Goal: Task Accomplishment & Management: Manage account settings

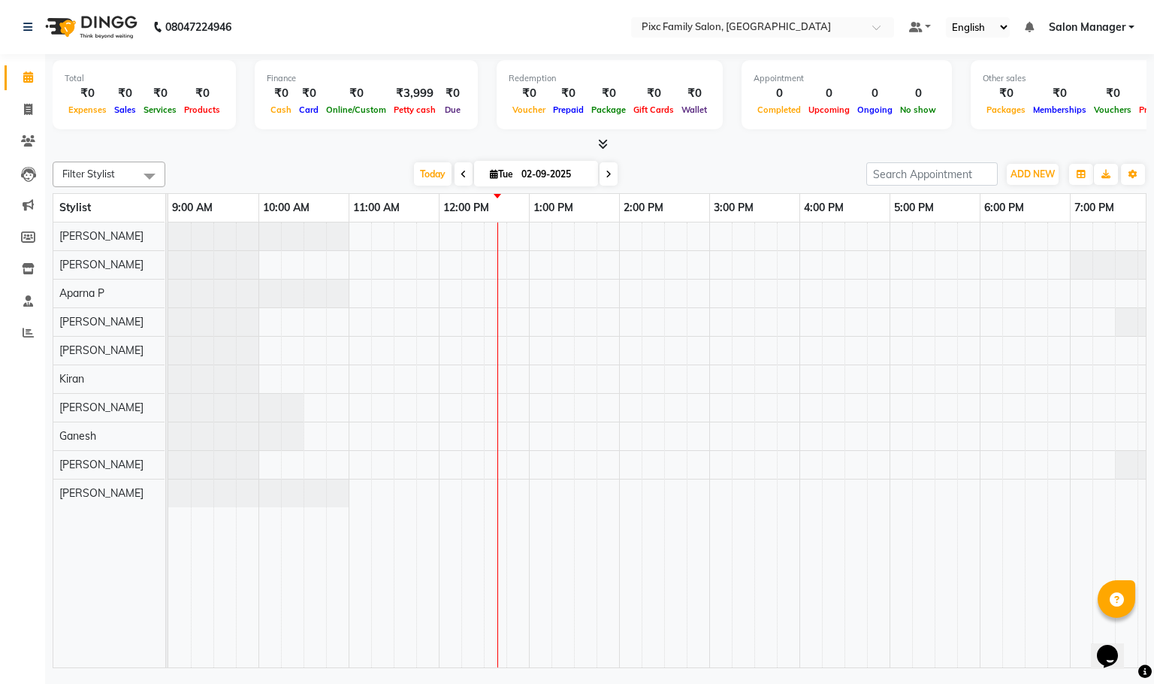
scroll to position [0, 104]
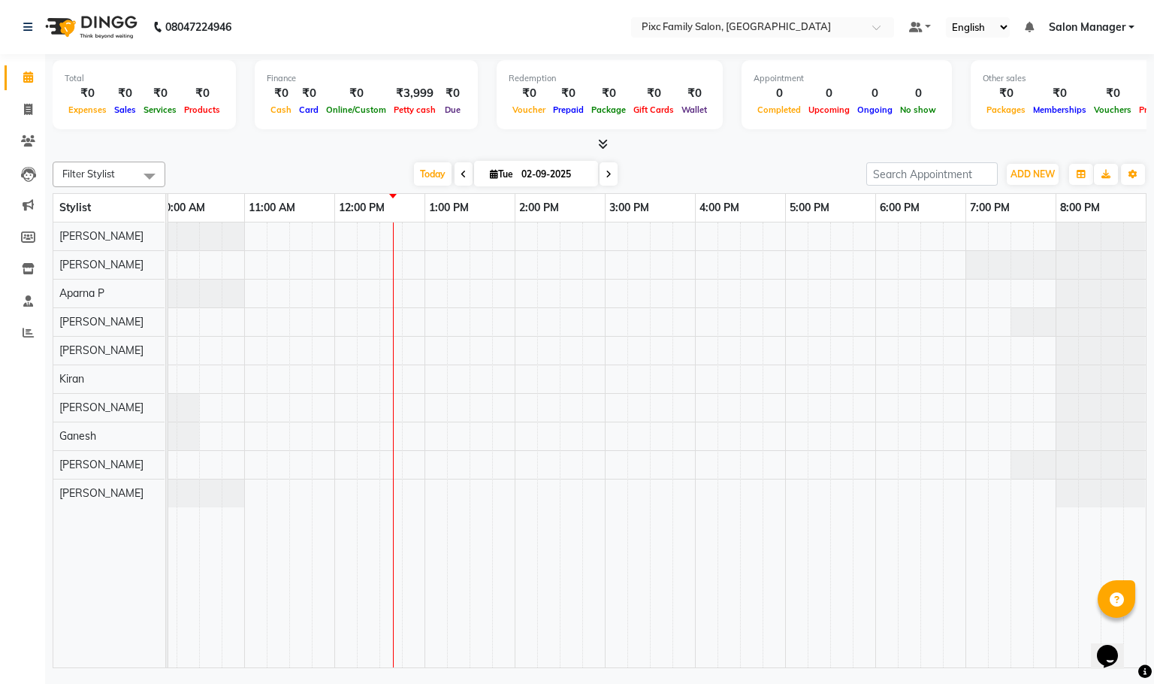
click at [460, 171] on icon at bounding box center [463, 174] width 6 height 9
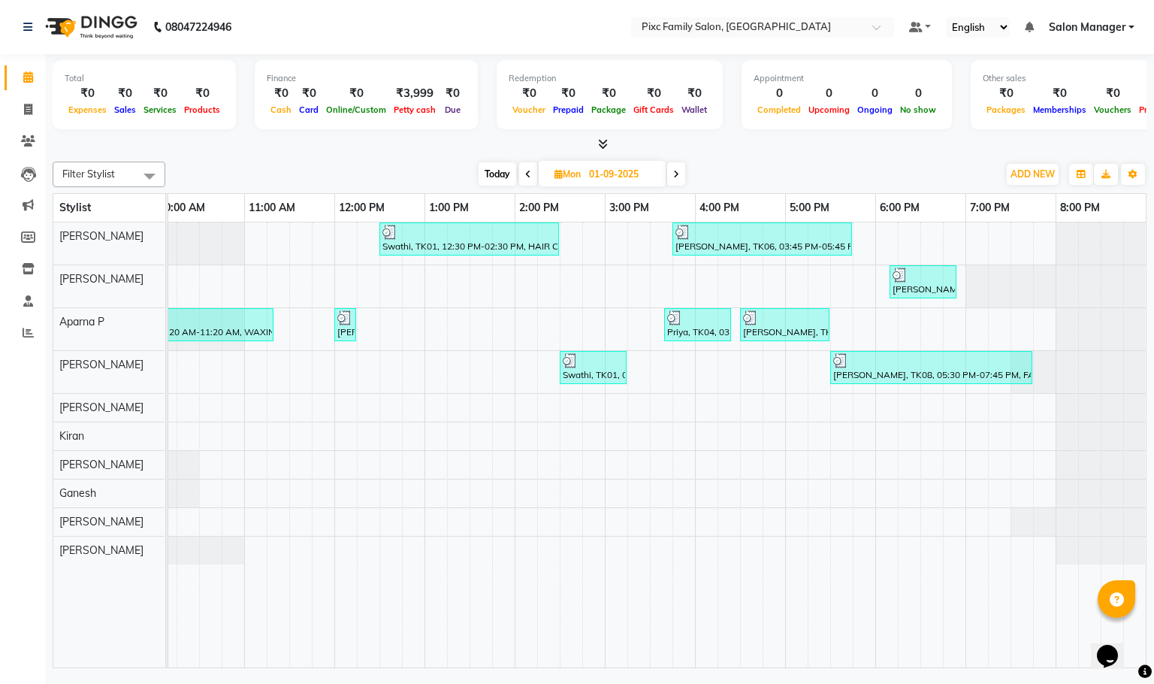
click at [525, 174] on icon at bounding box center [528, 174] width 6 height 9
type input "31-08-2025"
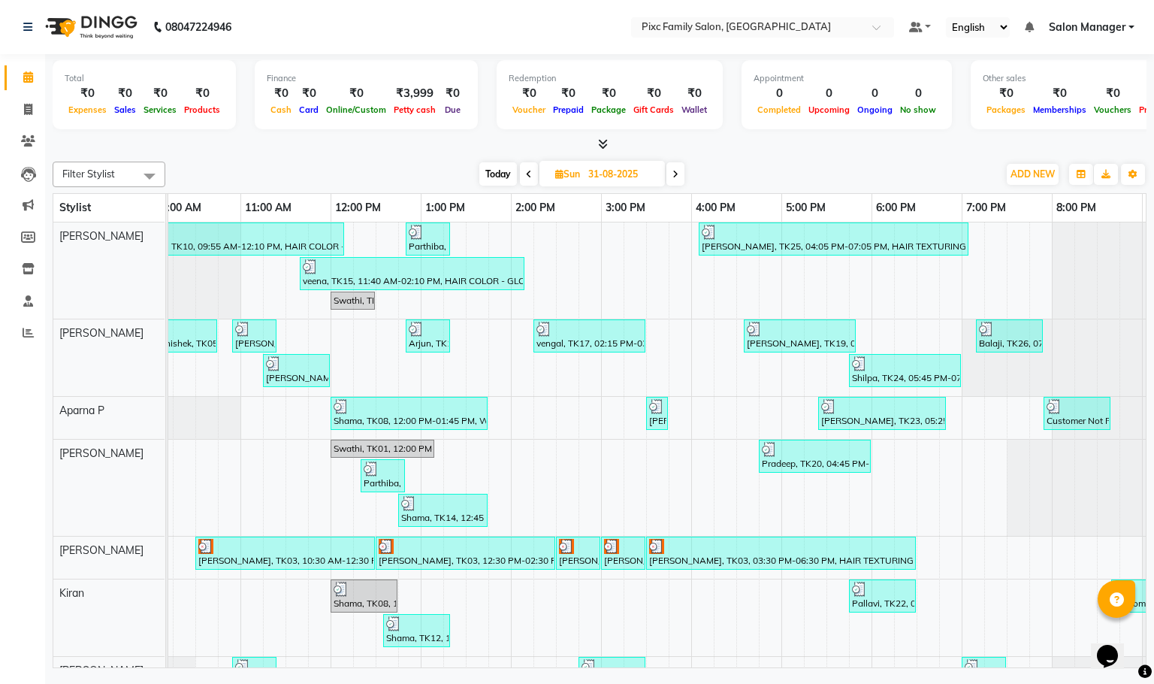
scroll to position [0, 194]
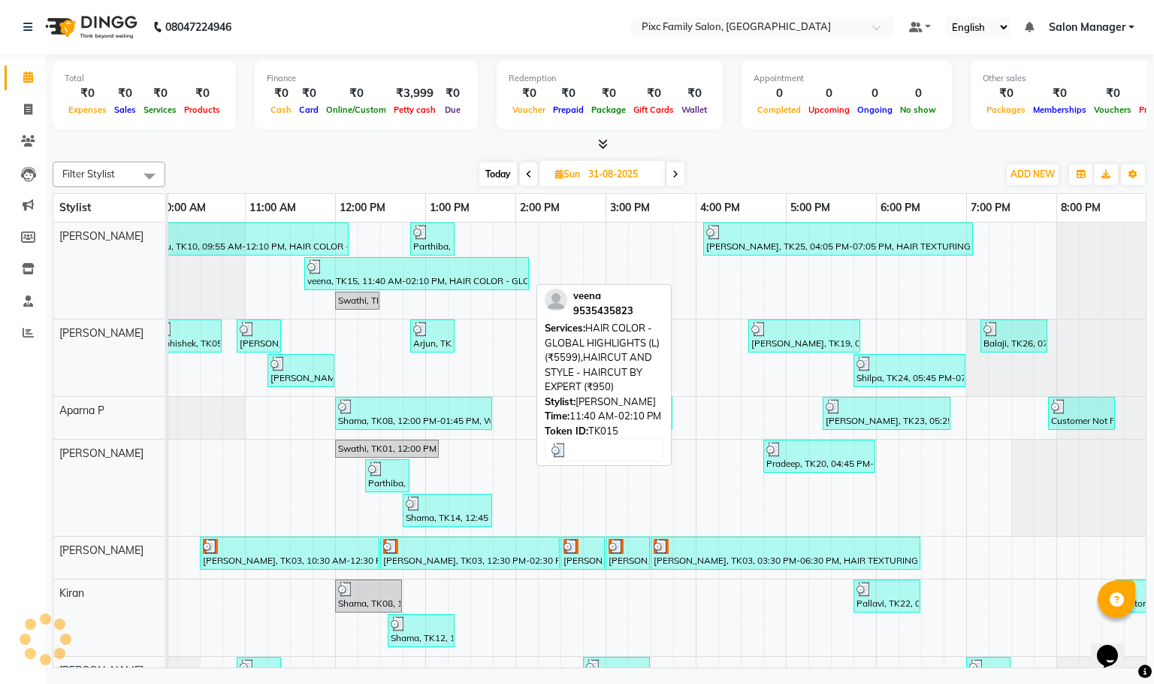
click at [415, 273] on div at bounding box center [416, 266] width 219 height 15
select select "3"
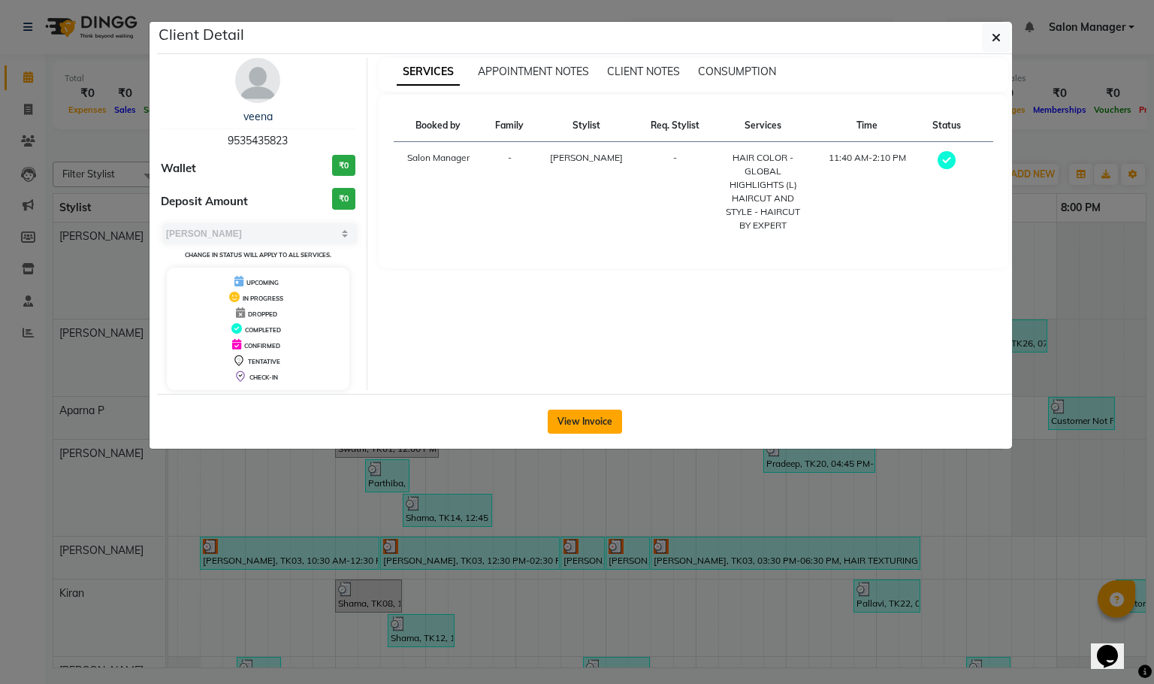
click at [575, 415] on button "View Invoice" at bounding box center [585, 421] width 74 height 24
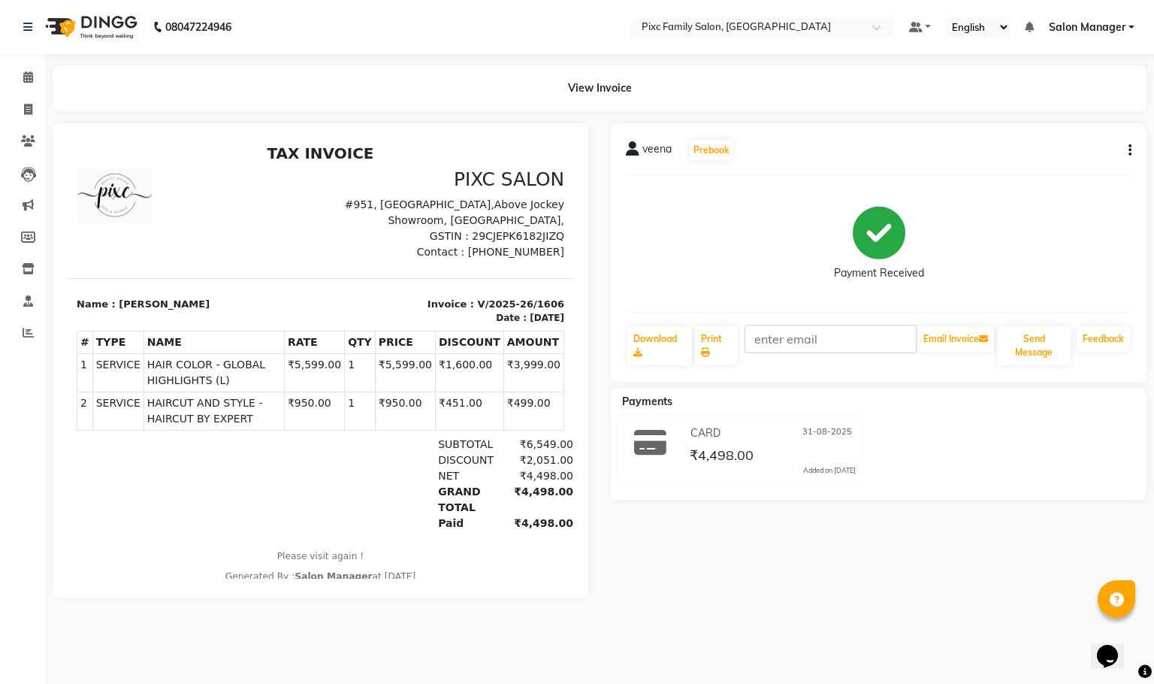
click at [1127, 152] on button "button" at bounding box center [1126, 151] width 9 height 16
click at [1064, 133] on div "Split Service Amount" at bounding box center [1054, 140] width 103 height 19
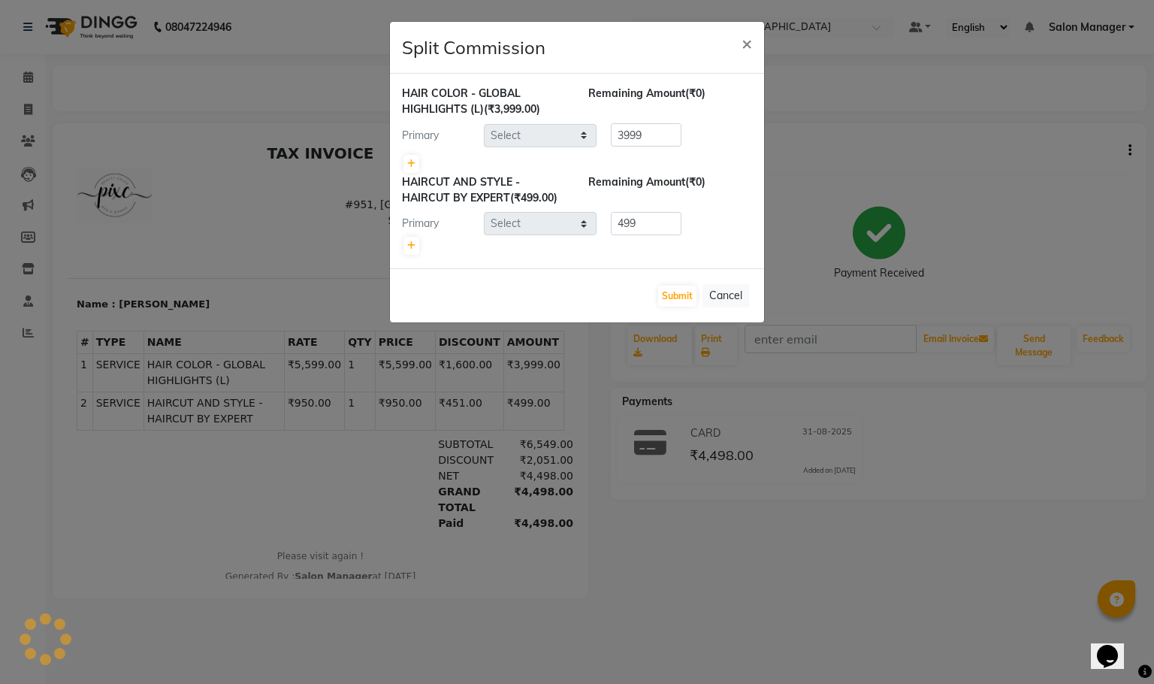
select select "16506"
click at [413, 164] on icon at bounding box center [411, 163] width 8 height 9
type input "1999.5"
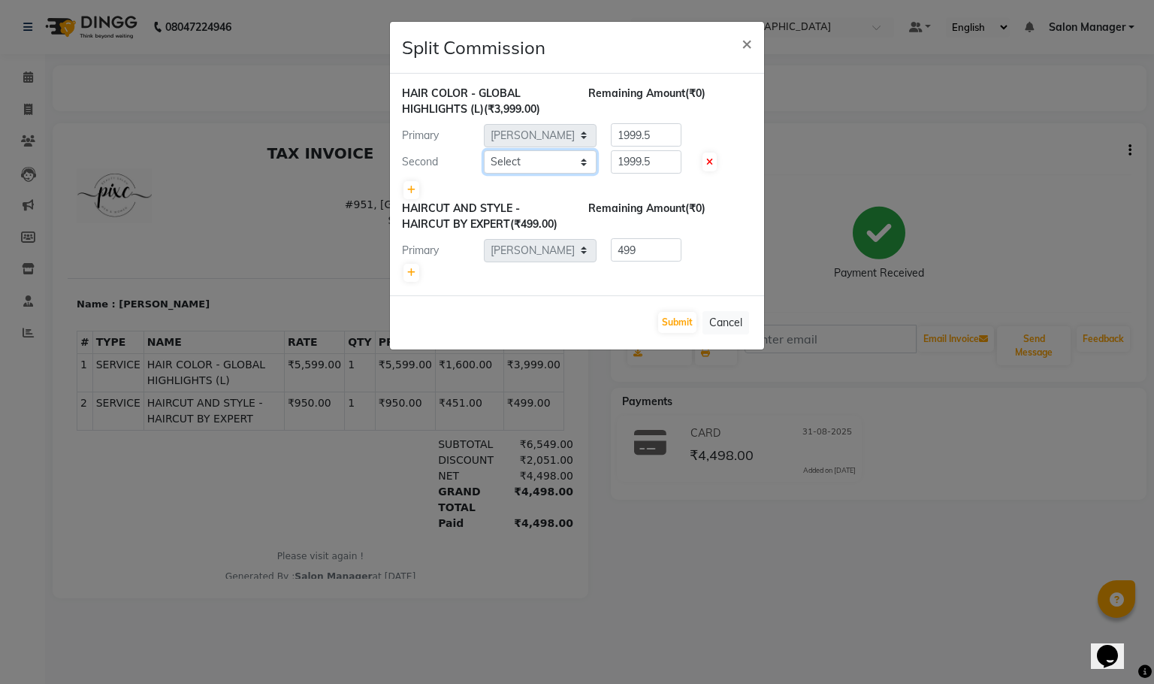
click at [566, 160] on select "Select [PERSON_NAME] [PERSON_NAME] [PERSON_NAME] Aparna P [PERSON_NAME] [PERSON…" at bounding box center [540, 161] width 113 height 23
select select "66498"
click at [484, 150] on select "Select [PERSON_NAME] [PERSON_NAME] [PERSON_NAME] Aparna P [PERSON_NAME] [PERSON…" at bounding box center [540, 161] width 113 height 23
click at [668, 163] on input "1999.5" at bounding box center [646, 161] width 71 height 23
type input "1"
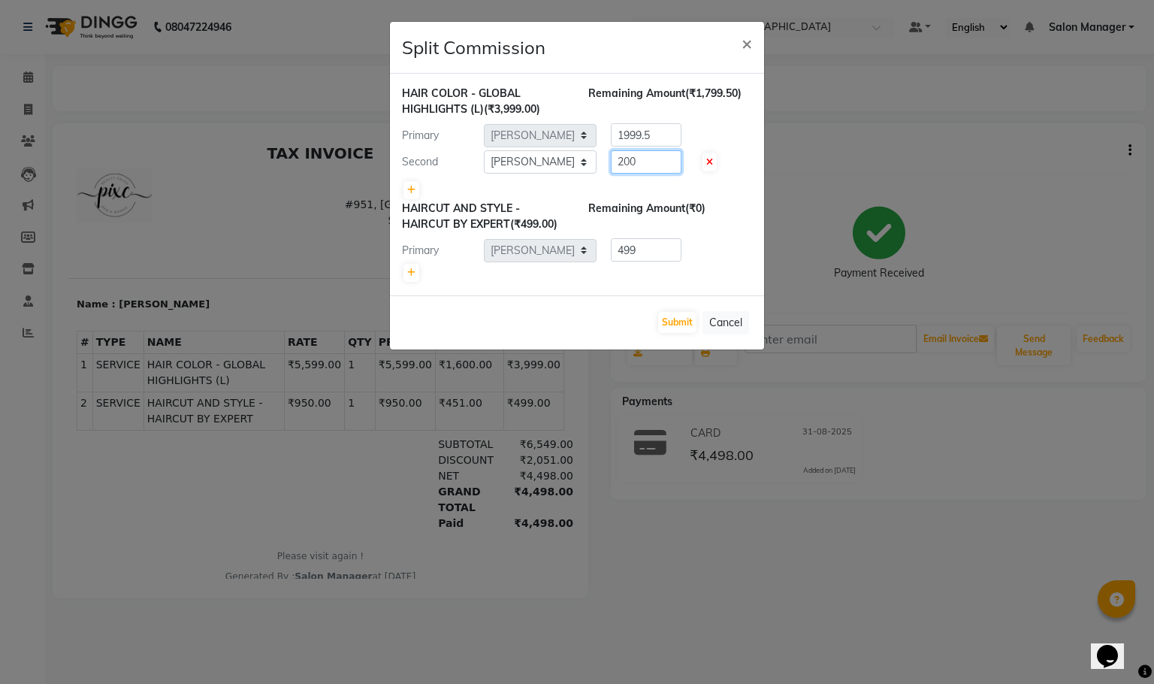
type input "200"
click at [653, 131] on input "1999.5" at bounding box center [646, 134] width 71 height 23
type input "1"
type input "3799"
click at [668, 318] on button "Submit" at bounding box center [677, 322] width 38 height 21
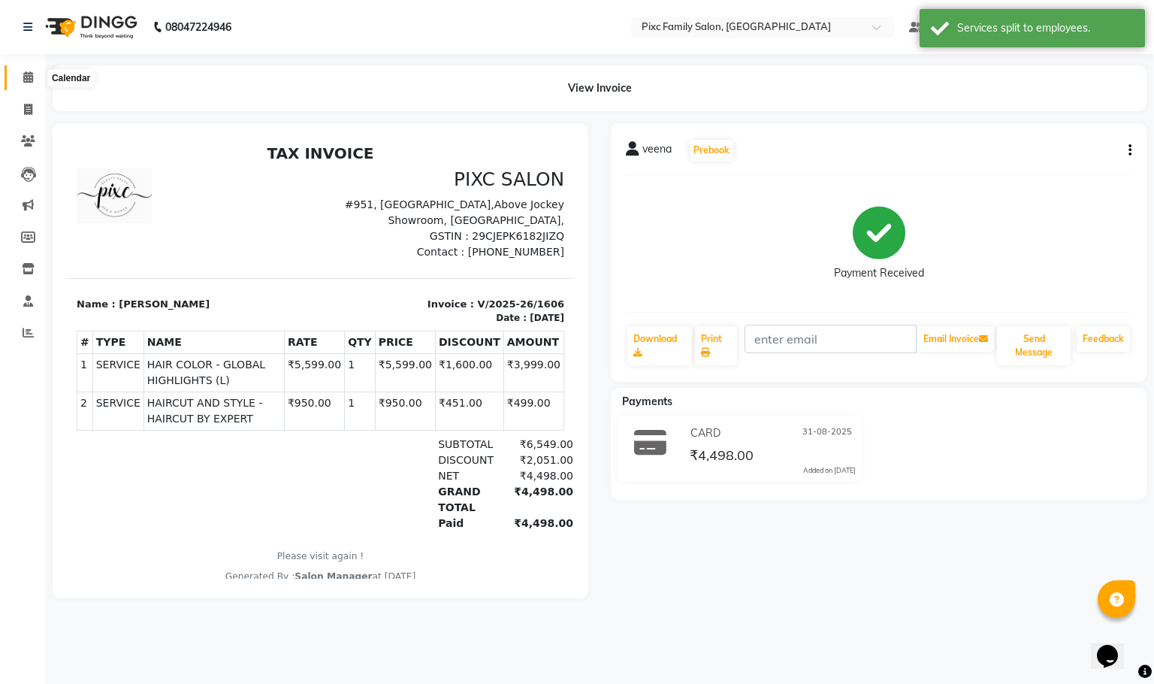
click at [32, 73] on icon at bounding box center [28, 76] width 10 height 11
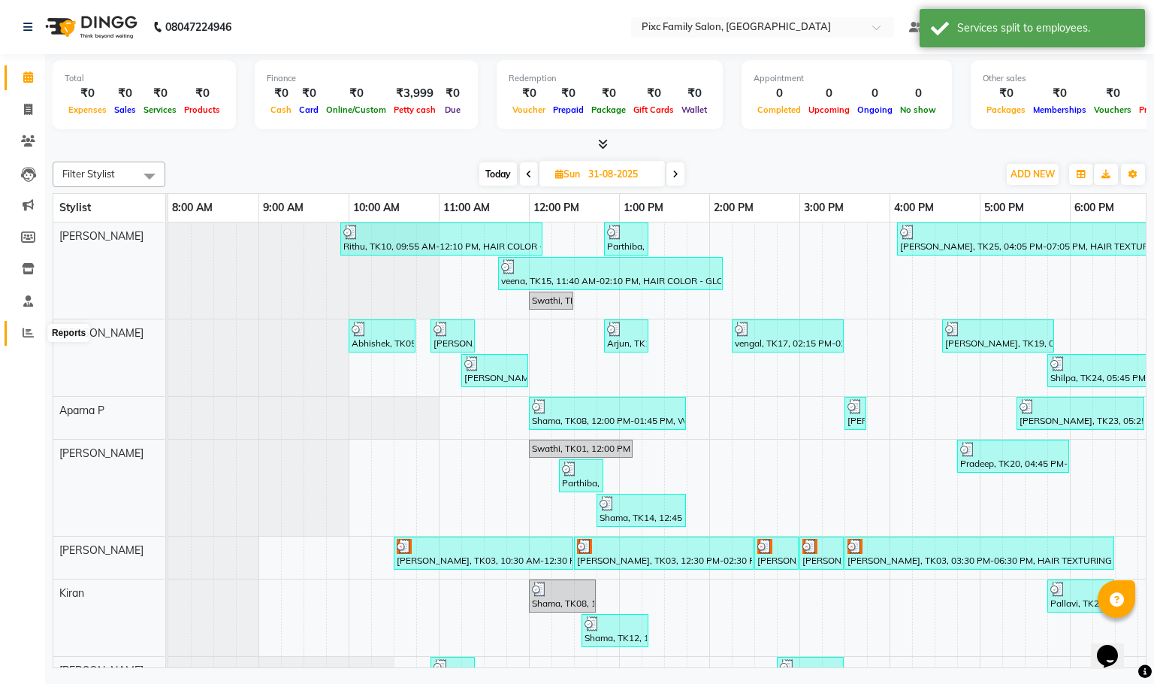
click at [30, 330] on icon at bounding box center [28, 332] width 11 height 11
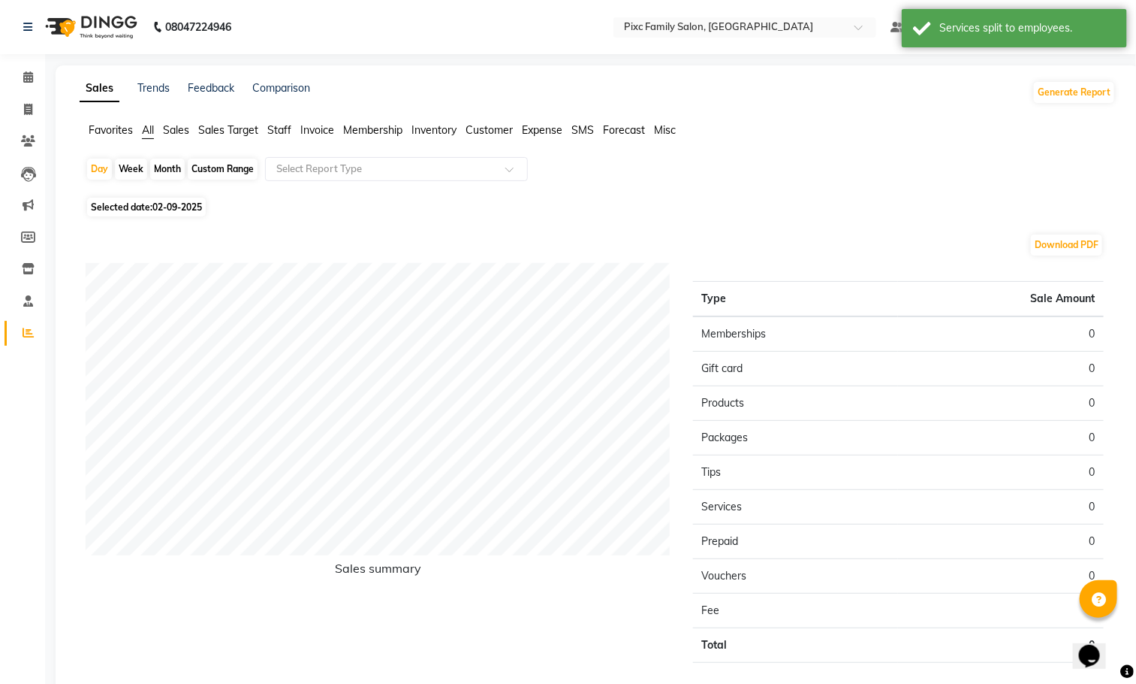
click at [125, 170] on div "Week" at bounding box center [131, 168] width 32 height 21
select select "9"
select select "2025"
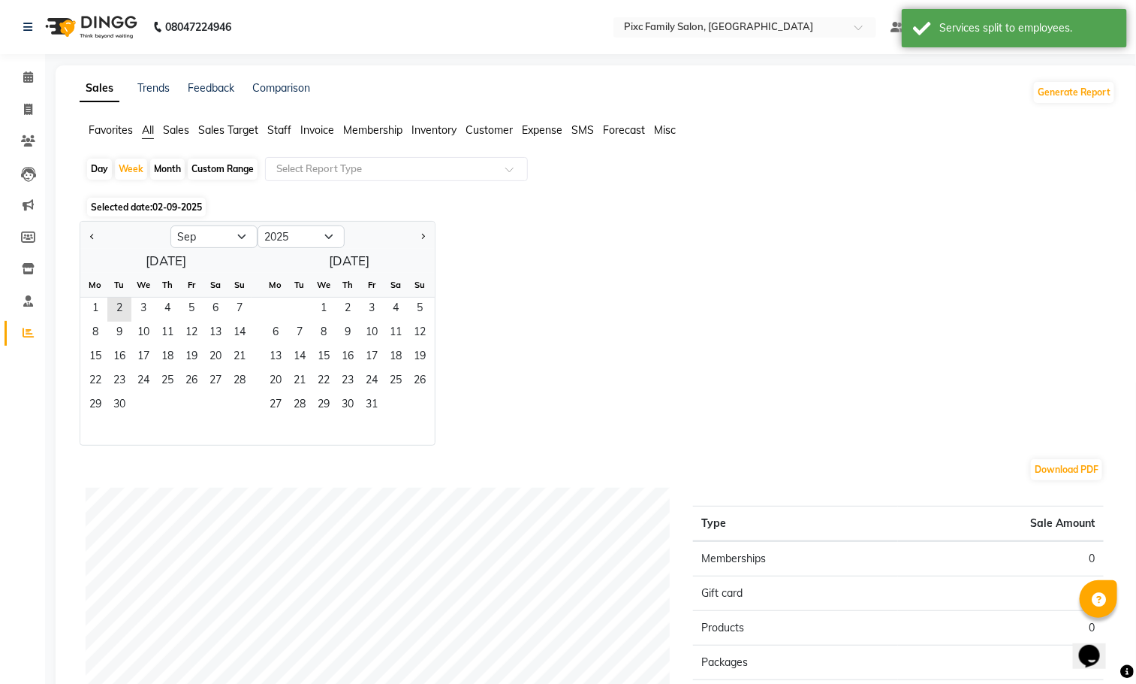
click at [165, 165] on div "Month" at bounding box center [167, 168] width 35 height 21
select select "9"
select select "2025"
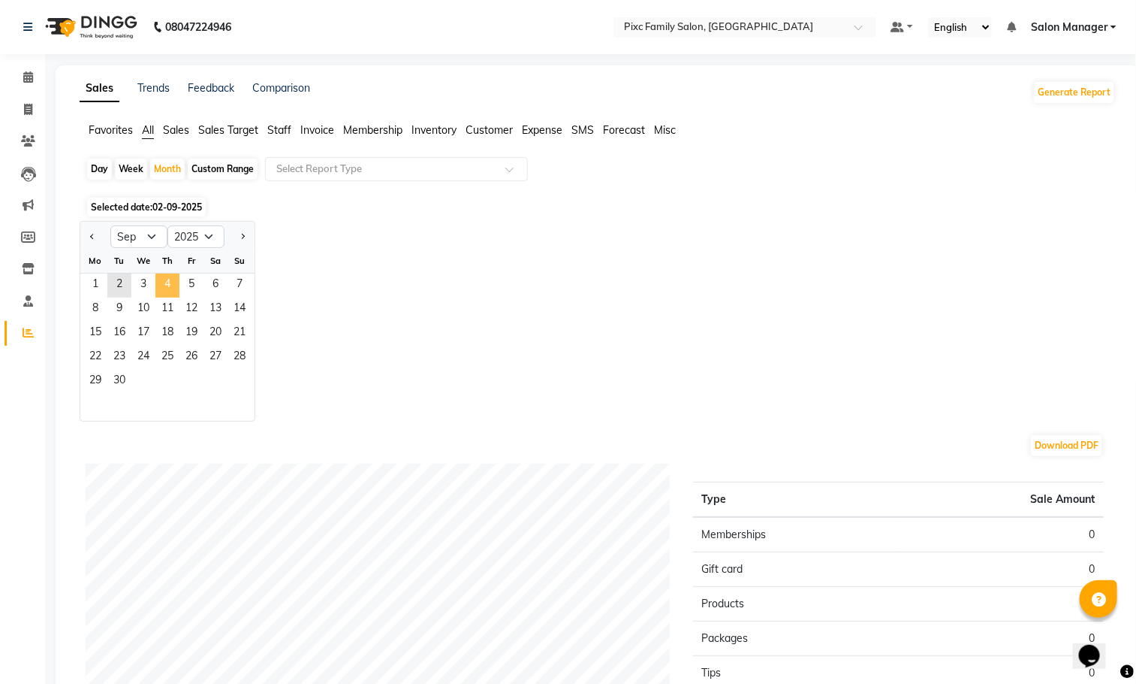
click at [176, 293] on span "4" at bounding box center [167, 285] width 24 height 24
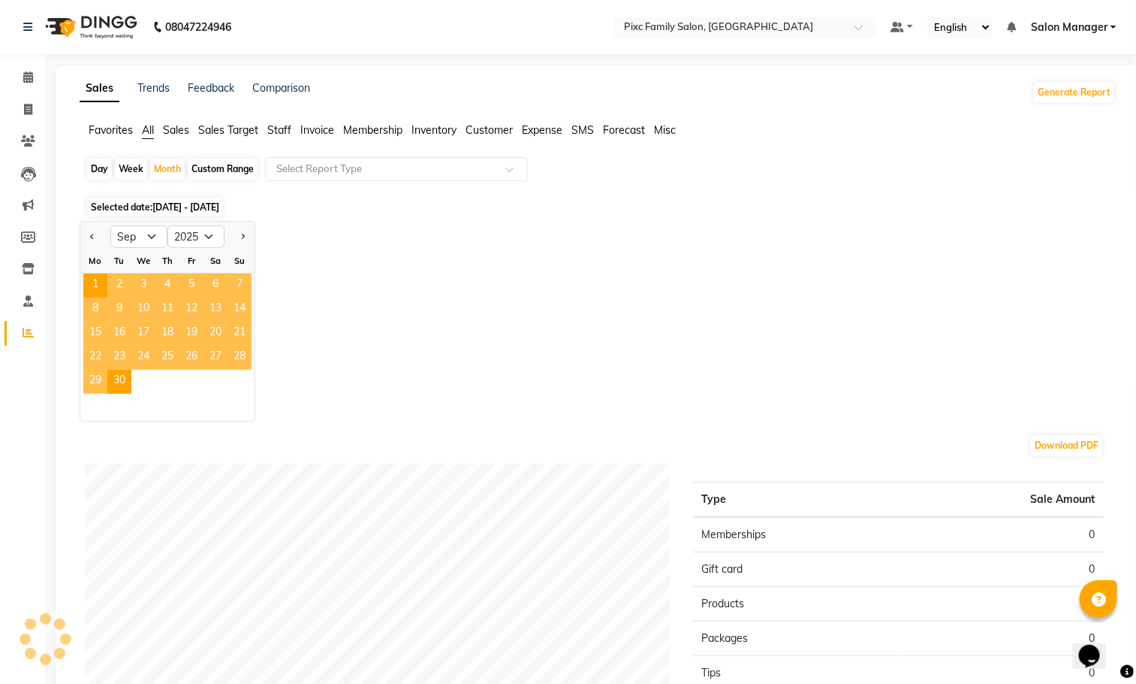
click at [176, 293] on span "4" at bounding box center [167, 285] width 24 height 24
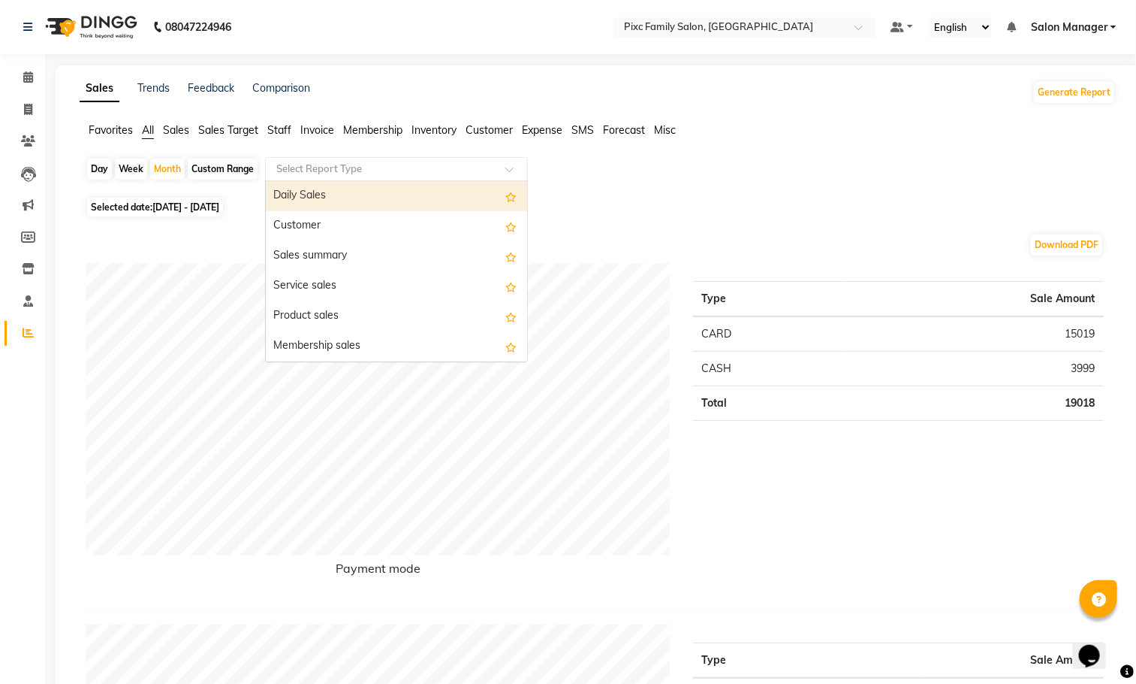
click at [329, 163] on input "text" at bounding box center [381, 168] width 216 height 15
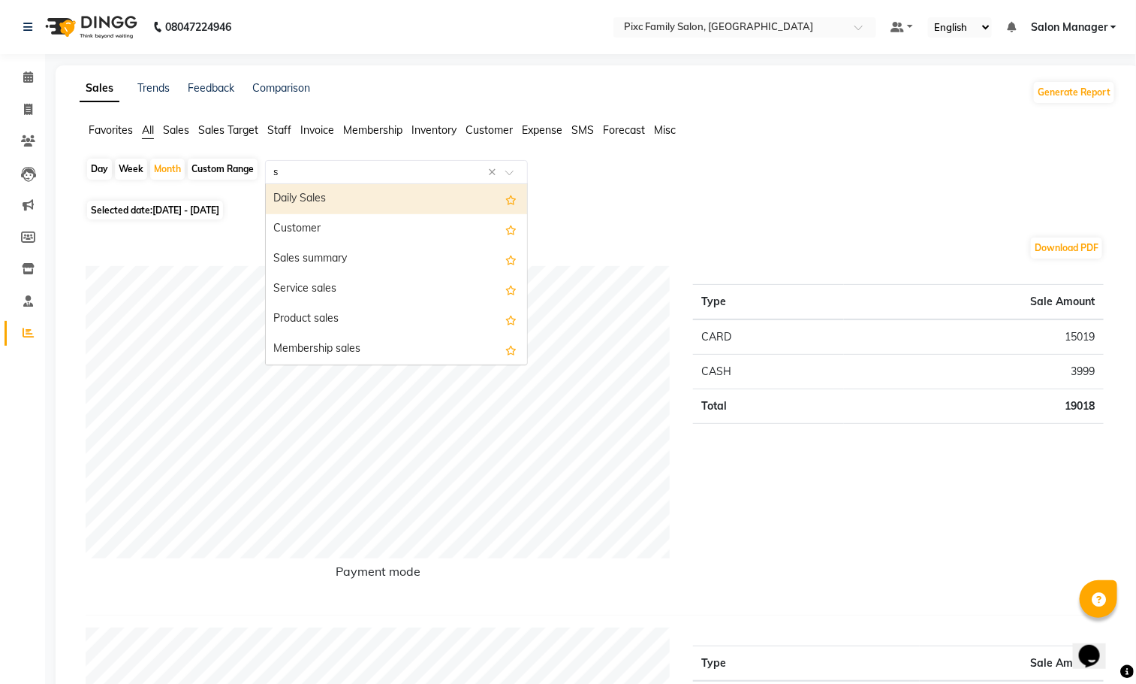
type input "st"
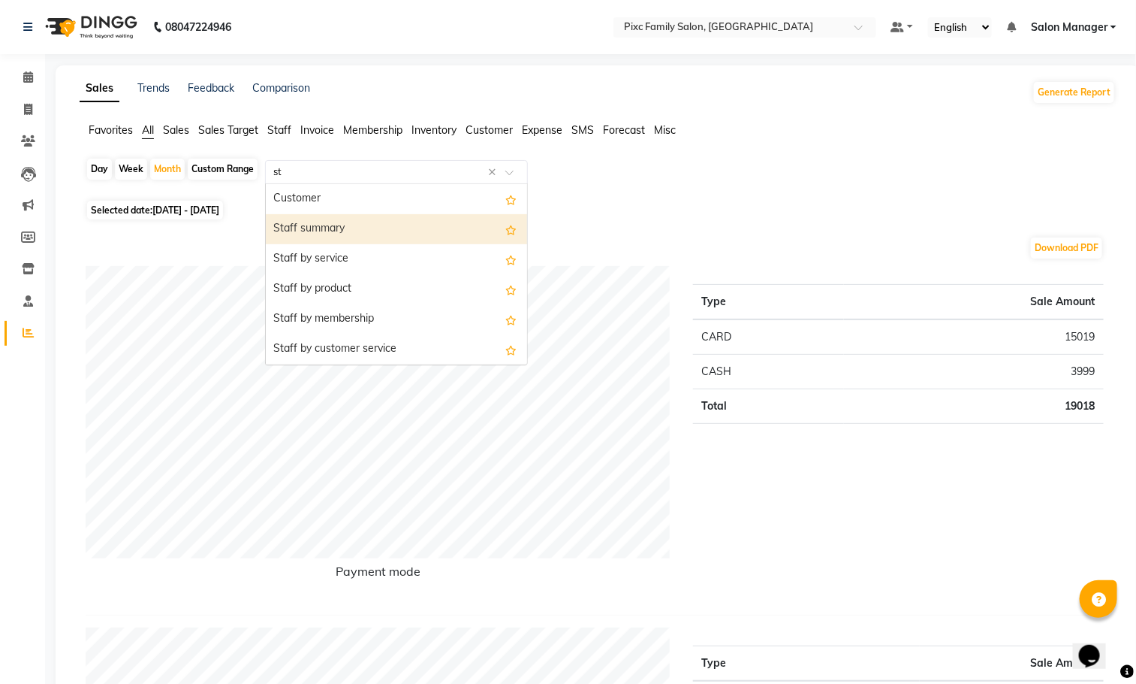
click at [298, 225] on div "Staff summary" at bounding box center [396, 229] width 261 height 30
select select "full_report"
select select "csv"
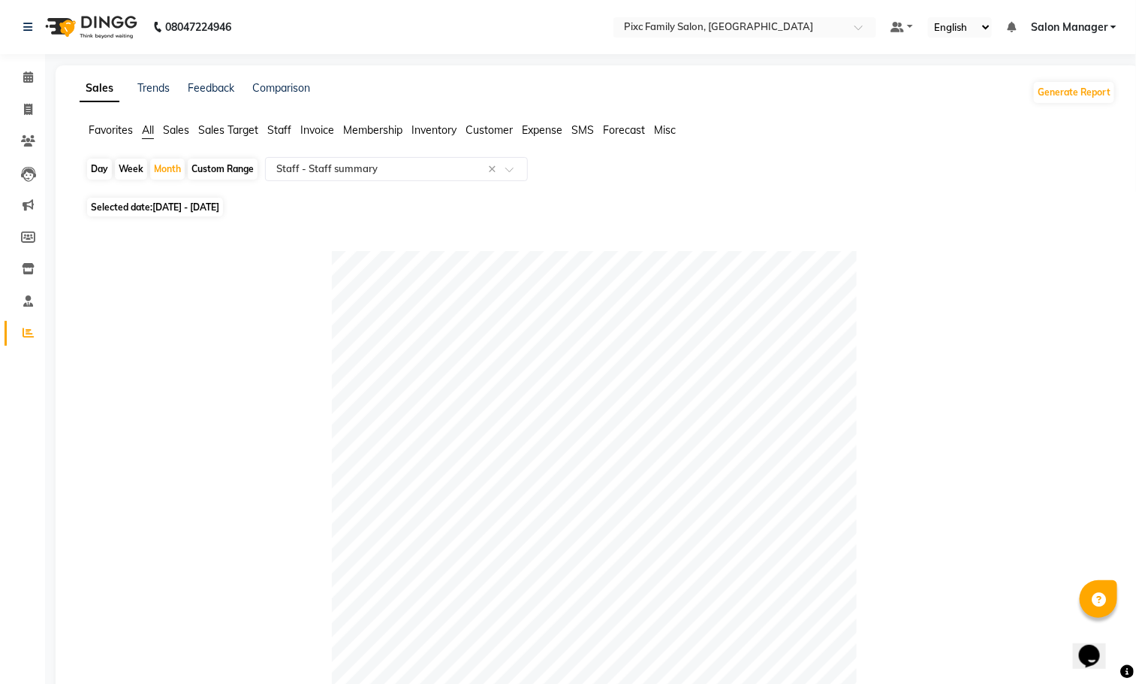
click at [124, 206] on span "Selected date: [DATE] - [DATE]" at bounding box center [155, 207] width 136 height 19
select select "9"
select select "2025"
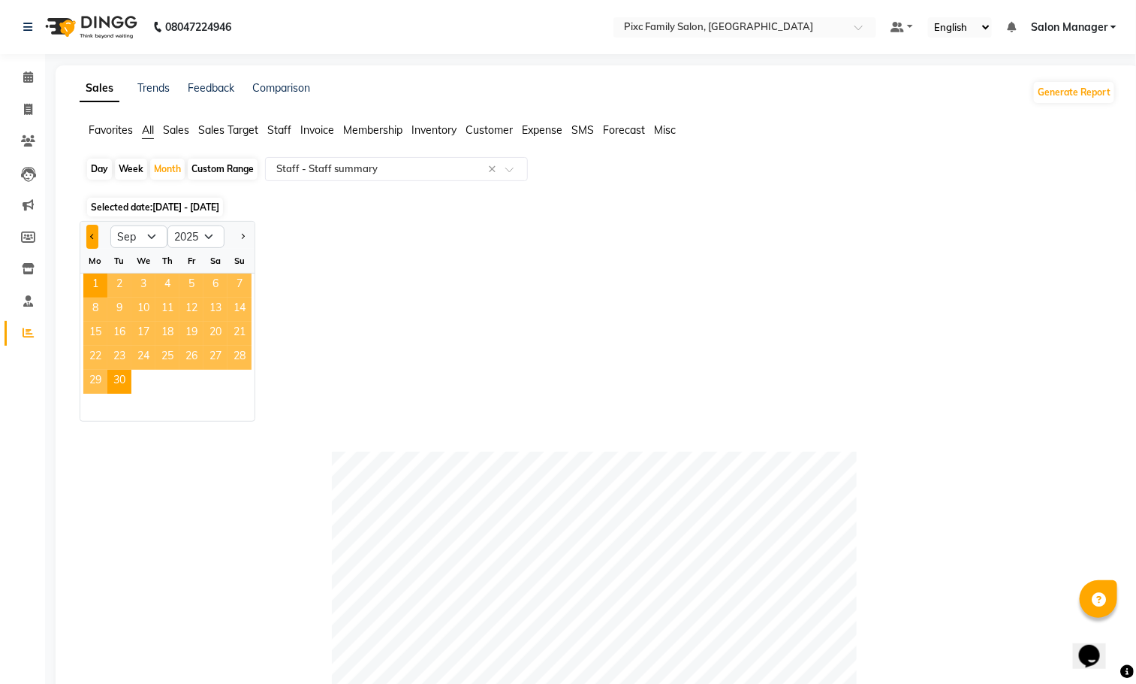
click at [90, 237] on span "Previous month" at bounding box center [92, 235] width 5 height 5
select select "8"
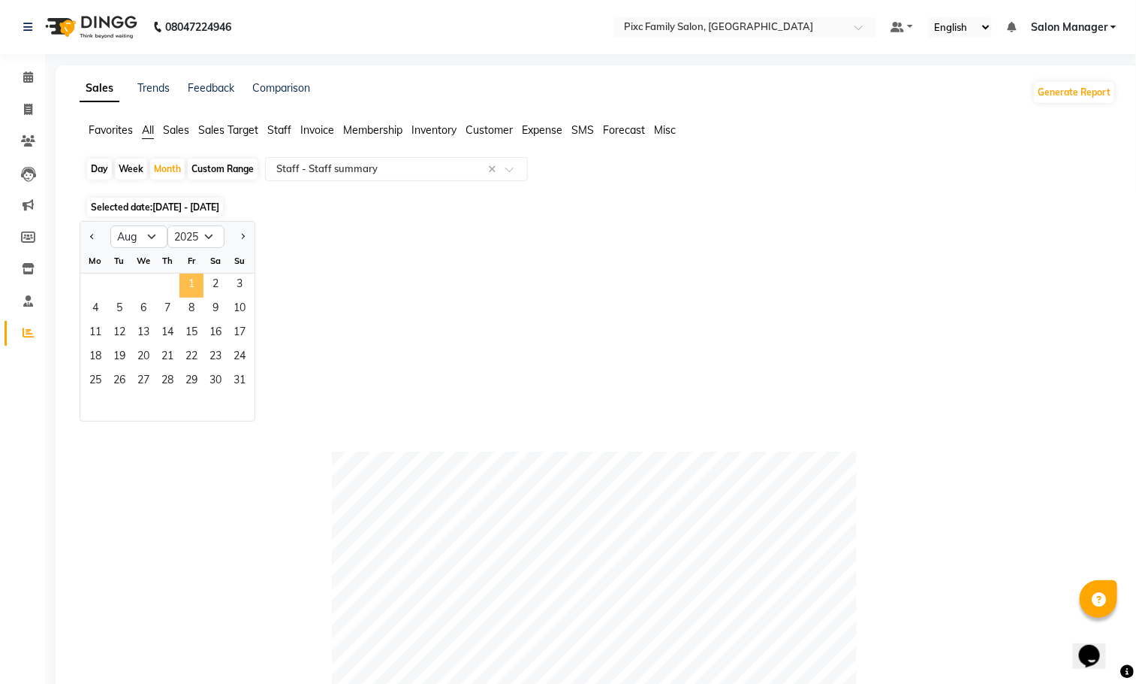
click at [183, 285] on span "1" at bounding box center [192, 285] width 24 height 24
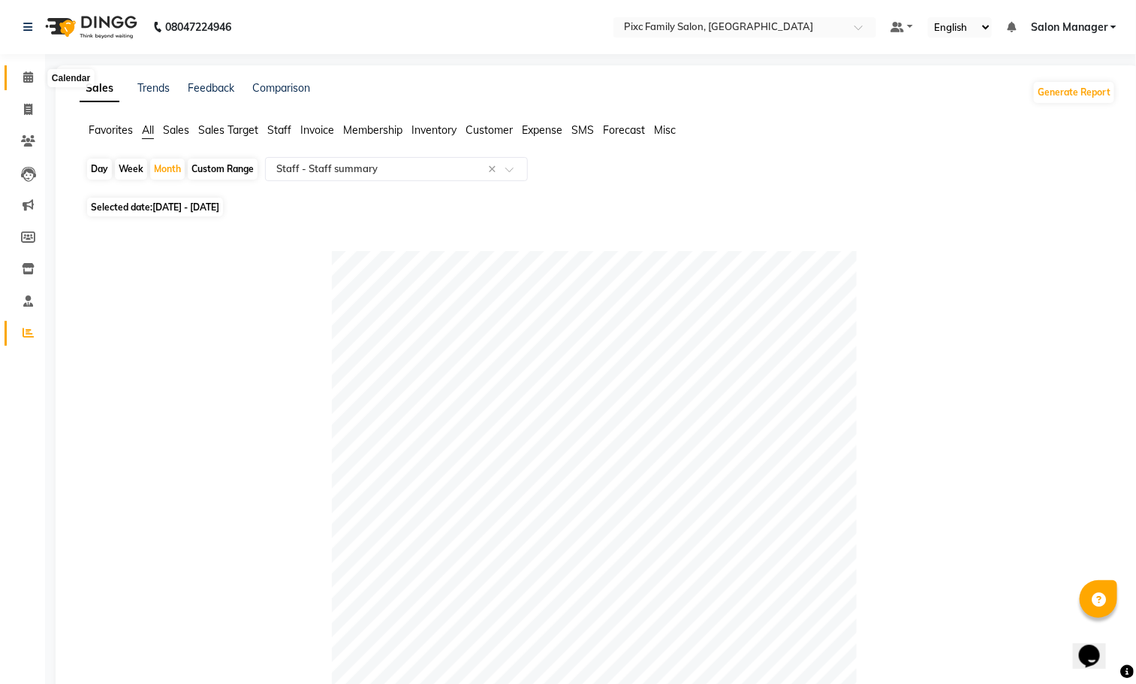
click at [23, 81] on icon at bounding box center [28, 76] width 10 height 11
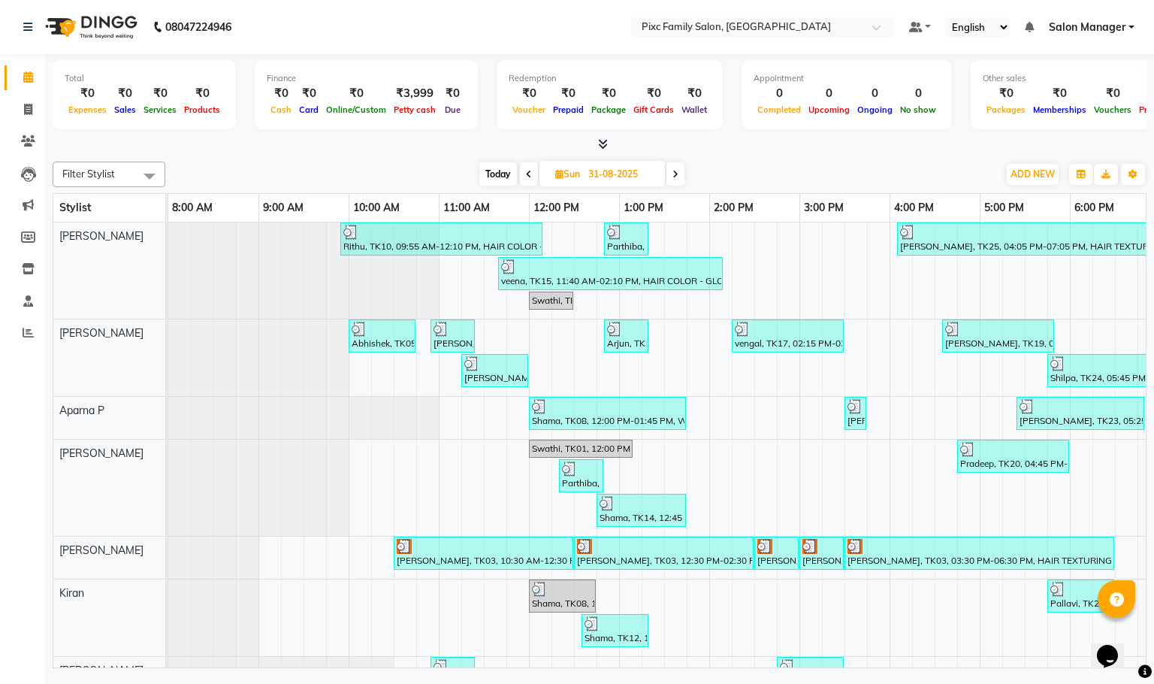
click at [499, 167] on span "Today" at bounding box center [498, 173] width 38 height 23
type input "02-09-2025"
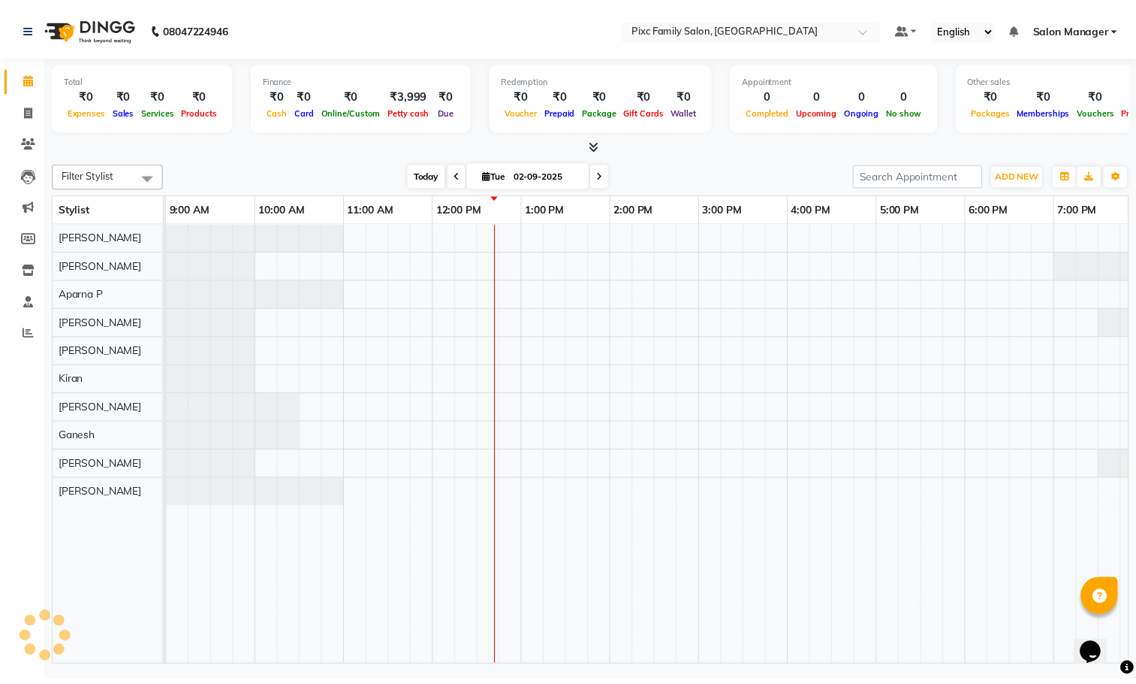
scroll to position [0, 104]
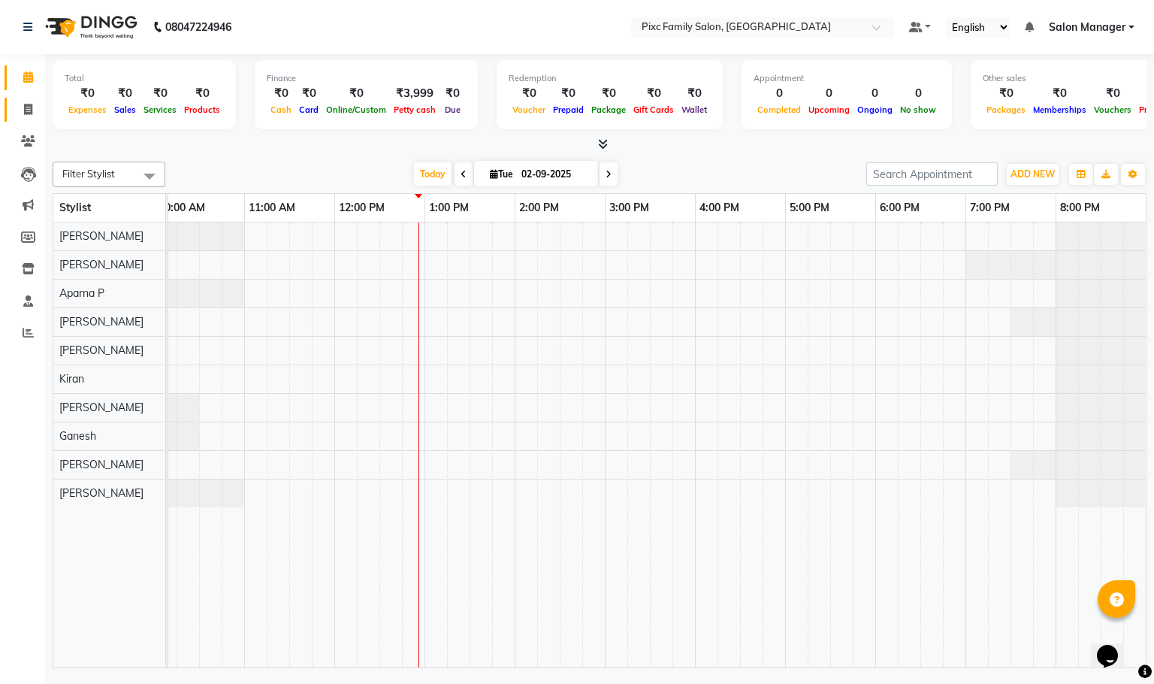
click at [11, 113] on link "Invoice" at bounding box center [23, 110] width 36 height 25
select select "service"
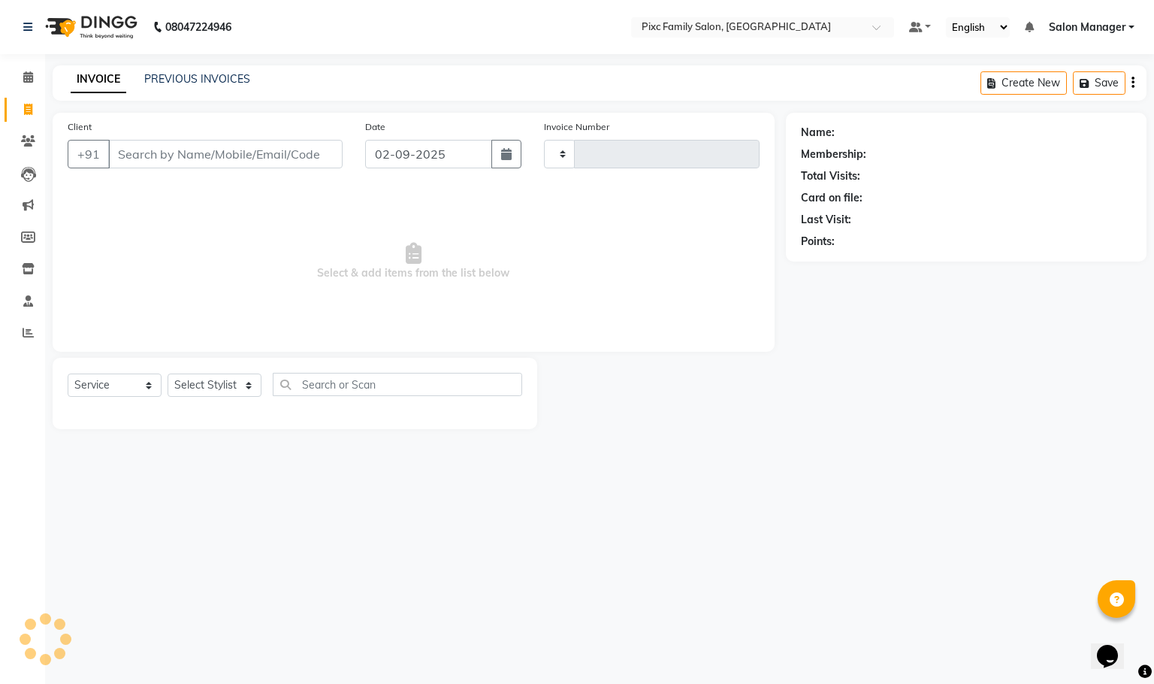
type input "1628"
select select "3509"
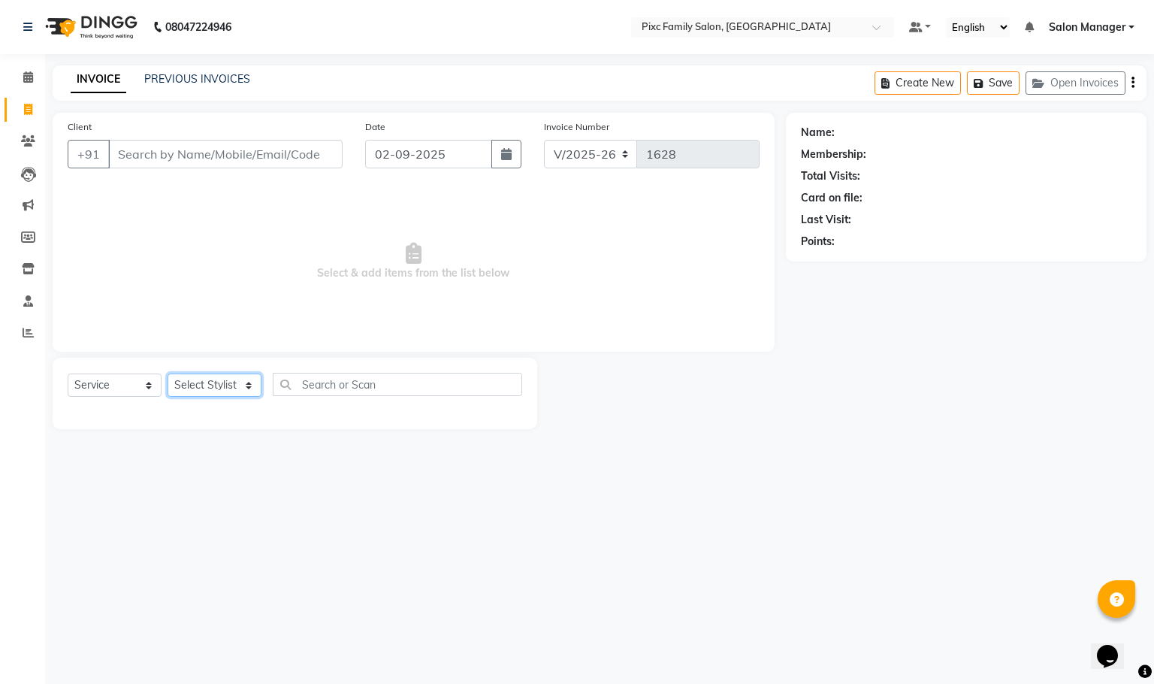
click at [232, 381] on select "Select Stylist [PERSON_NAME] [PERSON_NAME] [PERSON_NAME] Aparna P [PERSON_NAME]…" at bounding box center [214, 384] width 94 height 23
select select "52979"
click at [167, 374] on select "Select Stylist [PERSON_NAME] [PERSON_NAME] [PERSON_NAME] Aparna P [PERSON_NAME]…" at bounding box center [214, 384] width 94 height 23
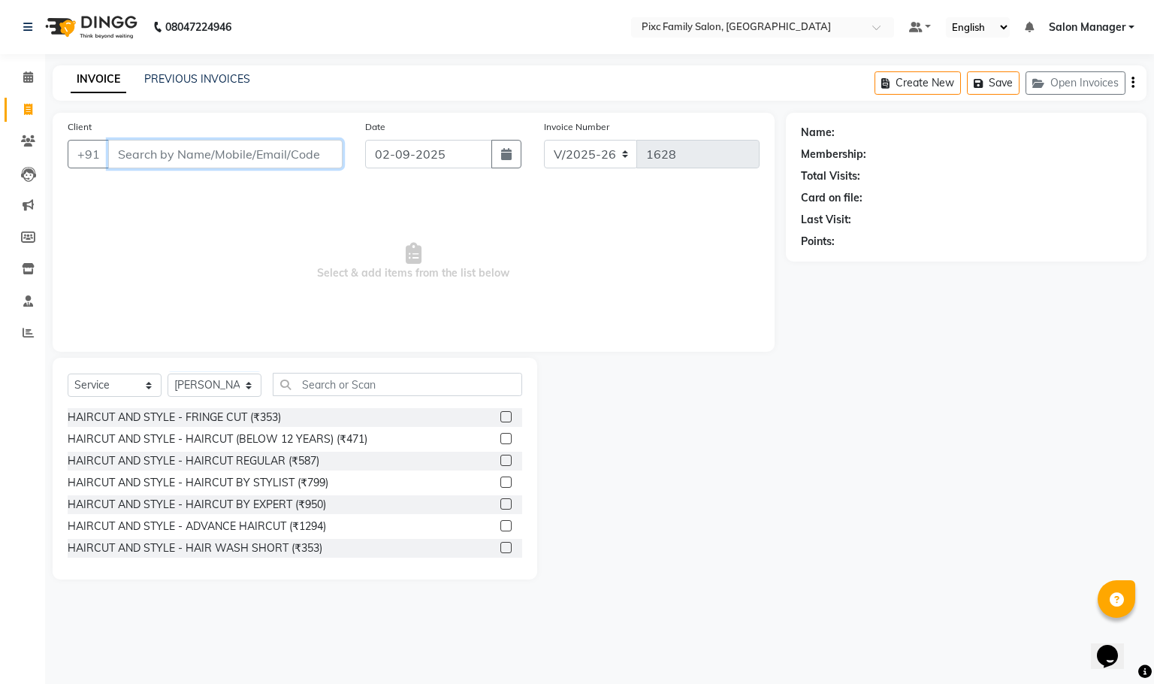
click at [300, 158] on input "Client" at bounding box center [225, 154] width 234 height 29
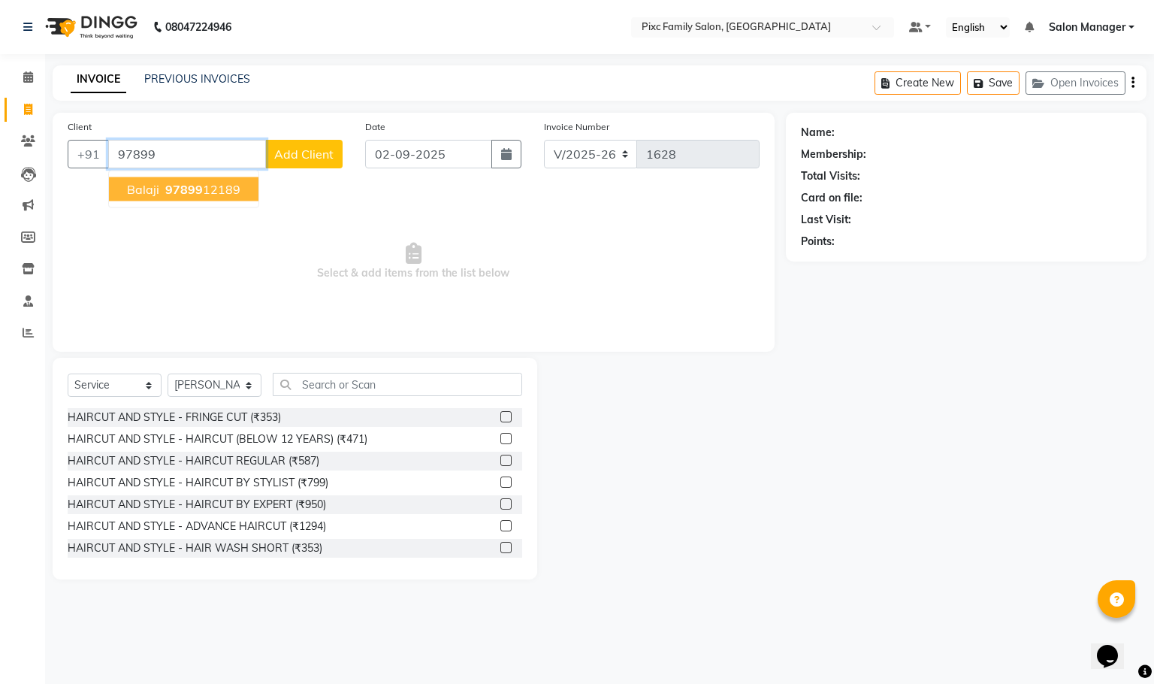
click at [221, 189] on ngb-highlight "97899 12189" at bounding box center [201, 189] width 78 height 15
type input "9789912189"
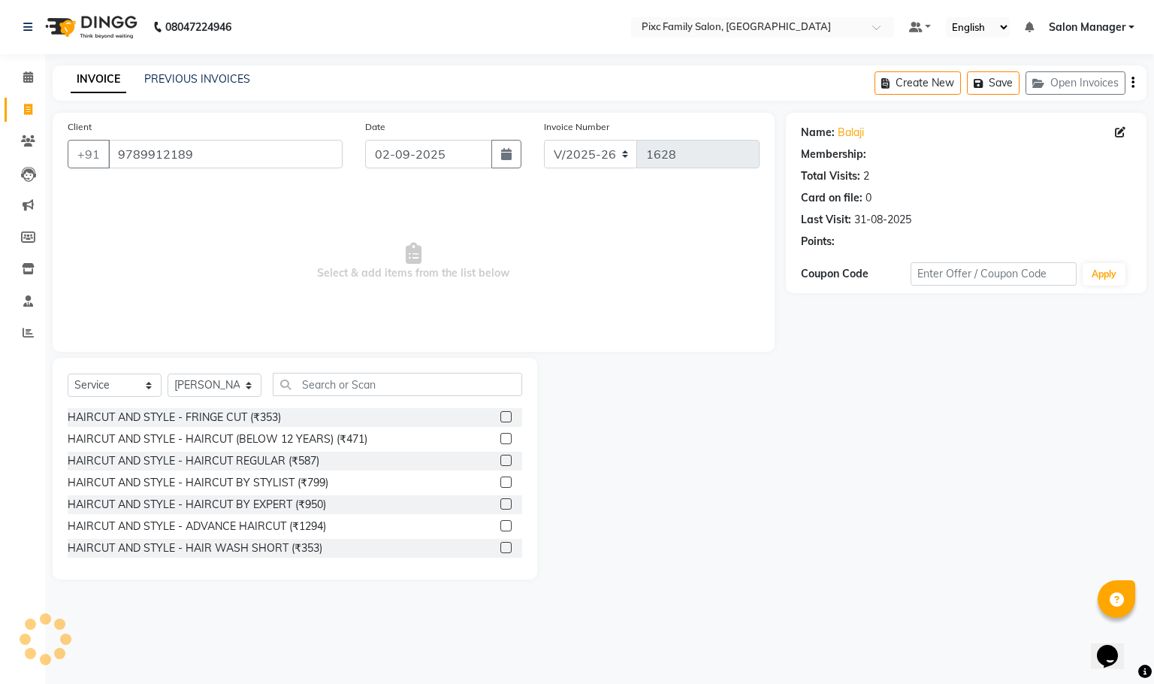
select select "1: Object"
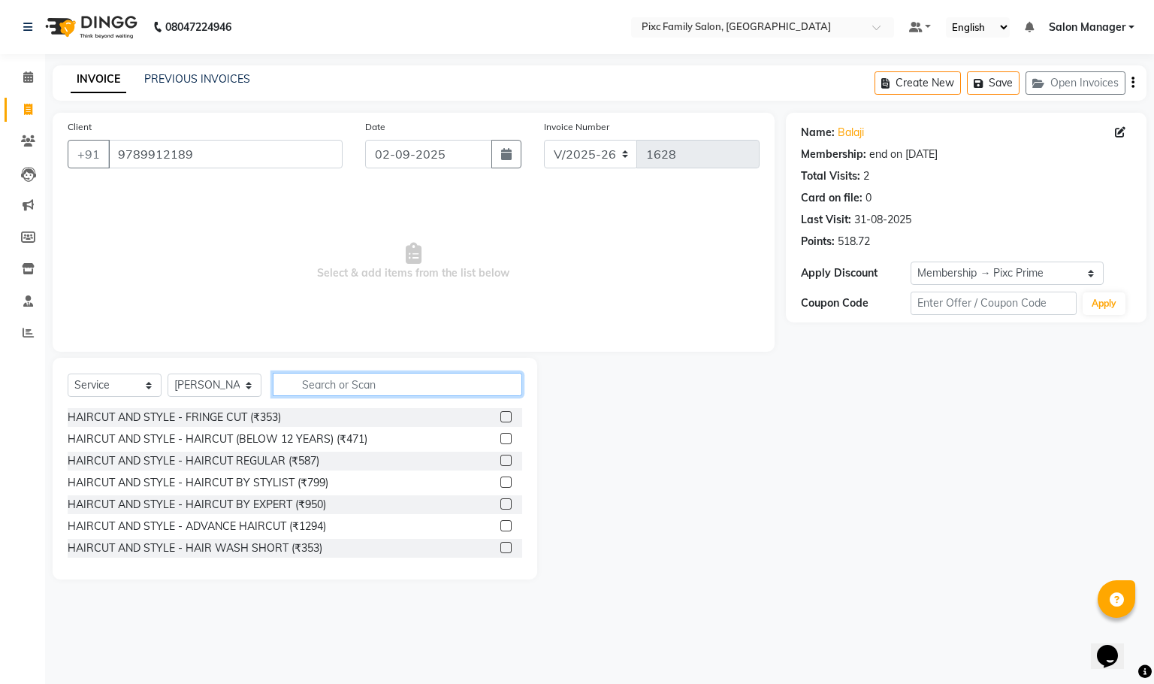
click at [367, 394] on input "text" at bounding box center [397, 384] width 249 height 23
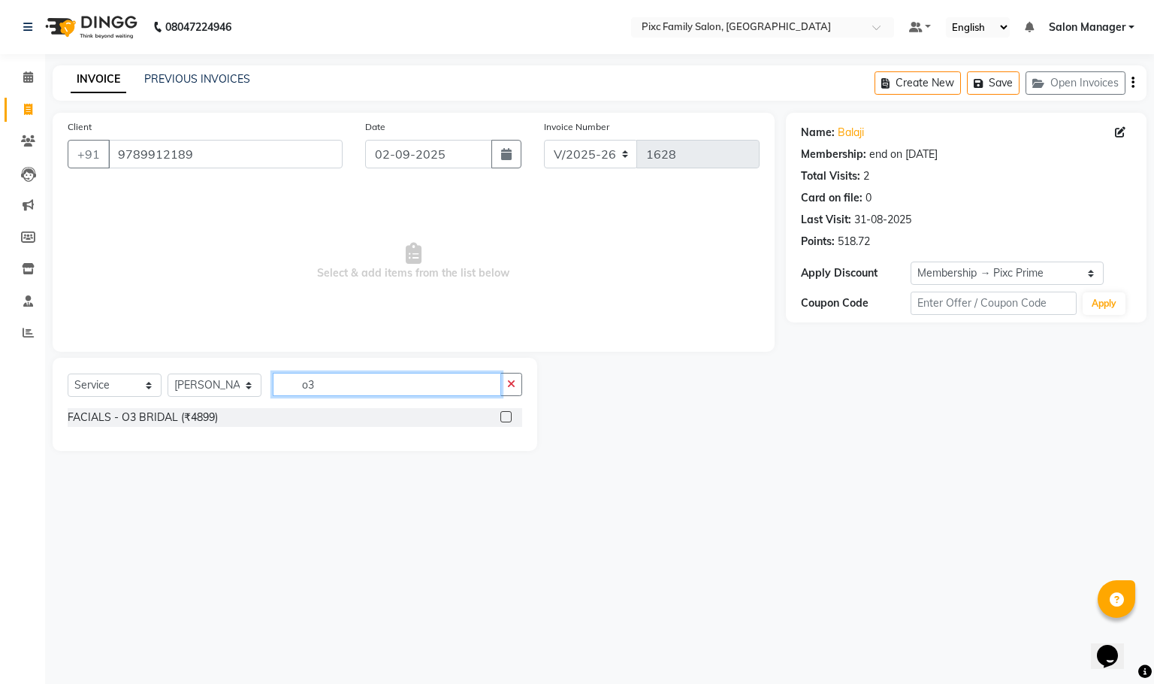
type input "o3"
click at [507, 422] on label at bounding box center [505, 416] width 11 height 11
click at [507, 422] on input "checkbox" at bounding box center [505, 417] width 10 height 10
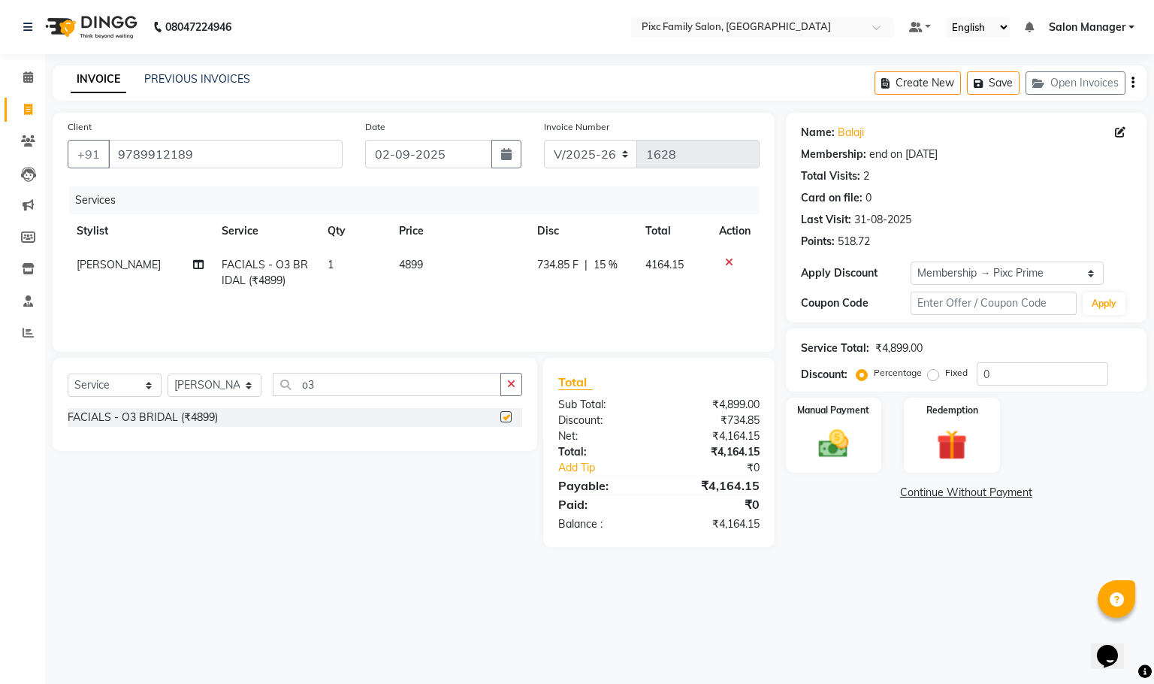
checkbox input "false"
click at [561, 262] on span "734.85 F" at bounding box center [557, 265] width 41 height 16
select select "52979"
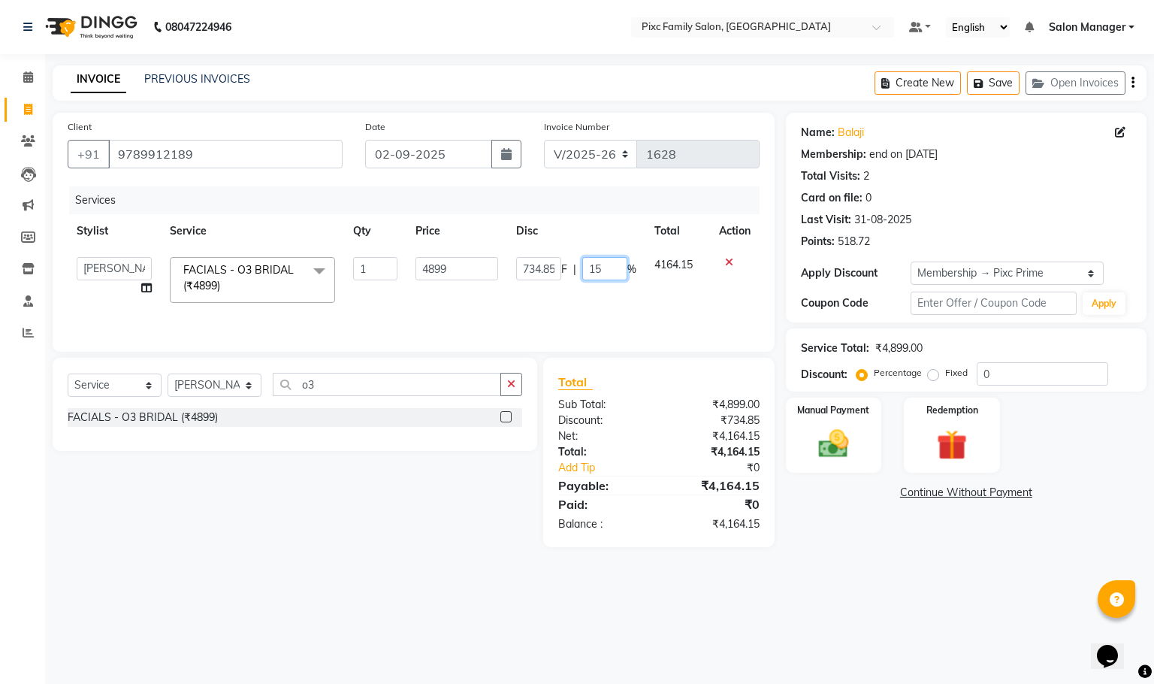
click at [602, 266] on input "15" at bounding box center [604, 268] width 45 height 23
type input "1"
type input "20"
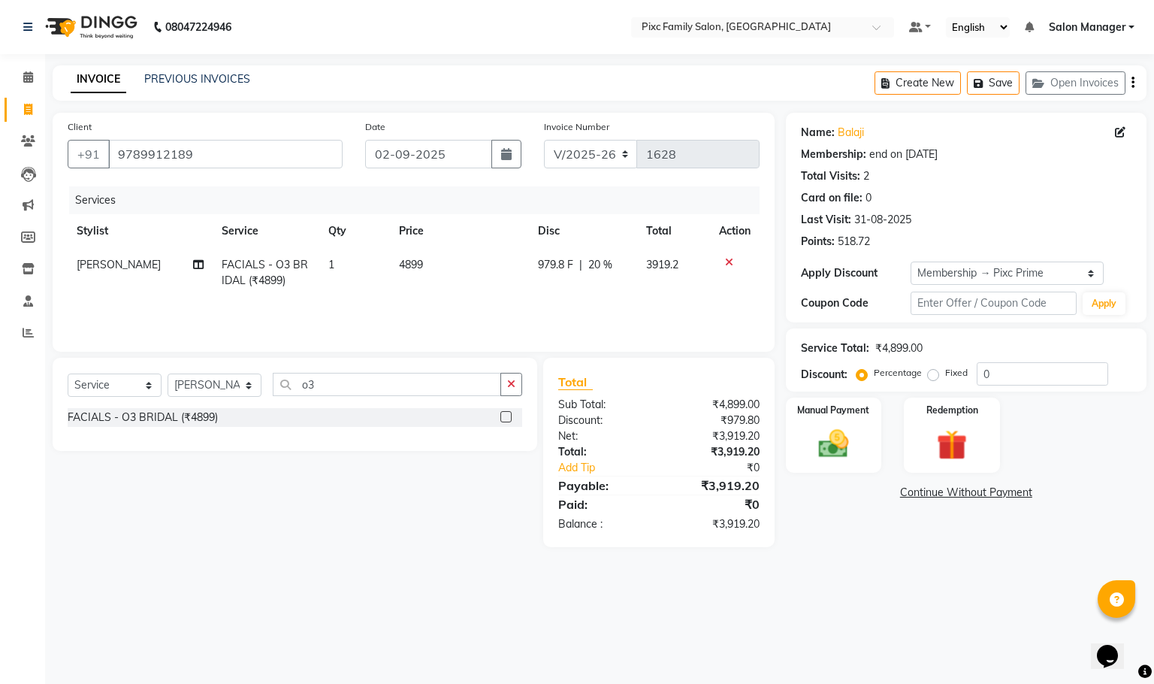
click at [629, 285] on td "979.8 F | 20 %" at bounding box center [583, 273] width 108 height 50
select select "52979"
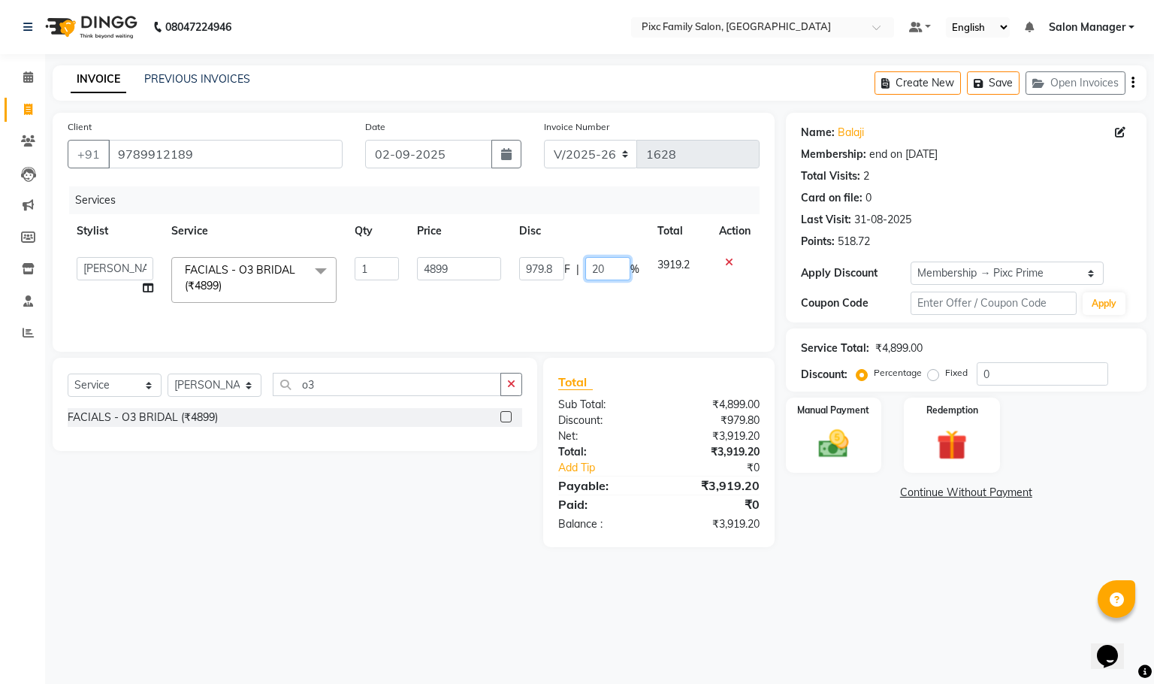
click at [616, 264] on input "20" at bounding box center [607, 268] width 45 height 23
type input "22"
click at [608, 322] on div "Services Stylist Service Qty Price Disc Total Action [PERSON_NAME] [PERSON_NAME…" at bounding box center [414, 261] width 692 height 150
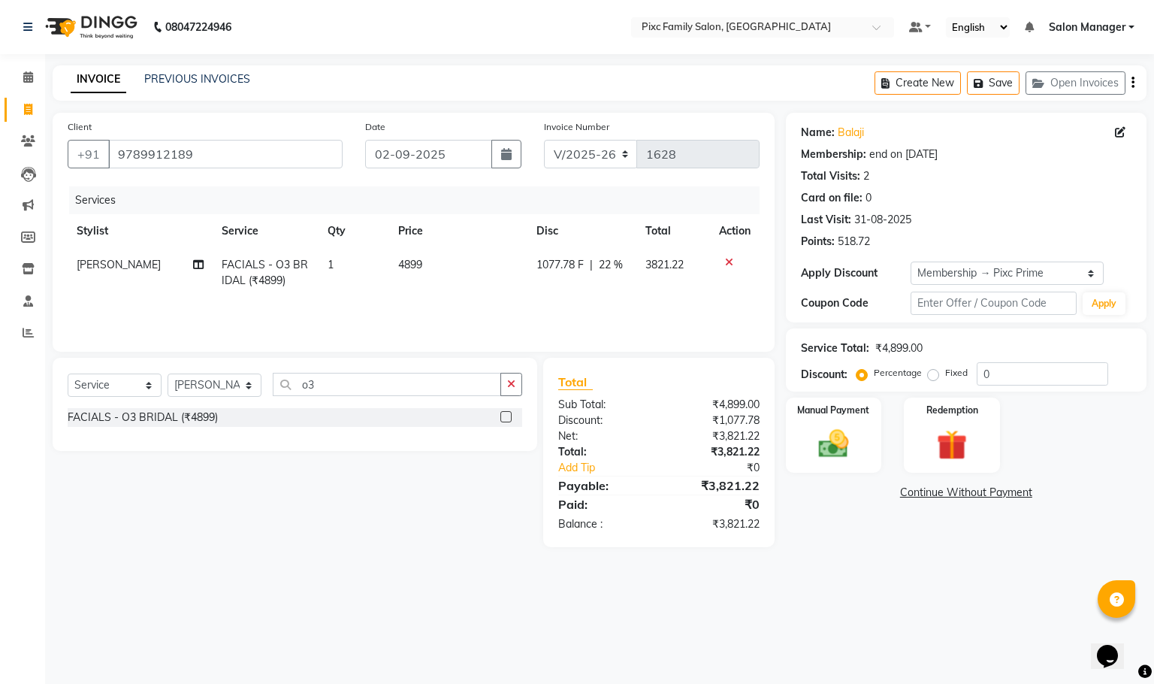
click at [615, 259] on span "22 %" at bounding box center [611, 265] width 24 height 16
select select "52979"
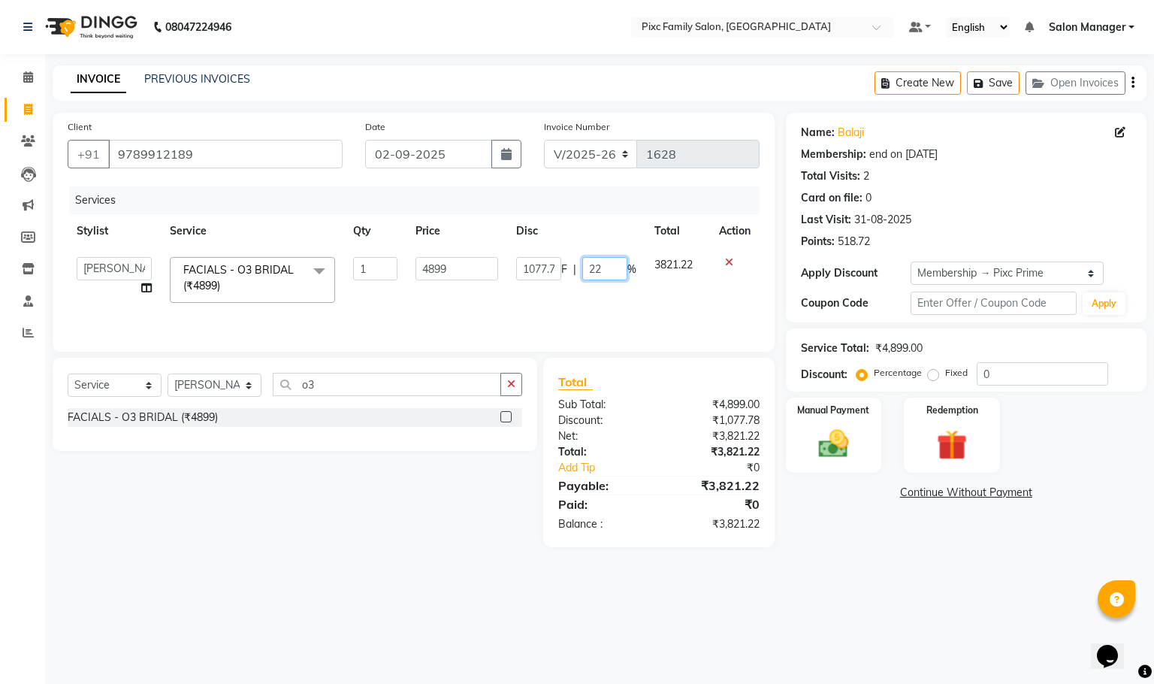
click at [609, 270] on input "22" at bounding box center [604, 268] width 45 height 23
type input "2"
type input "20"
click at [613, 293] on td "1077.78 F | 20 %" at bounding box center [576, 280] width 138 height 64
select select "52979"
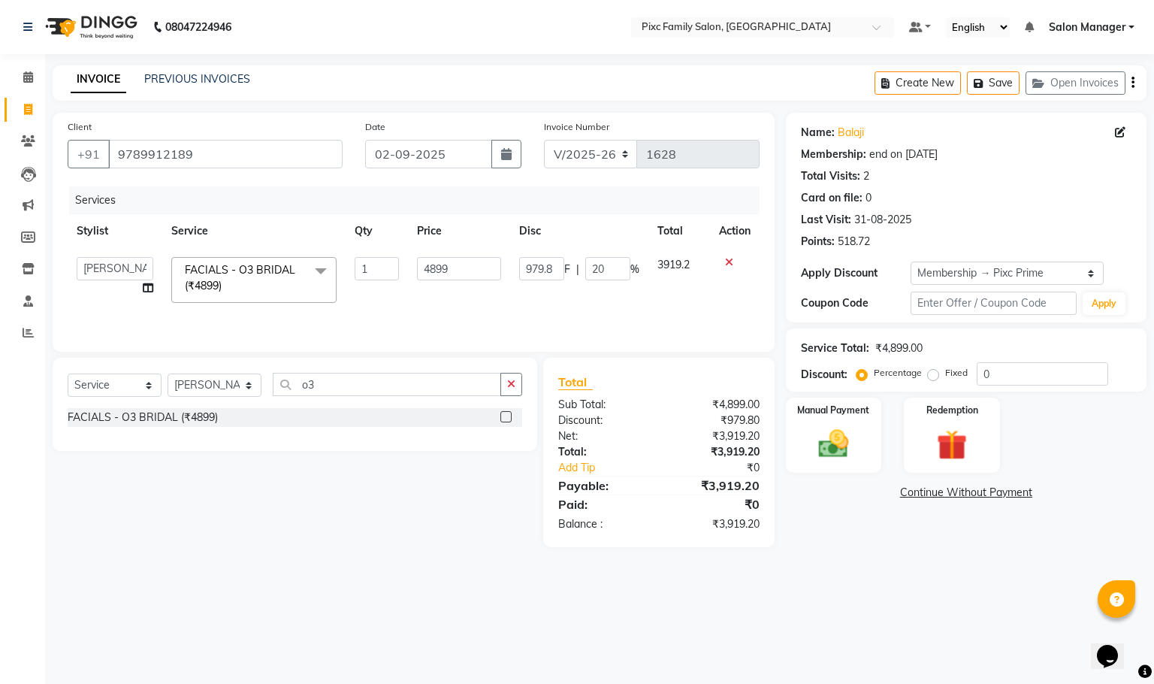
click at [725, 267] on icon at bounding box center [729, 262] width 8 height 11
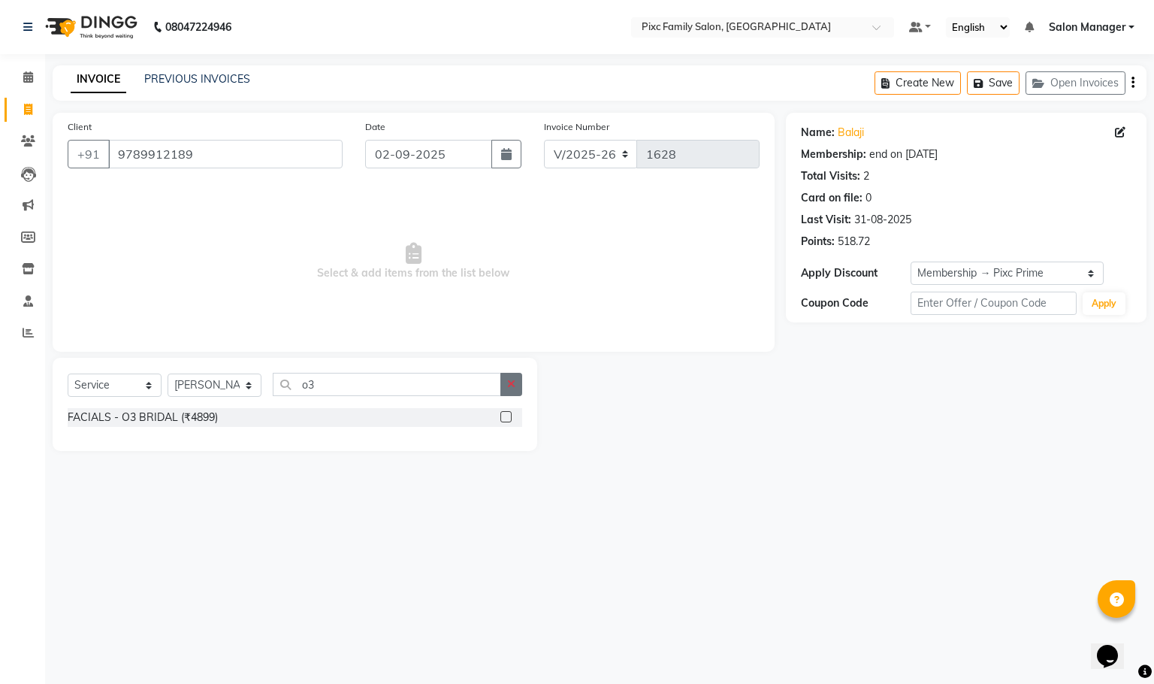
click at [510, 386] on icon "button" at bounding box center [511, 384] width 8 height 11
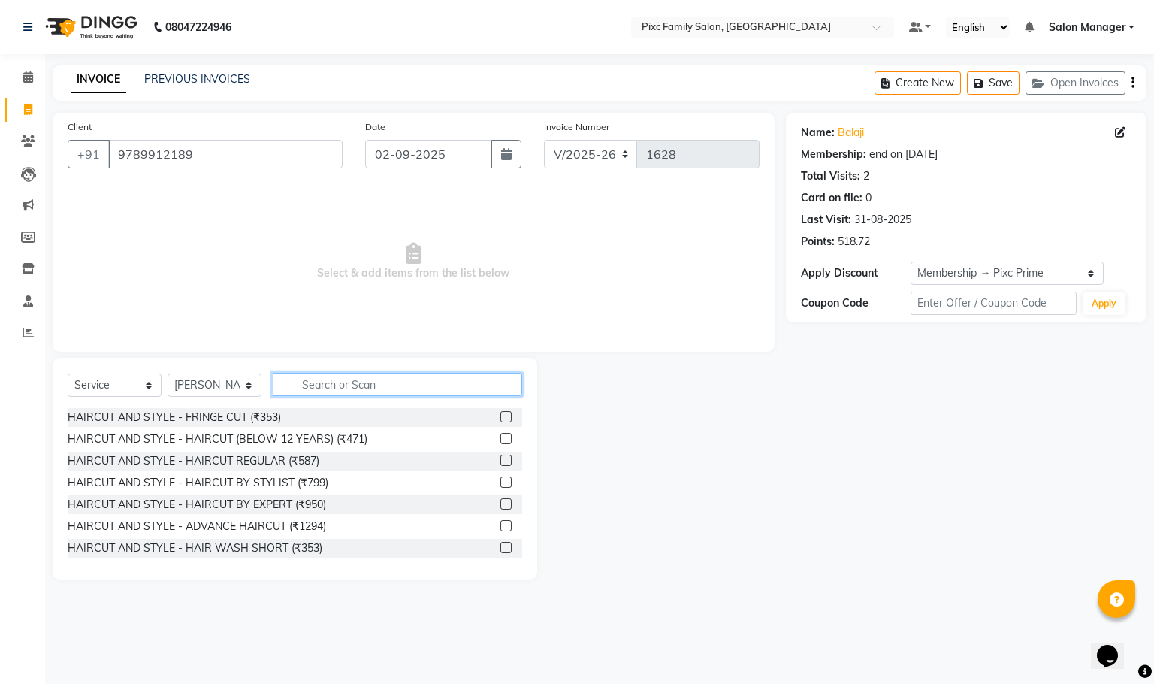
click at [451, 388] on input "text" at bounding box center [397, 384] width 249 height 23
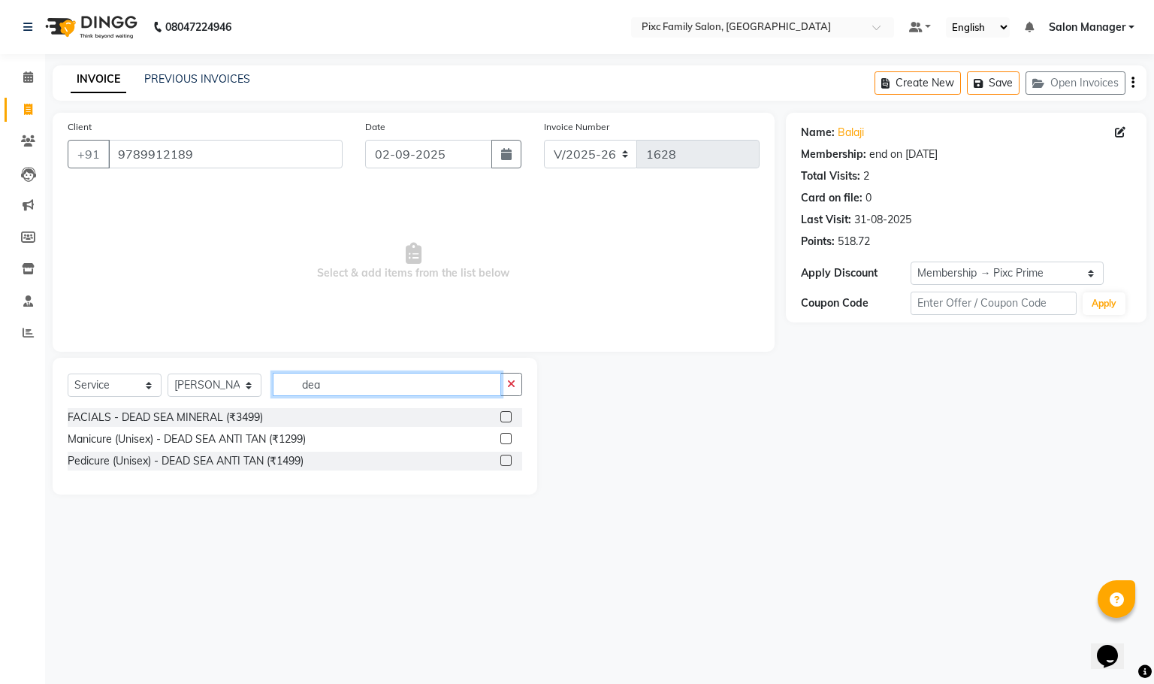
type input "dea"
click at [509, 413] on label at bounding box center [505, 416] width 11 height 11
click at [509, 413] on input "checkbox" at bounding box center [505, 417] width 10 height 10
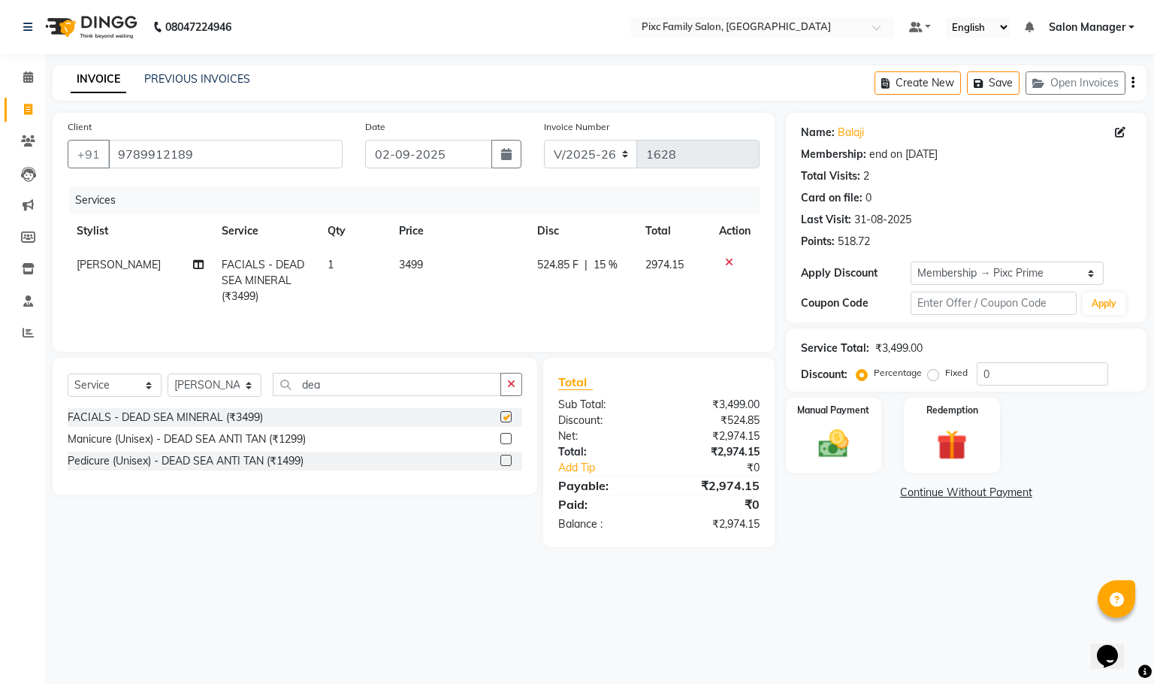
checkbox input "false"
click at [602, 262] on span "15 %" at bounding box center [605, 265] width 24 height 16
select select "52979"
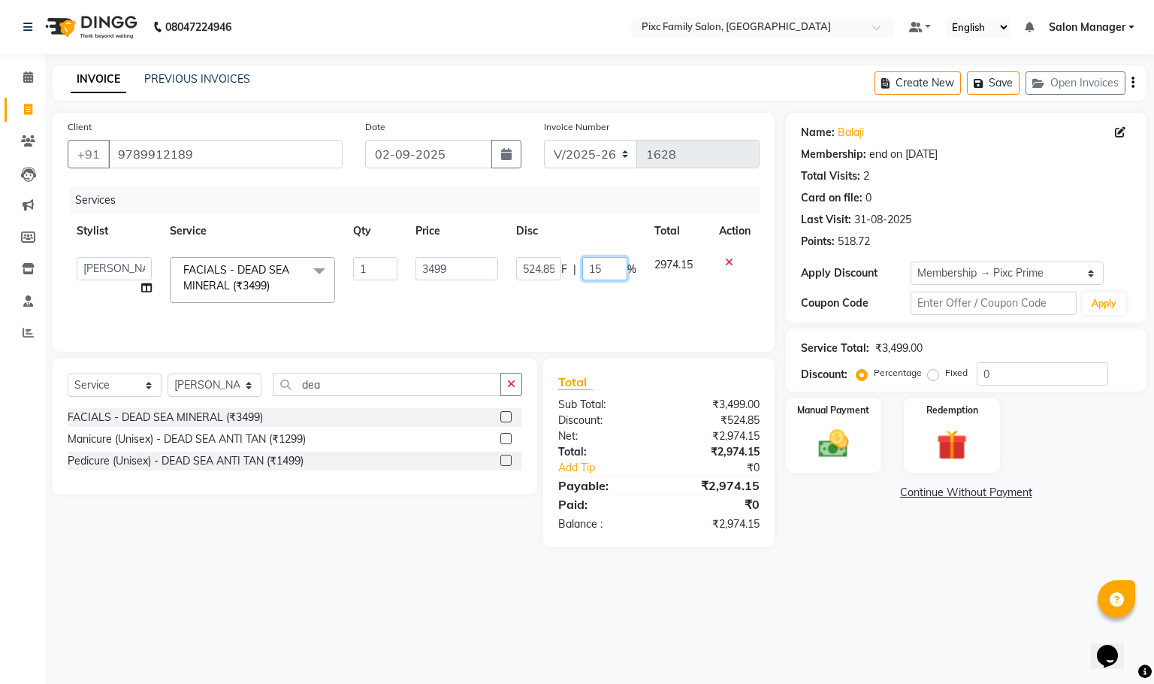
click at [607, 271] on input "15" at bounding box center [604, 268] width 45 height 23
type input "1"
type input "20"
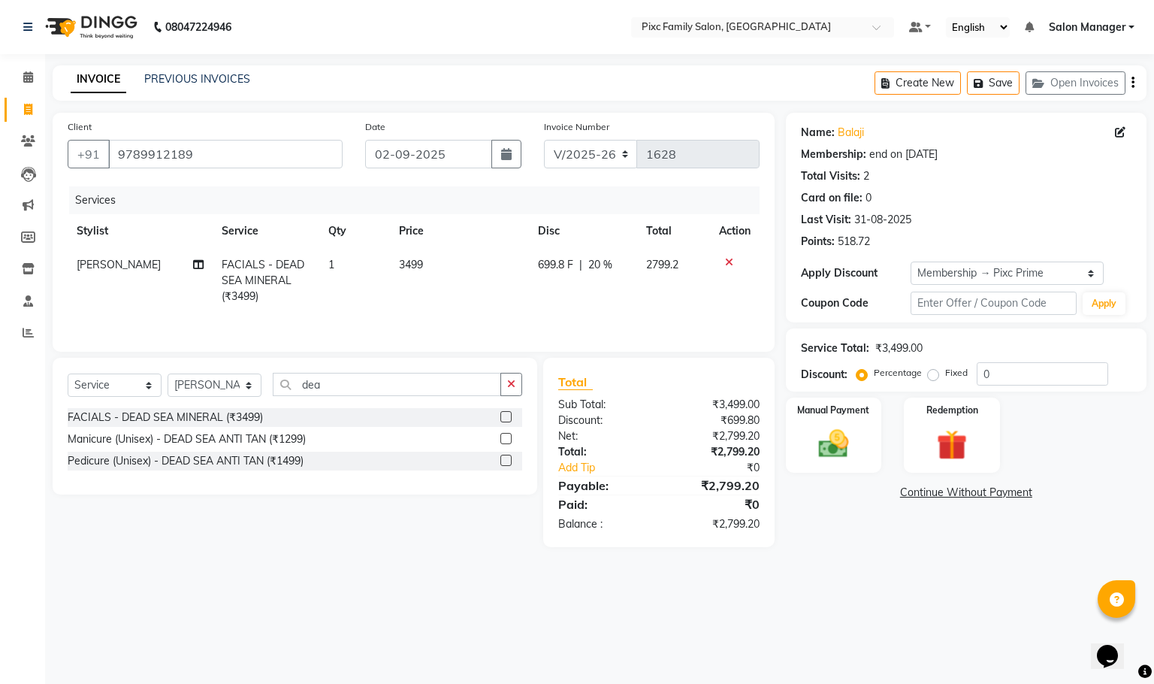
click at [665, 296] on td "2799.2" at bounding box center [673, 280] width 73 height 65
select select "52979"
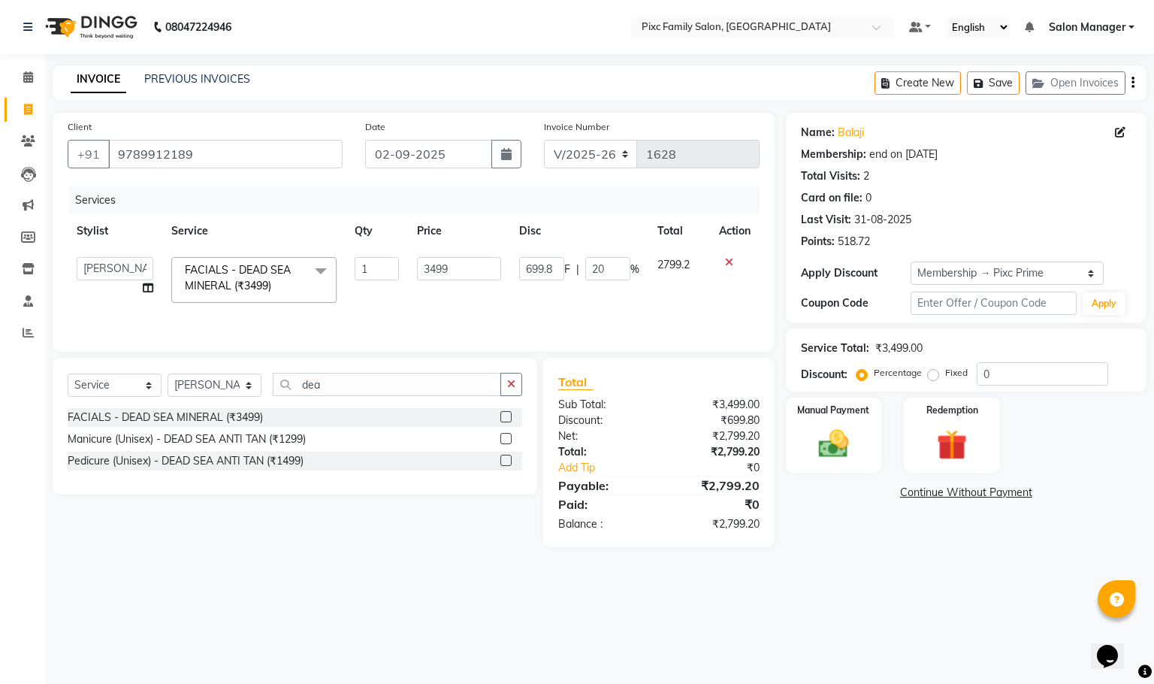
click at [726, 261] on icon at bounding box center [729, 262] width 8 height 11
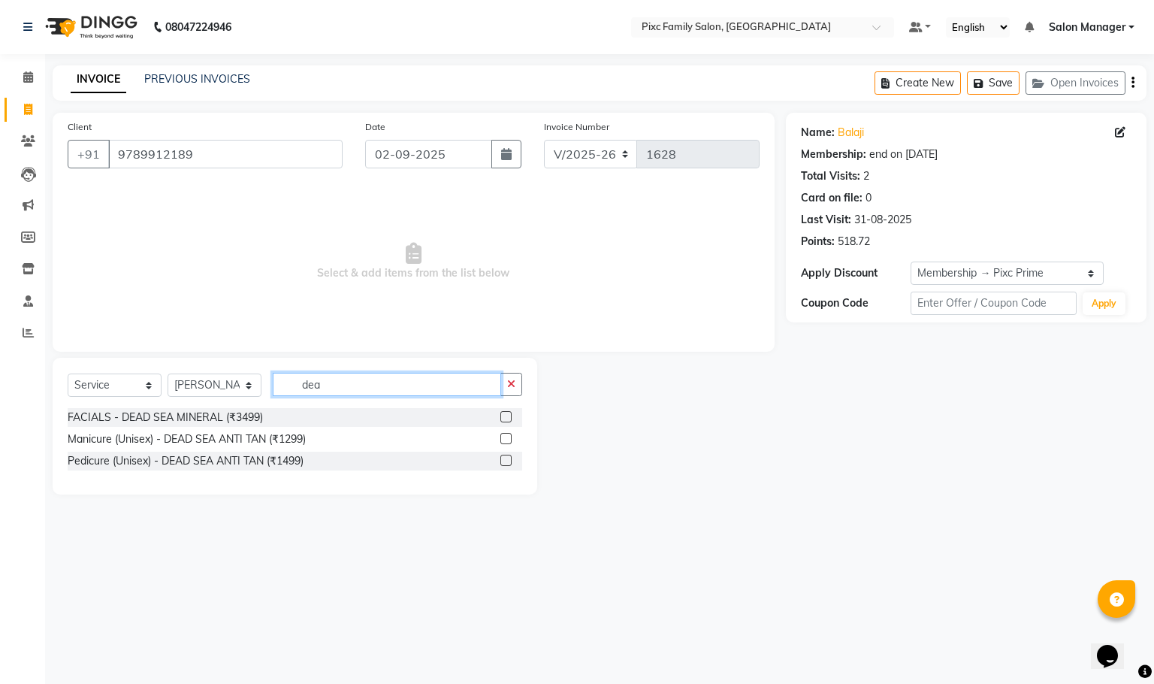
click at [403, 384] on input "dea" at bounding box center [387, 384] width 228 height 23
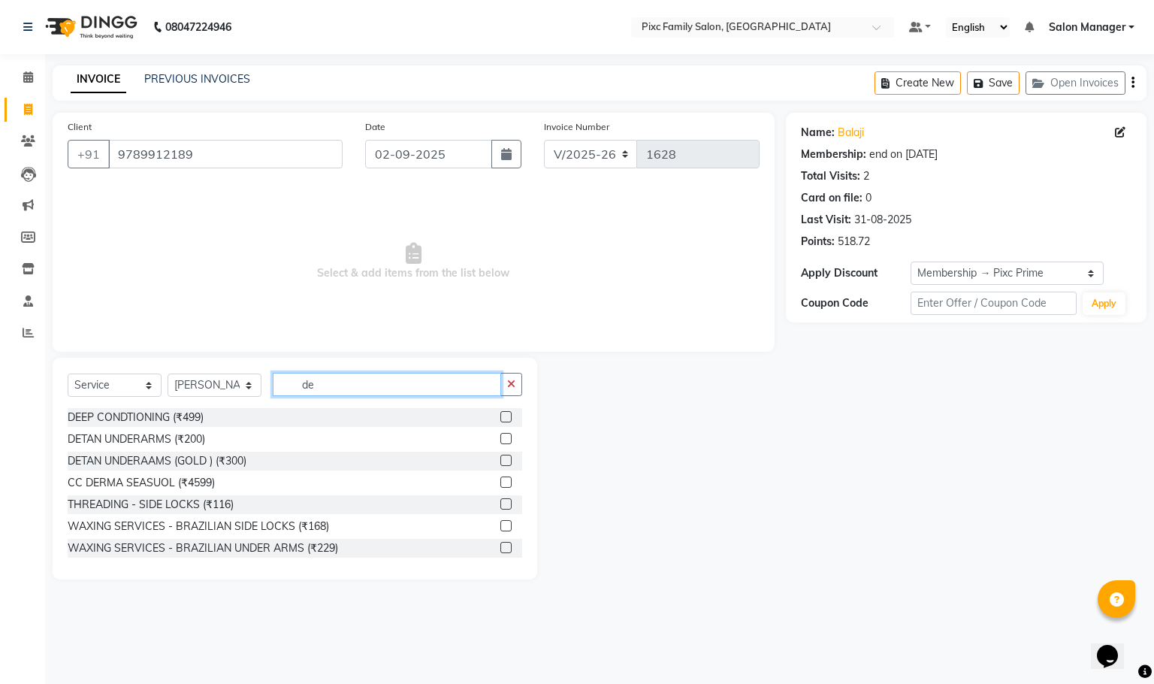
type input "d"
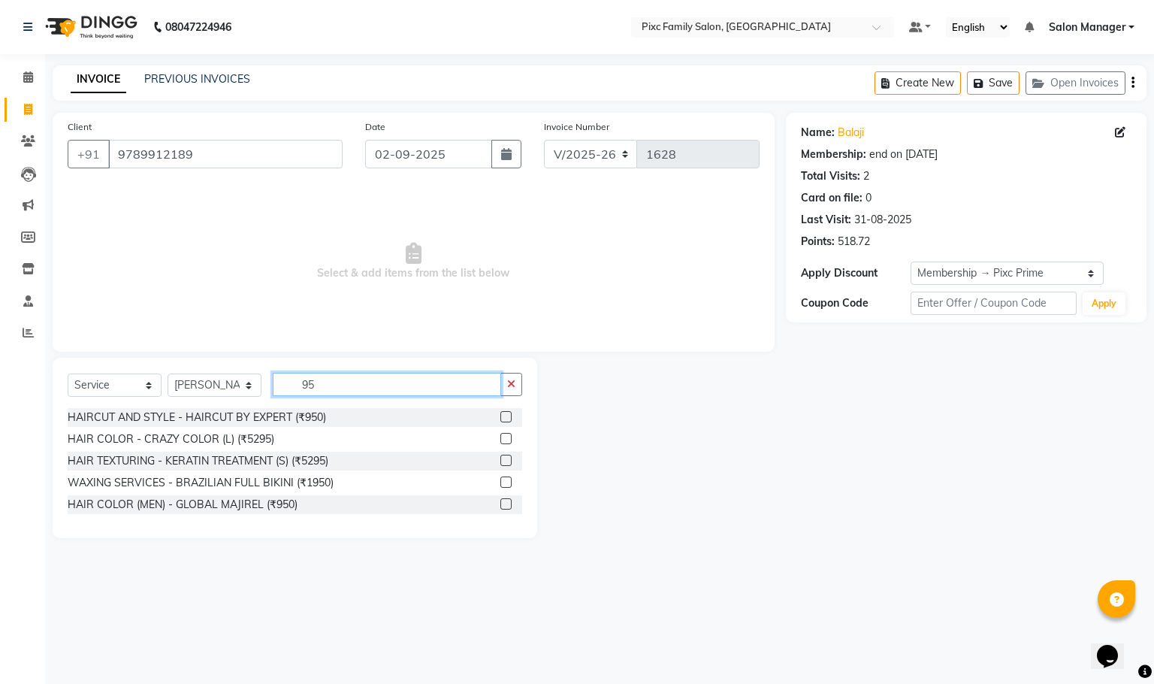
type input "95"
click at [509, 418] on label at bounding box center [505, 416] width 11 height 11
click at [509, 418] on input "checkbox" at bounding box center [505, 417] width 10 height 10
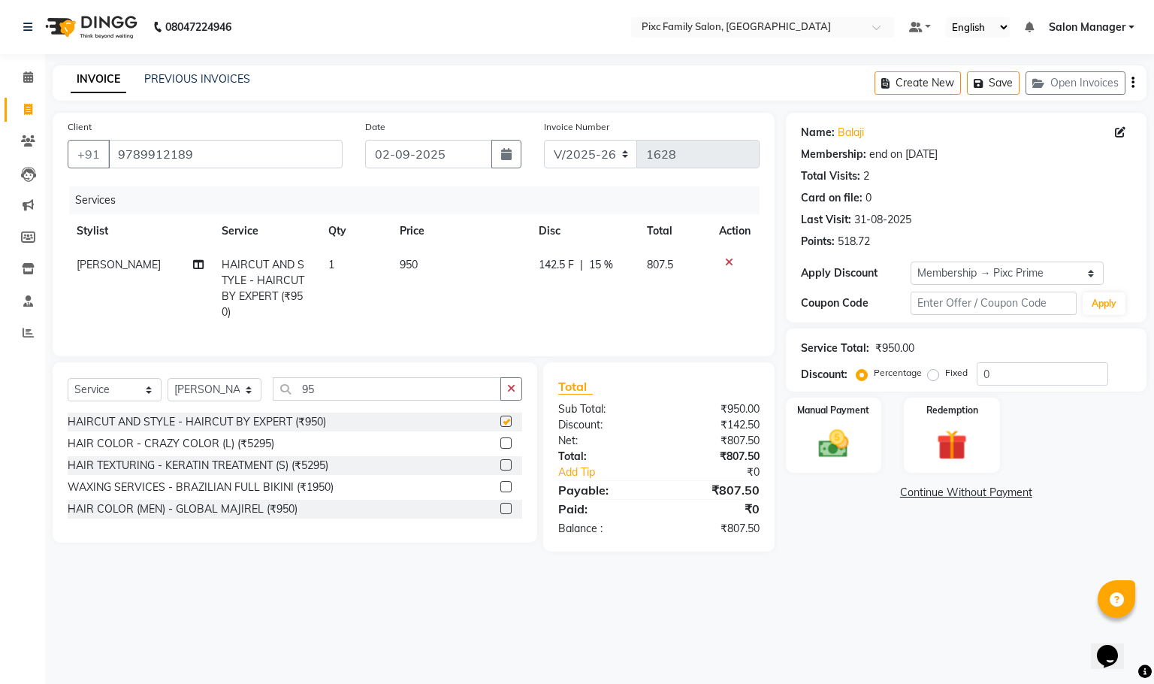
checkbox input "false"
click at [203, 386] on select "Select Stylist [PERSON_NAME] [PERSON_NAME] [PERSON_NAME] Aparna P [PERSON_NAME]…" at bounding box center [214, 389] width 94 height 23
select select "66551"
click at [167, 379] on select "Select Stylist [PERSON_NAME] [PERSON_NAME] [PERSON_NAME] Aparna P [PERSON_NAME]…" at bounding box center [214, 389] width 94 height 23
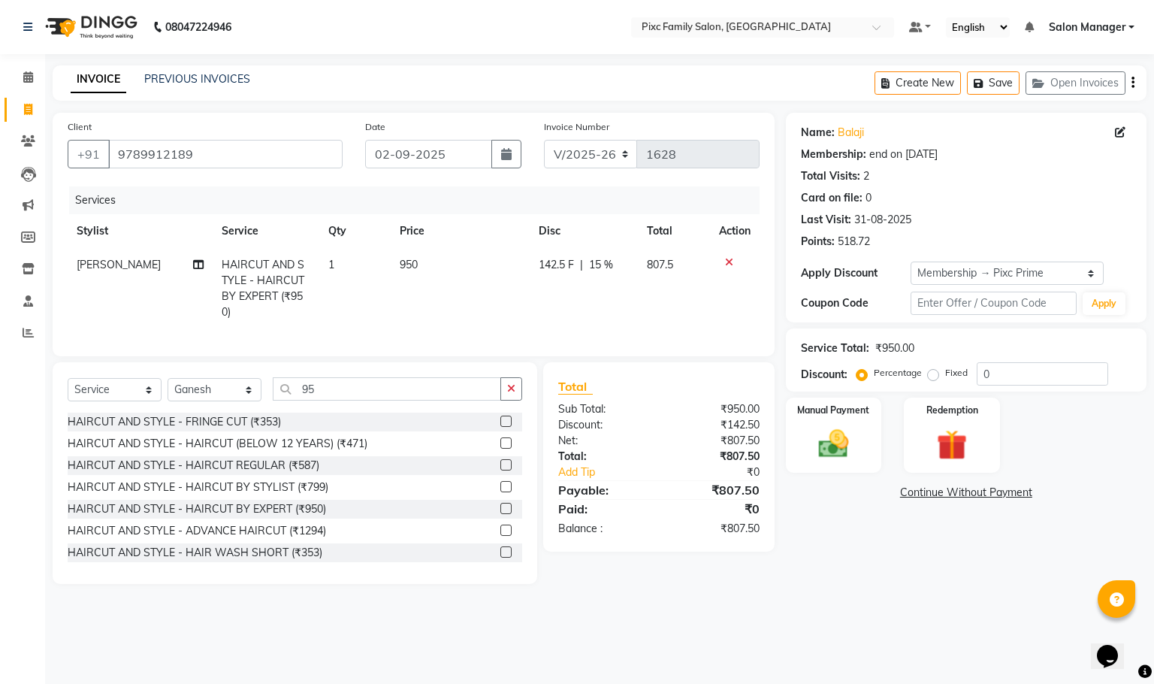
click at [104, 273] on td "[PERSON_NAME]" at bounding box center [140, 288] width 145 height 81
select select "52979"
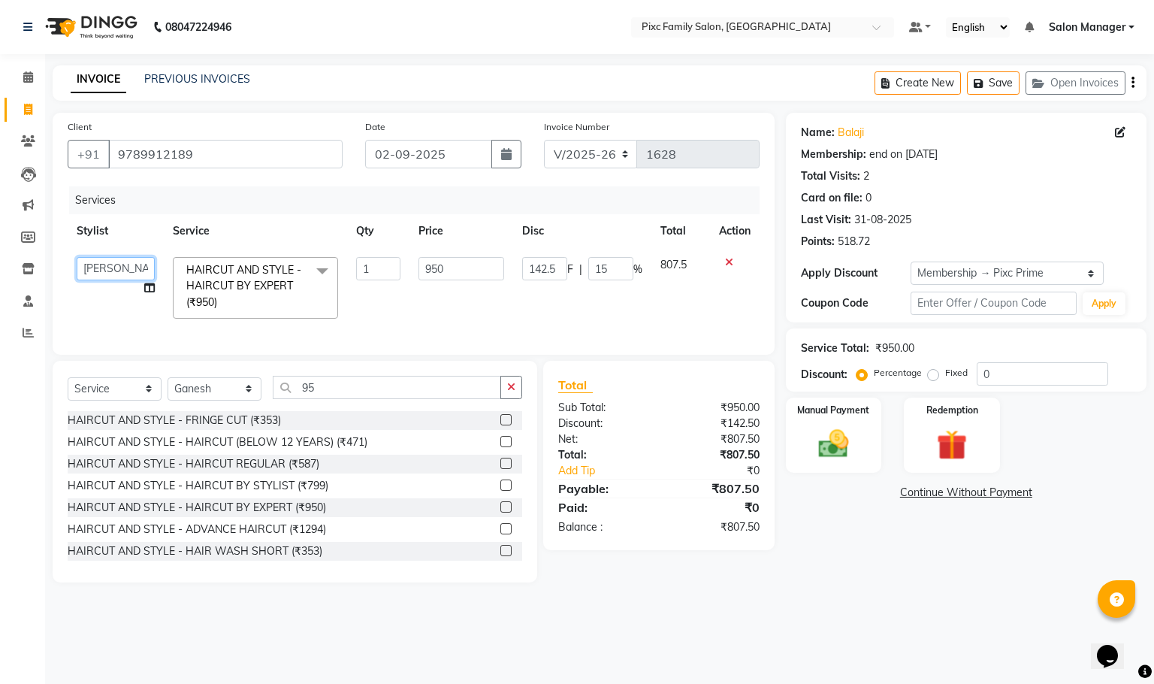
click at [104, 266] on select "[PERSON_NAME] [PERSON_NAME] [PERSON_NAME] Aparna P [PERSON_NAME] [PERSON_NAME] …" at bounding box center [116, 268] width 78 height 23
select select "66551"
click at [818, 411] on label "Manual Payment" at bounding box center [833, 409] width 75 height 14
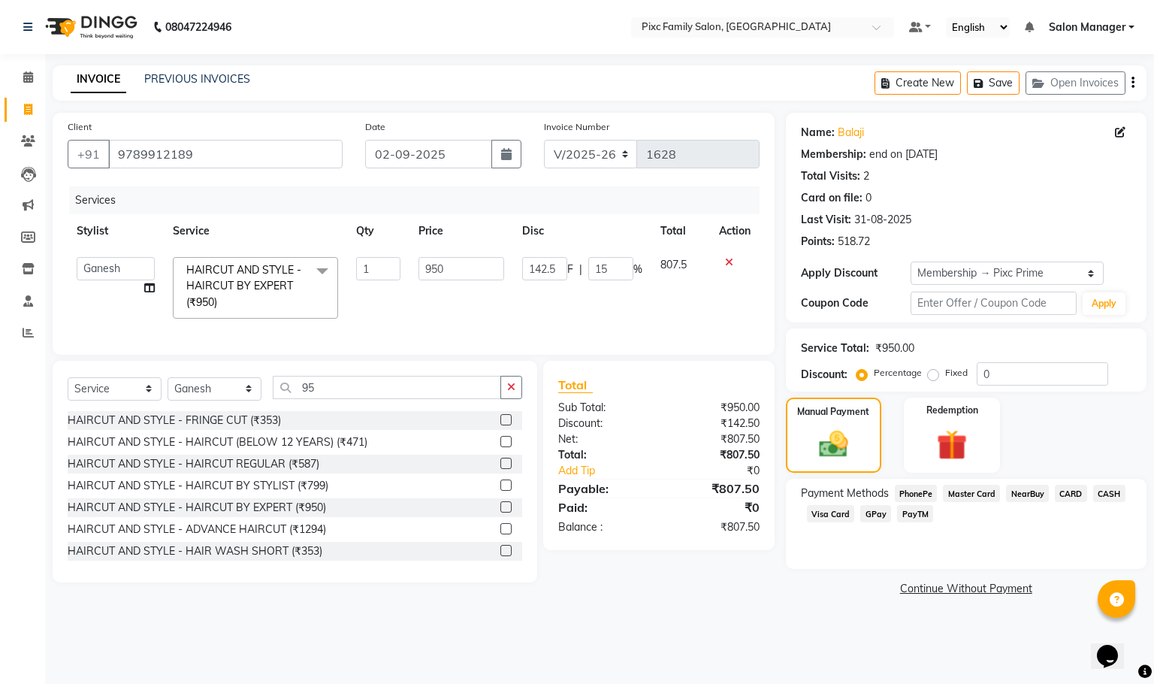
click at [1079, 493] on span "CARD" at bounding box center [1071, 492] width 32 height 17
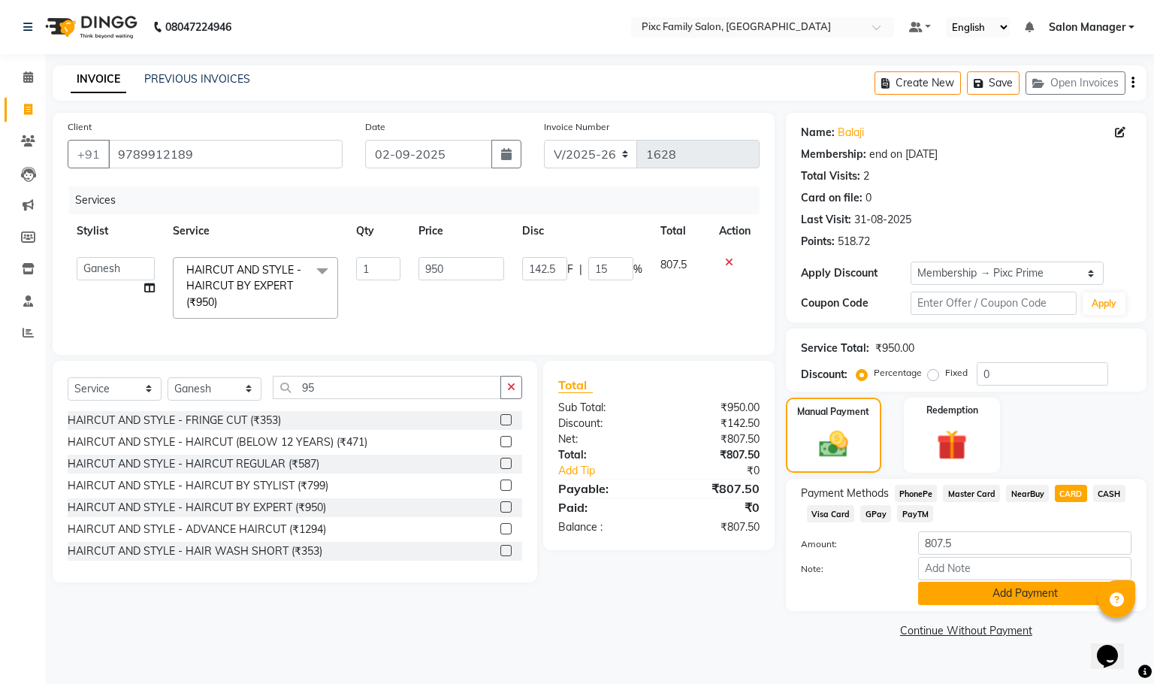
click at [985, 602] on button "Add Payment" at bounding box center [1024, 592] width 213 height 23
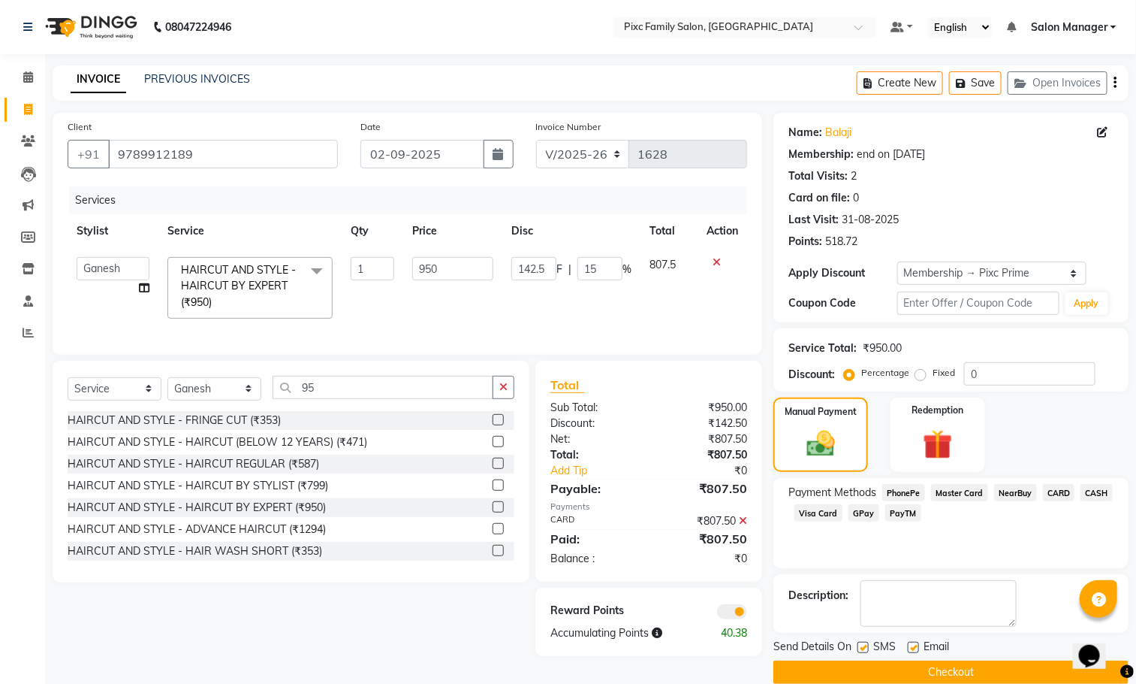
scroll to position [23, 0]
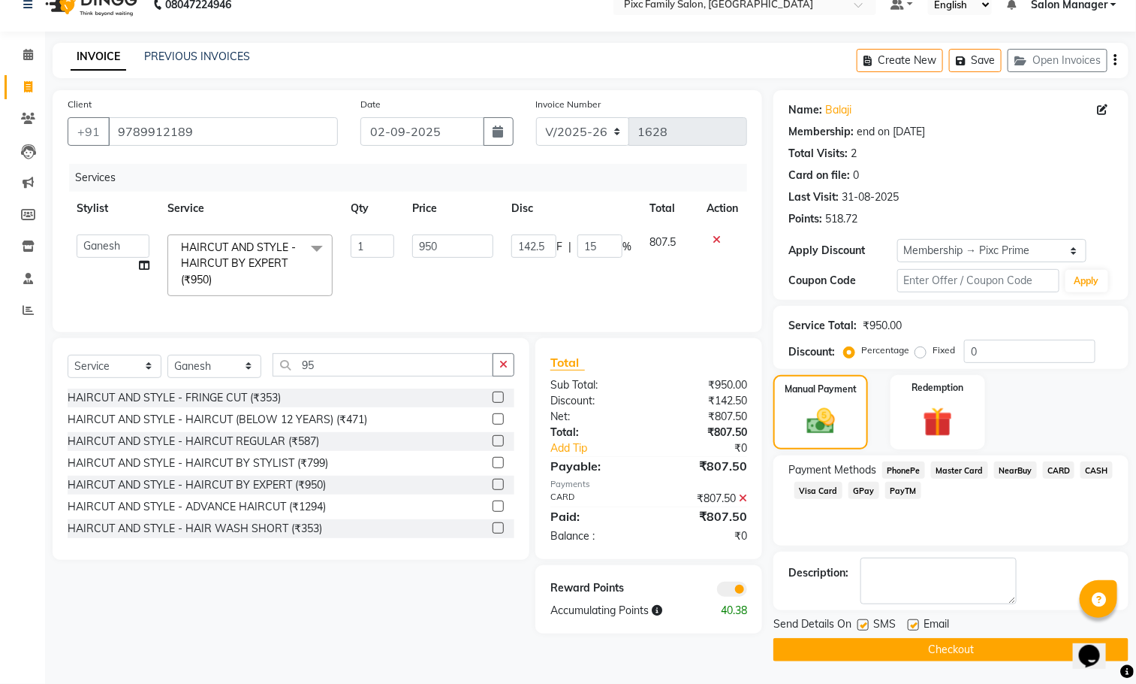
click at [917, 642] on button "Checkout" at bounding box center [951, 649] width 355 height 23
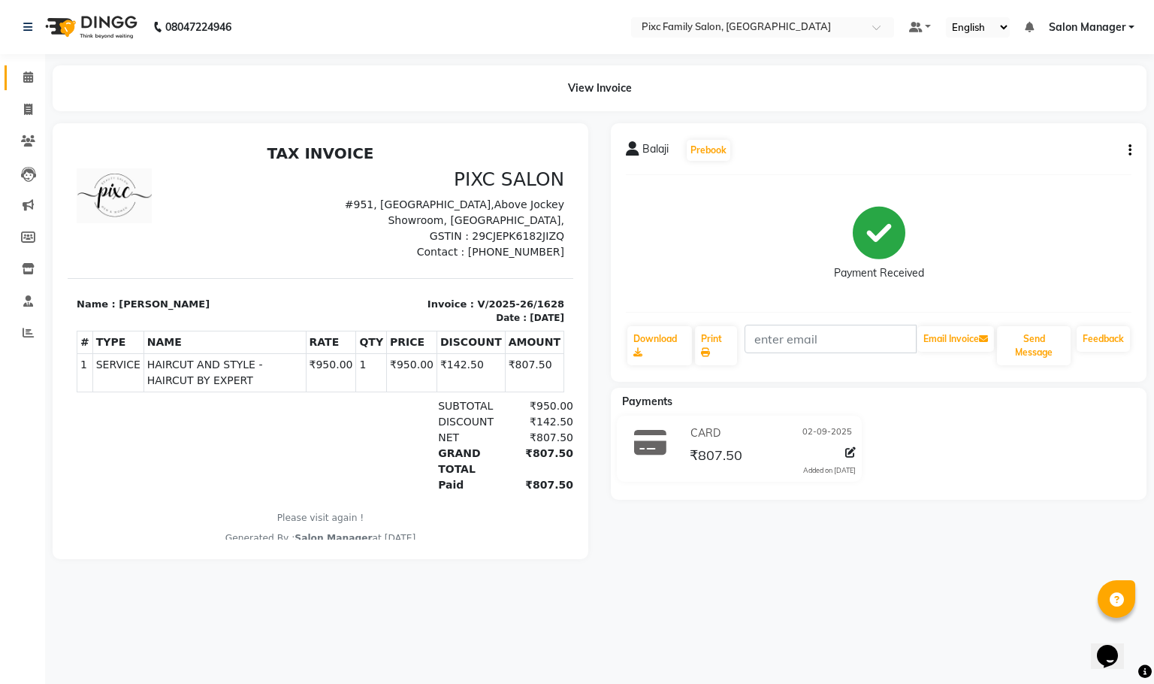
click at [19, 68] on link "Calendar" at bounding box center [23, 77] width 36 height 25
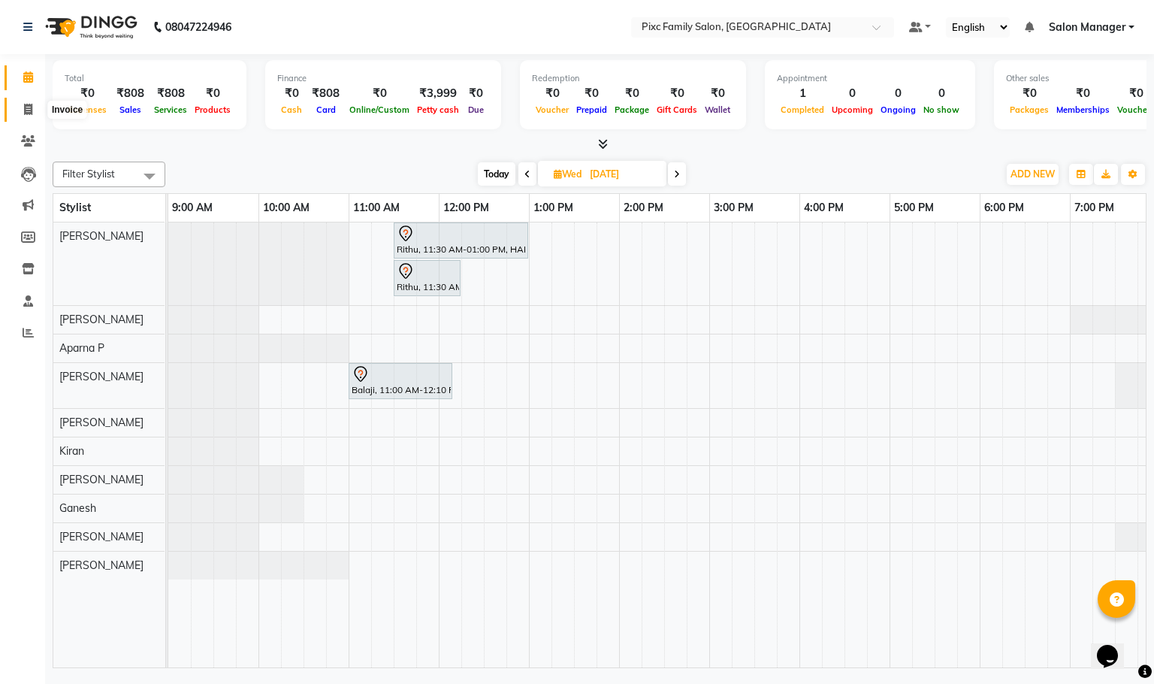
click at [20, 115] on span at bounding box center [28, 109] width 26 height 17
select select "service"
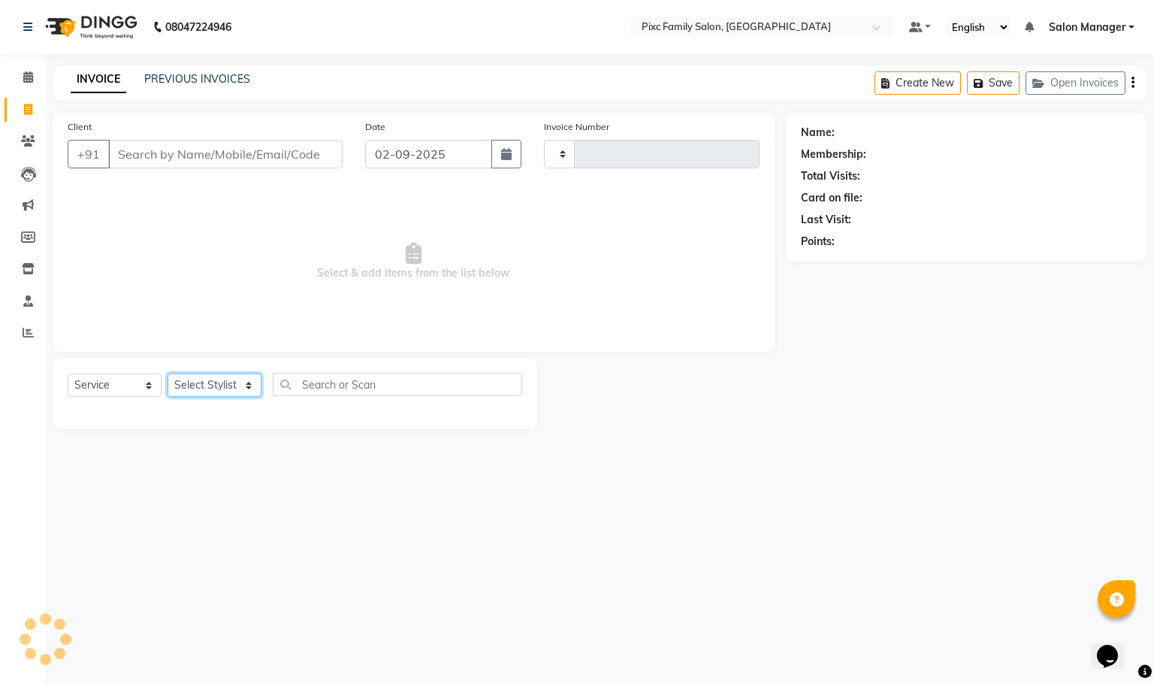
click at [248, 390] on select "Select Stylist" at bounding box center [214, 384] width 94 height 23
type input "1629"
select select "3509"
select select "52979"
click at [167, 374] on select "Select Stylist [PERSON_NAME] [PERSON_NAME] [PERSON_NAME] Aparna P [PERSON_NAME]…" at bounding box center [214, 384] width 94 height 23
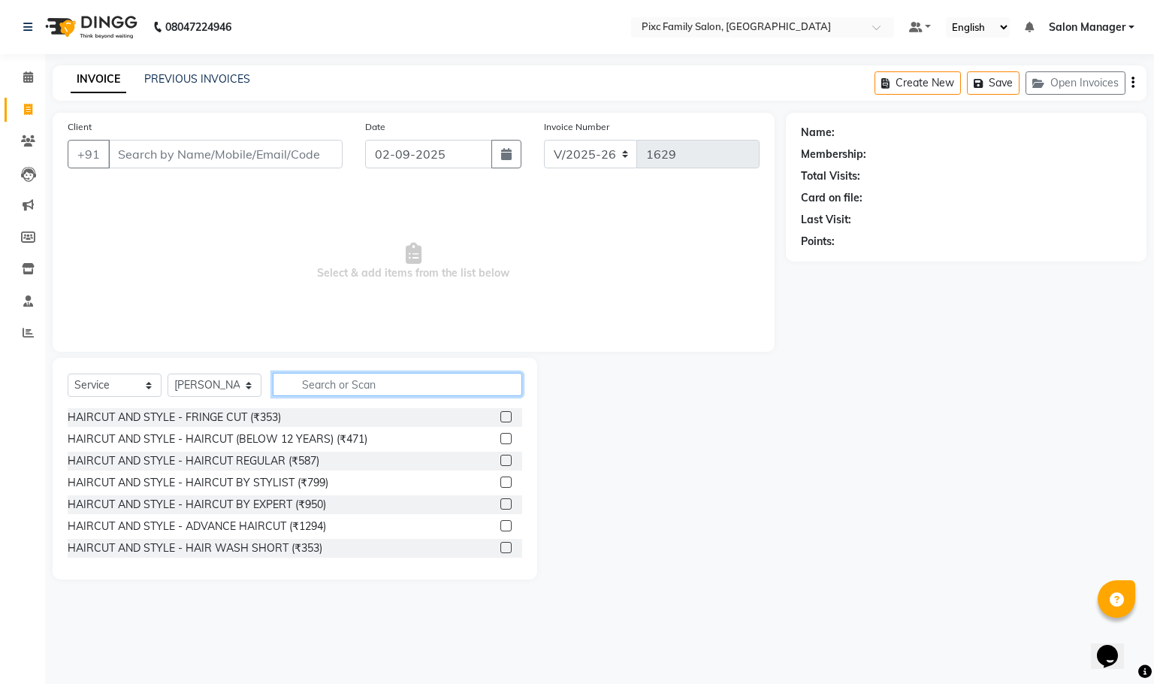
click at [377, 379] on input "text" at bounding box center [397, 384] width 249 height 23
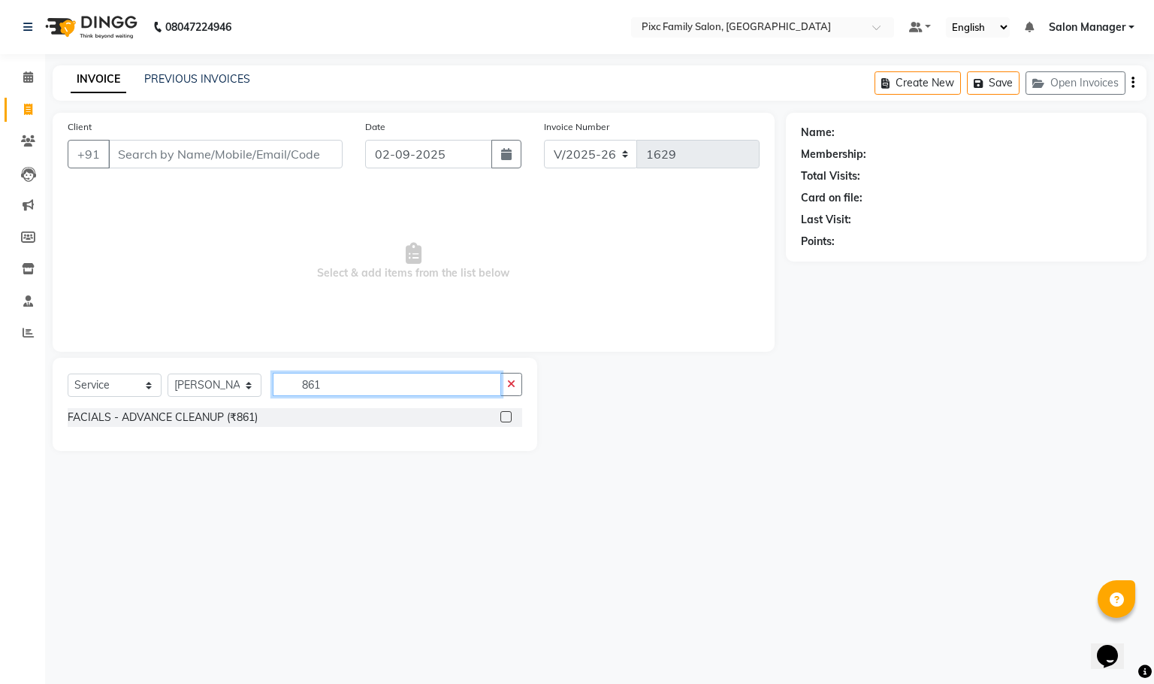
type input "861"
click at [509, 419] on label at bounding box center [505, 416] width 11 height 11
click at [509, 419] on input "checkbox" at bounding box center [505, 417] width 10 height 10
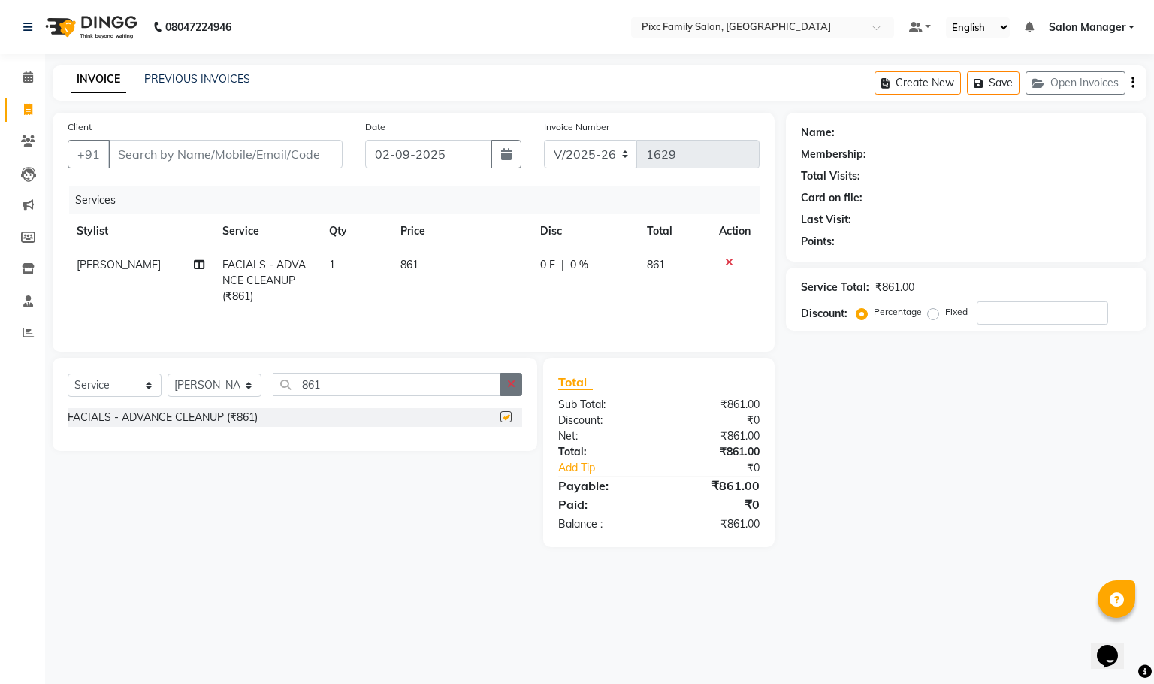
checkbox input "false"
click at [512, 396] on button "button" at bounding box center [511, 384] width 22 height 23
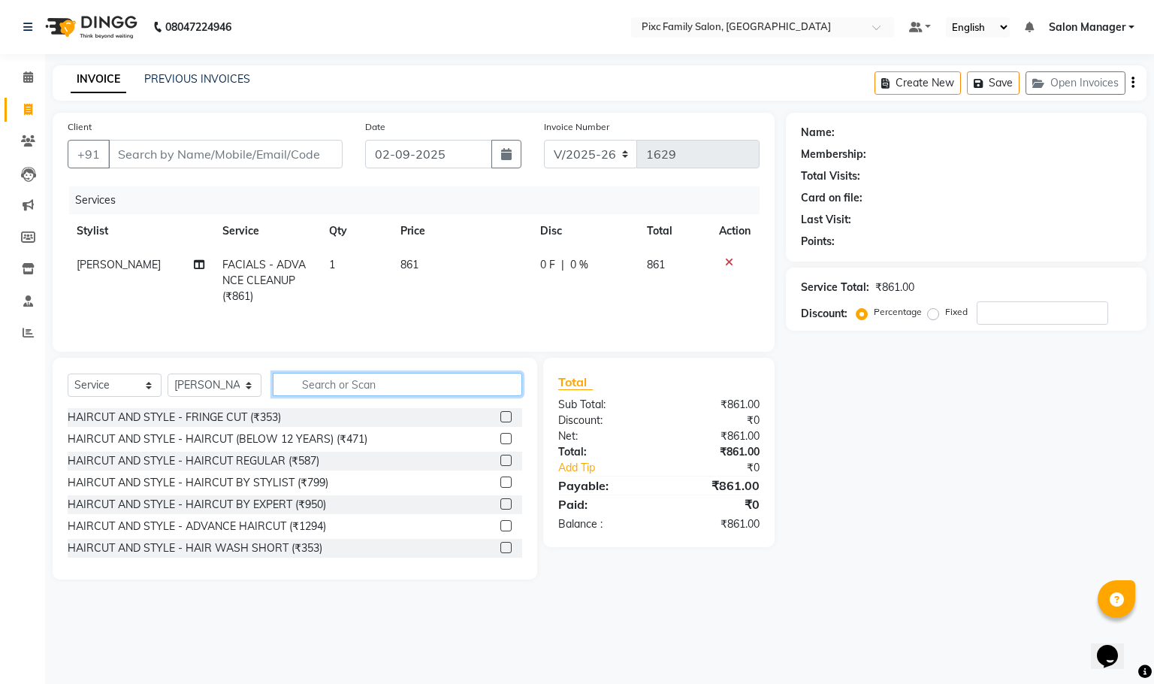
click at [473, 391] on input "text" at bounding box center [397, 384] width 249 height 23
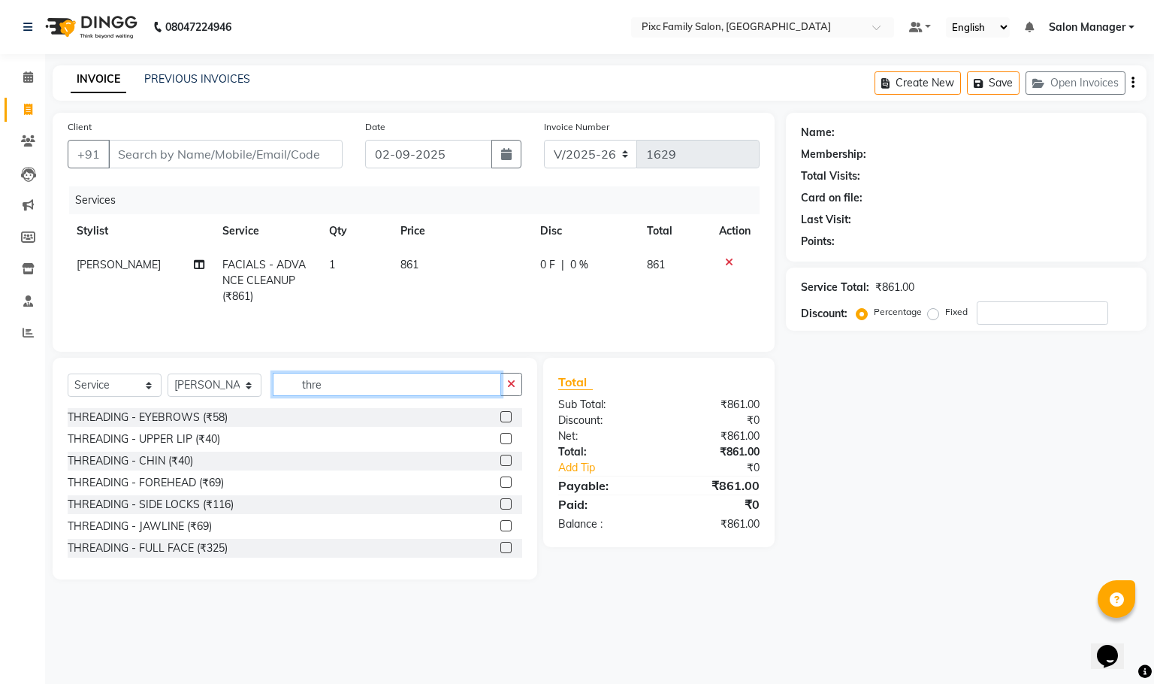
type input "thre"
click at [500, 420] on label at bounding box center [505, 416] width 11 height 11
click at [500, 420] on input "checkbox" at bounding box center [505, 417] width 10 height 10
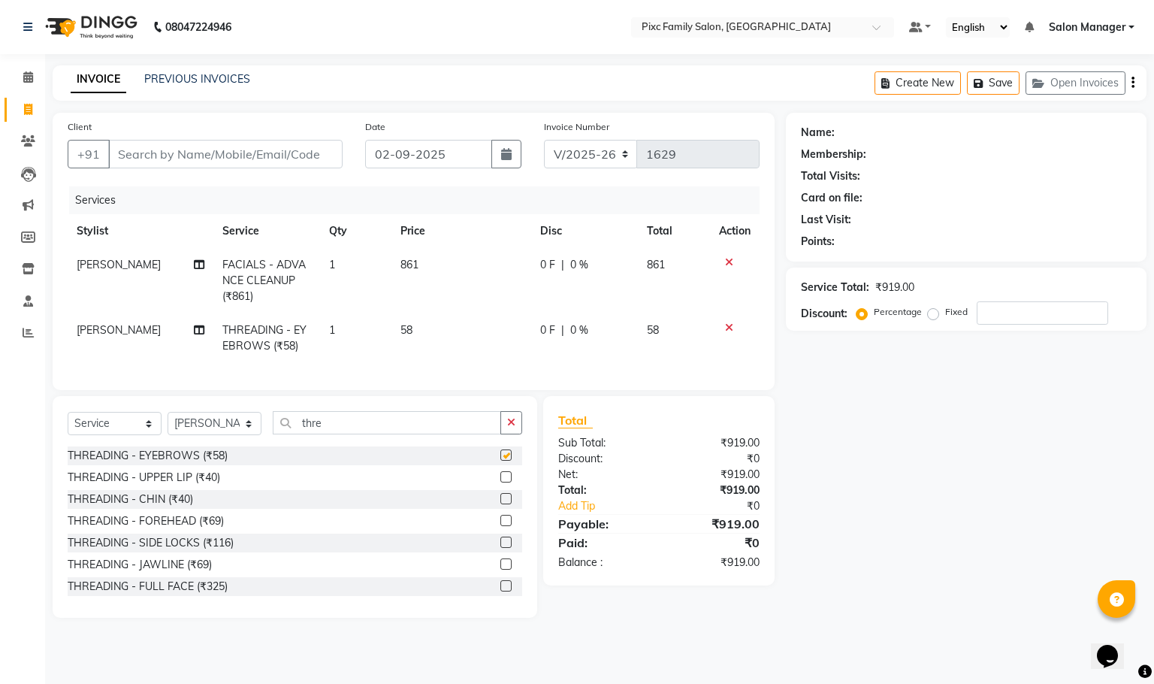
checkbox input "false"
click at [500, 482] on label at bounding box center [505, 476] width 11 height 11
click at [500, 482] on input "checkbox" at bounding box center [505, 477] width 10 height 10
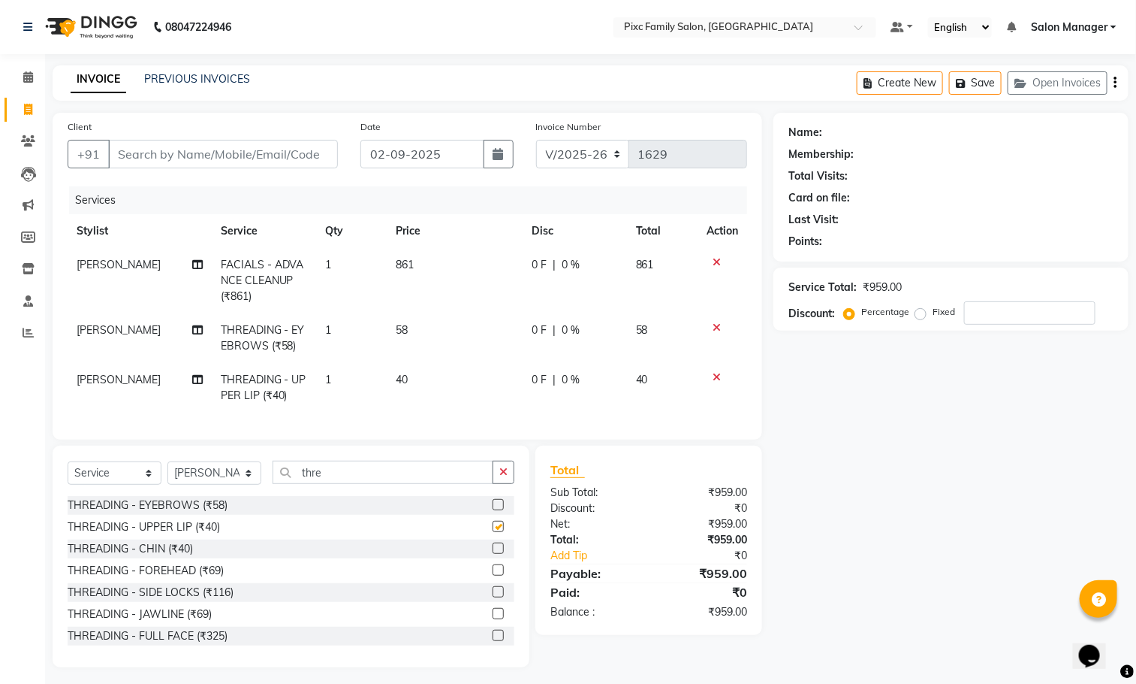
checkbox input "false"
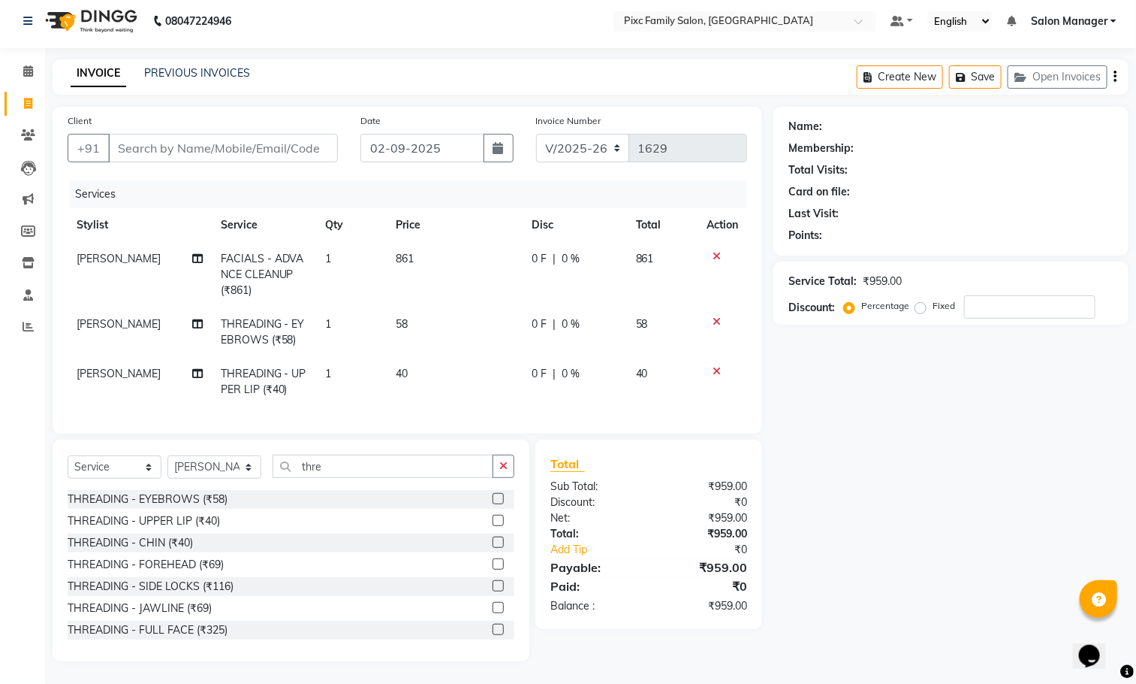
scroll to position [23, 0]
click at [493, 543] on label at bounding box center [498, 541] width 11 height 11
click at [493, 543] on input "checkbox" at bounding box center [498, 543] width 10 height 10
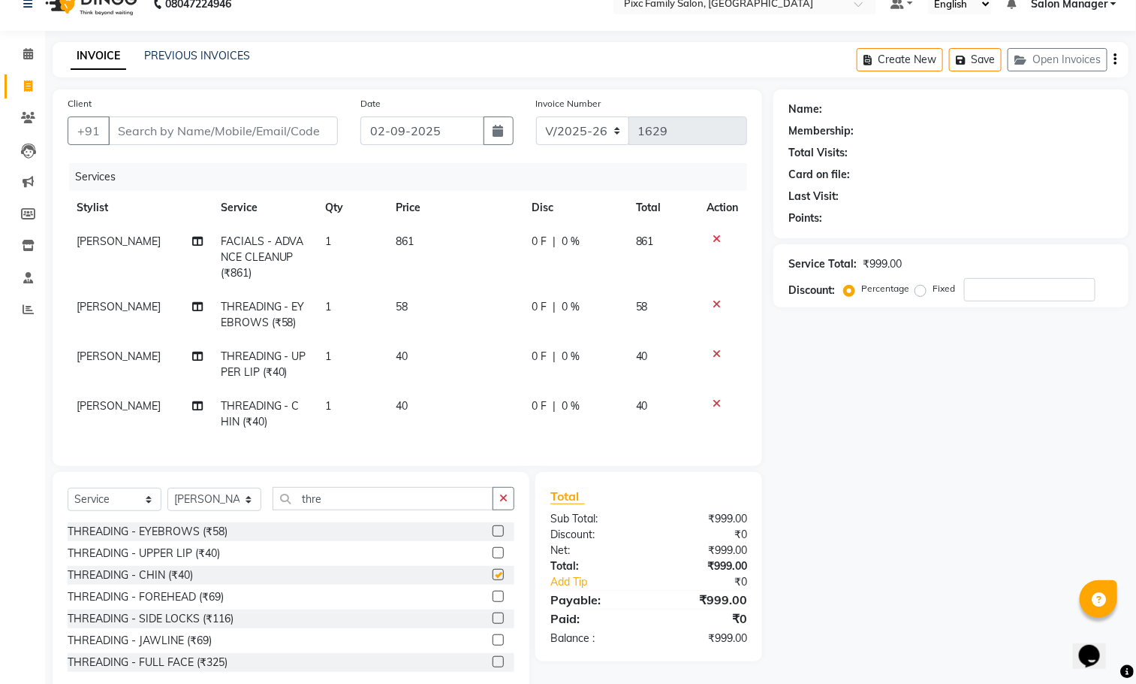
checkbox input "false"
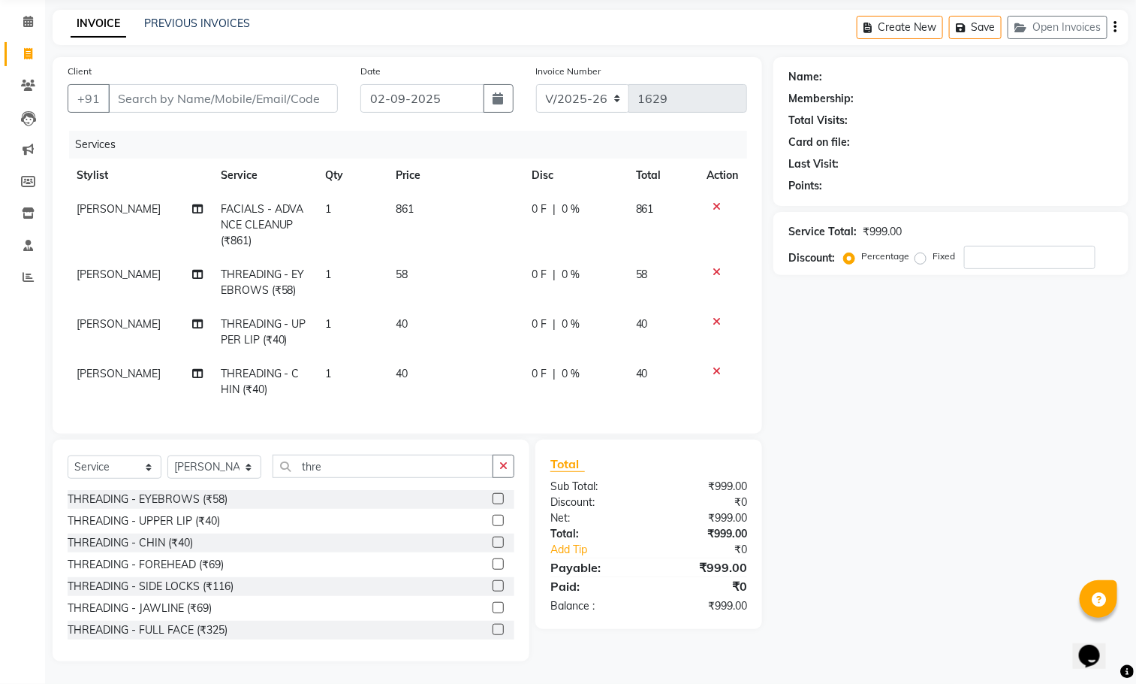
scroll to position [73, 0]
click at [285, 88] on input "Client" at bounding box center [223, 98] width 230 height 29
type input "9"
type input "0"
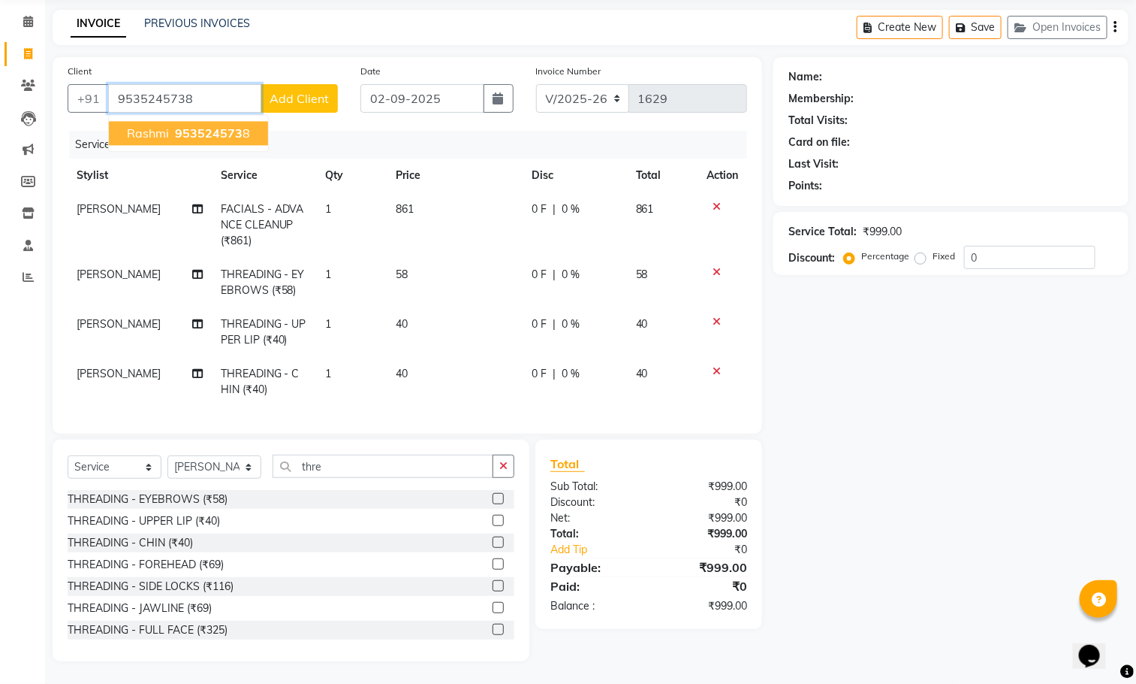
type input "9535245738"
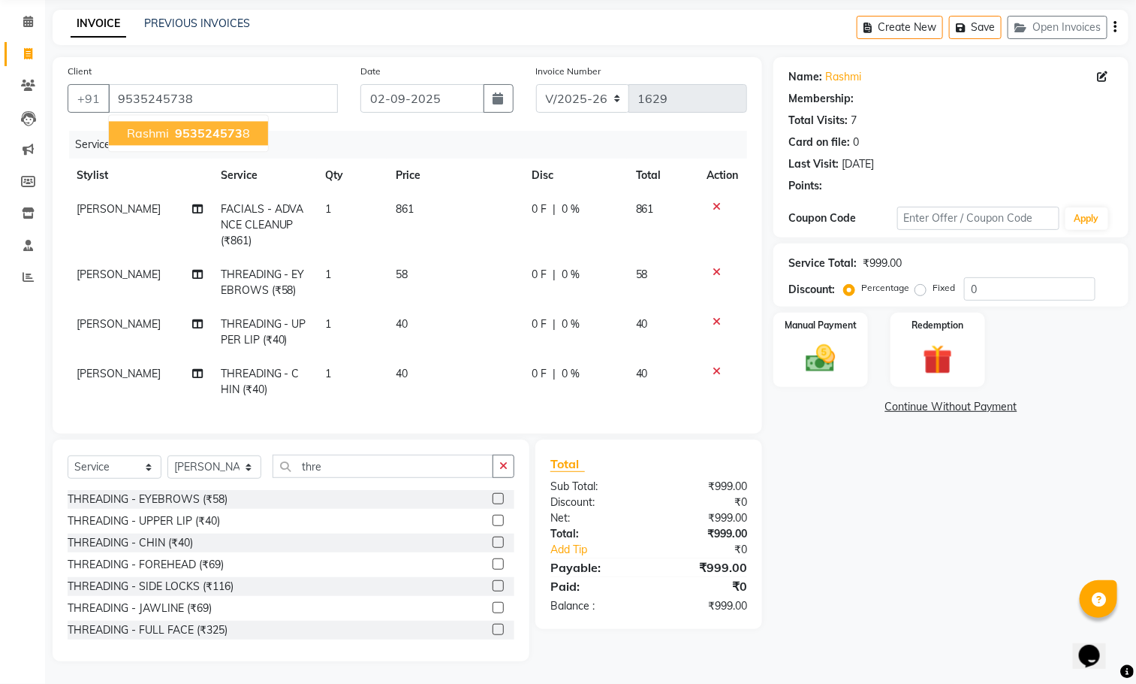
select select "1: Object"
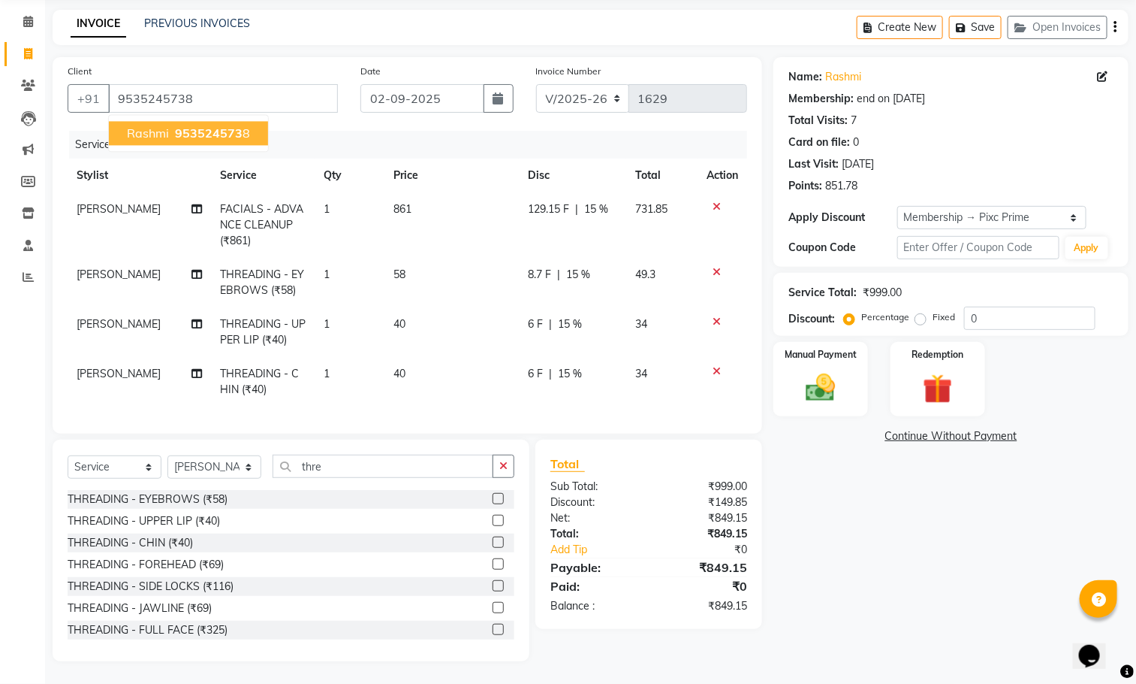
click at [224, 126] on span "953524573" at bounding box center [209, 133] width 68 height 15
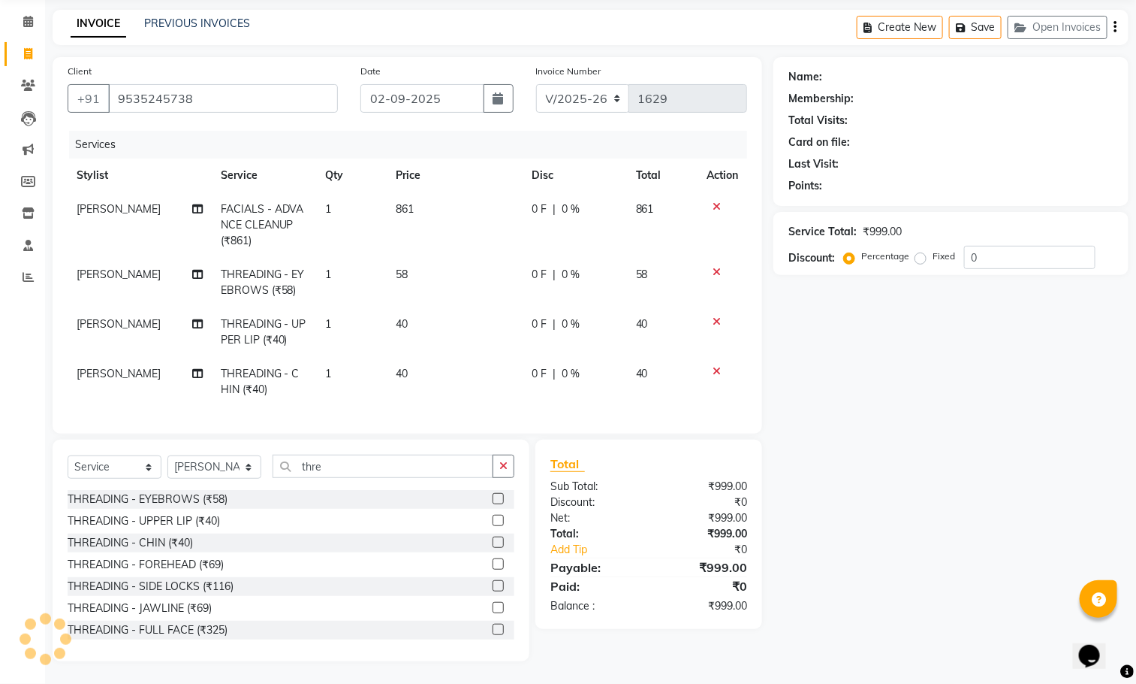
select select "1: Object"
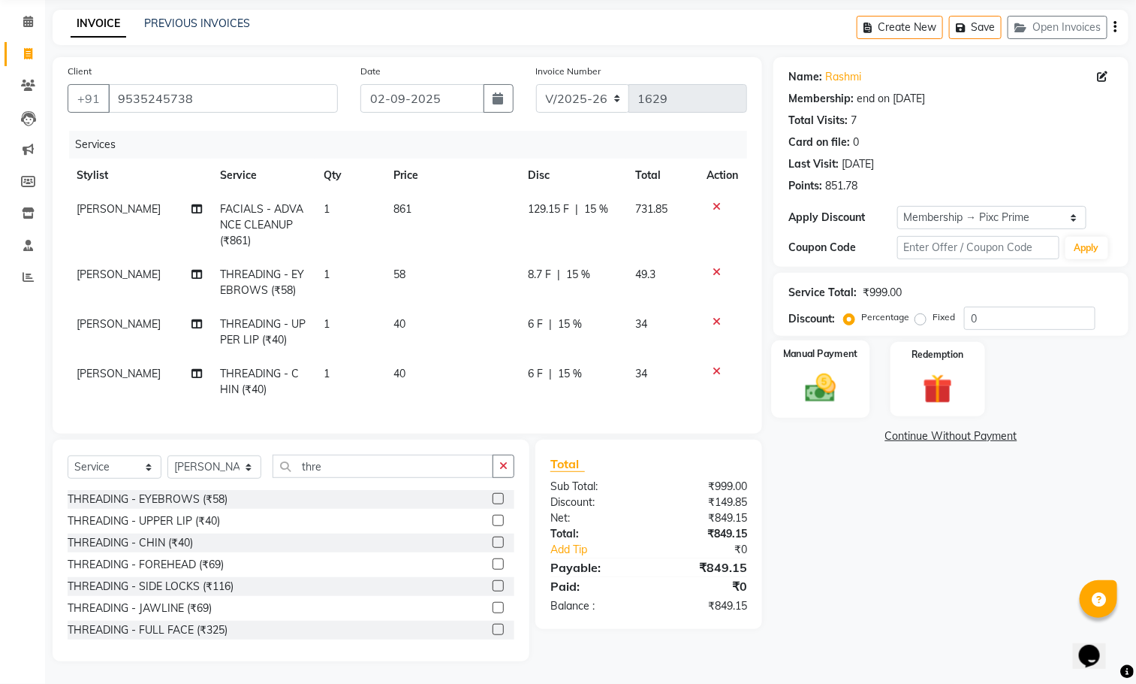
click at [798, 370] on img at bounding box center [821, 387] width 50 height 35
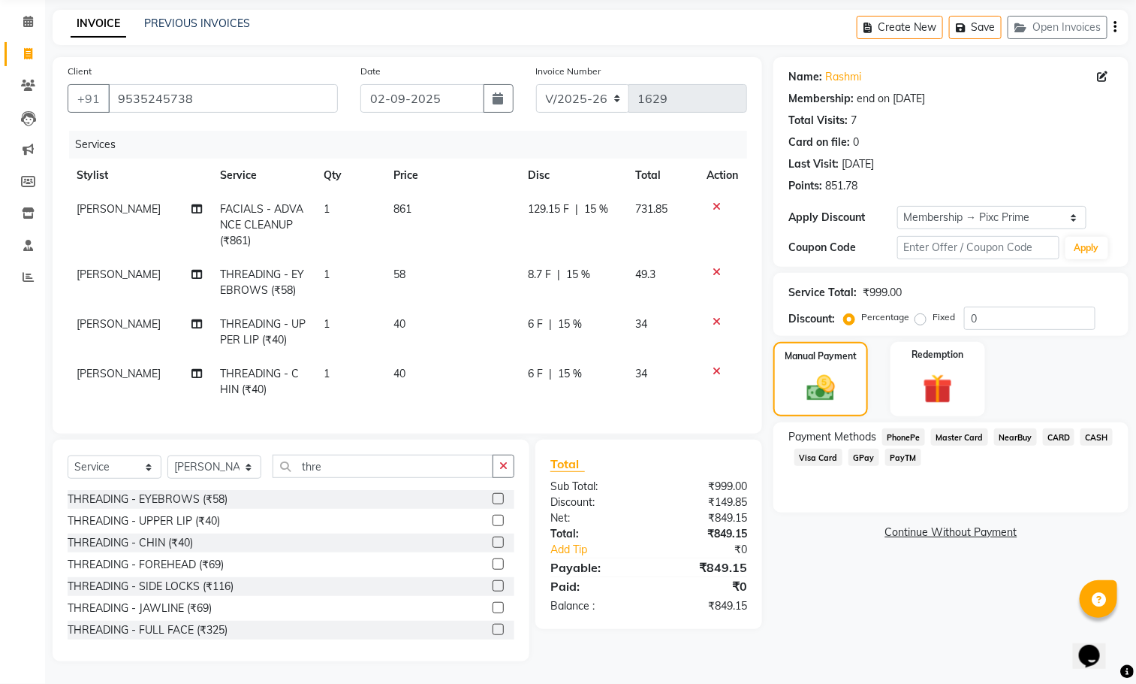
click at [1097, 428] on span "CASH" at bounding box center [1097, 436] width 32 height 17
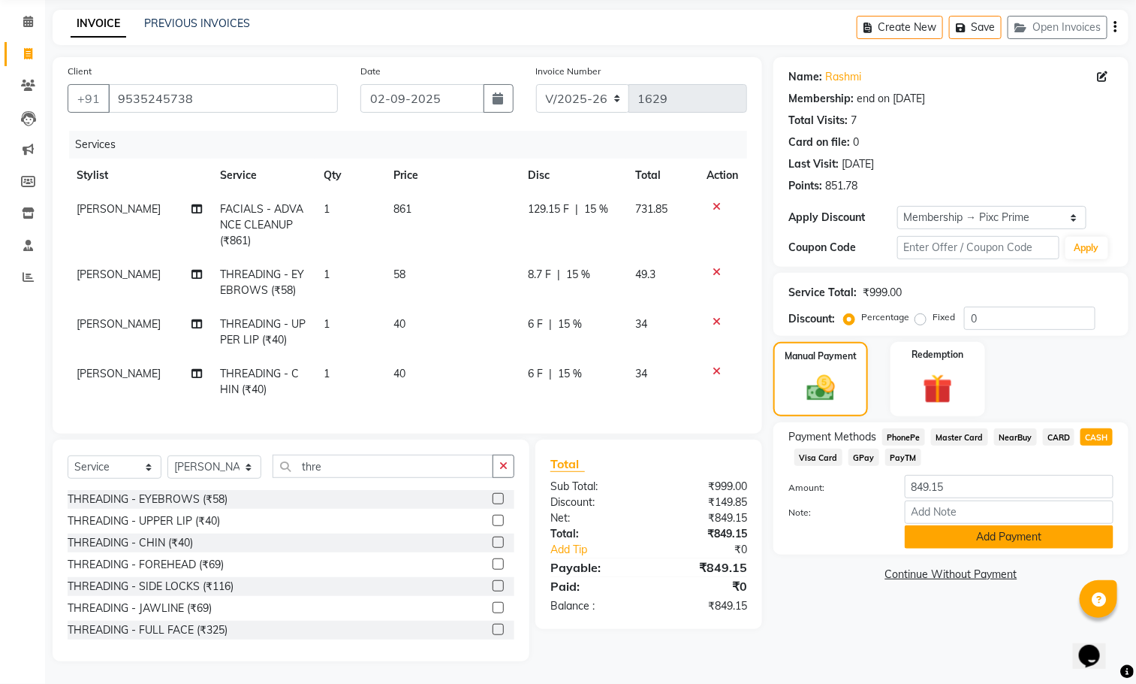
click at [1062, 528] on button "Add Payment" at bounding box center [1009, 536] width 209 height 23
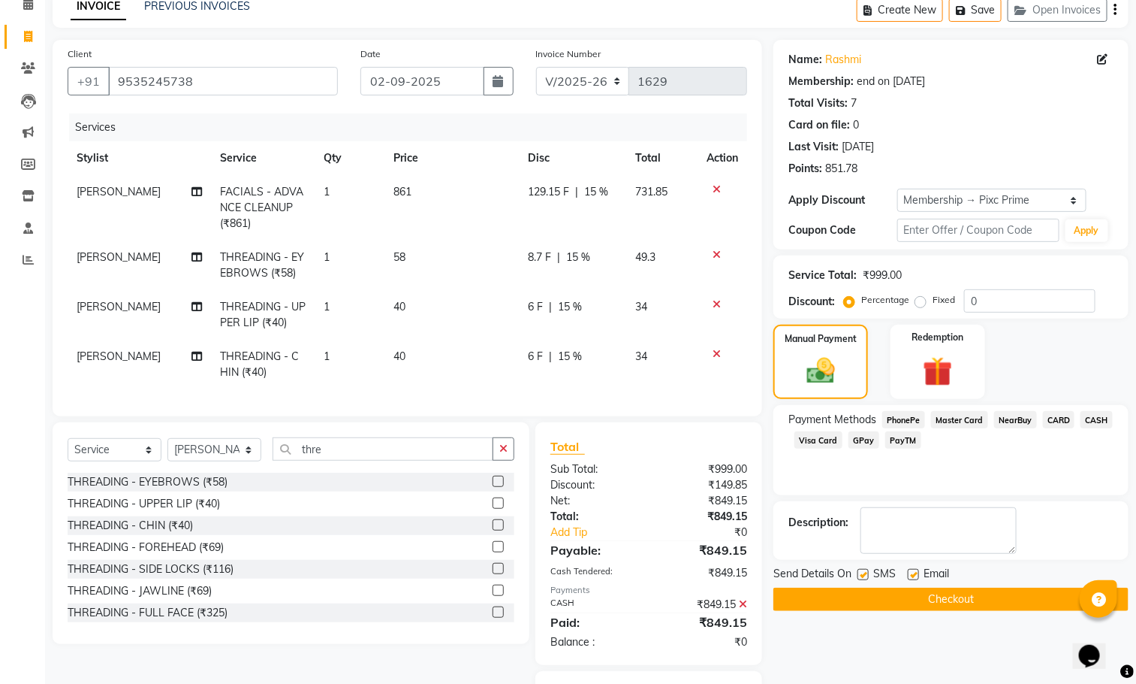
click at [879, 596] on button "Checkout" at bounding box center [951, 598] width 355 height 23
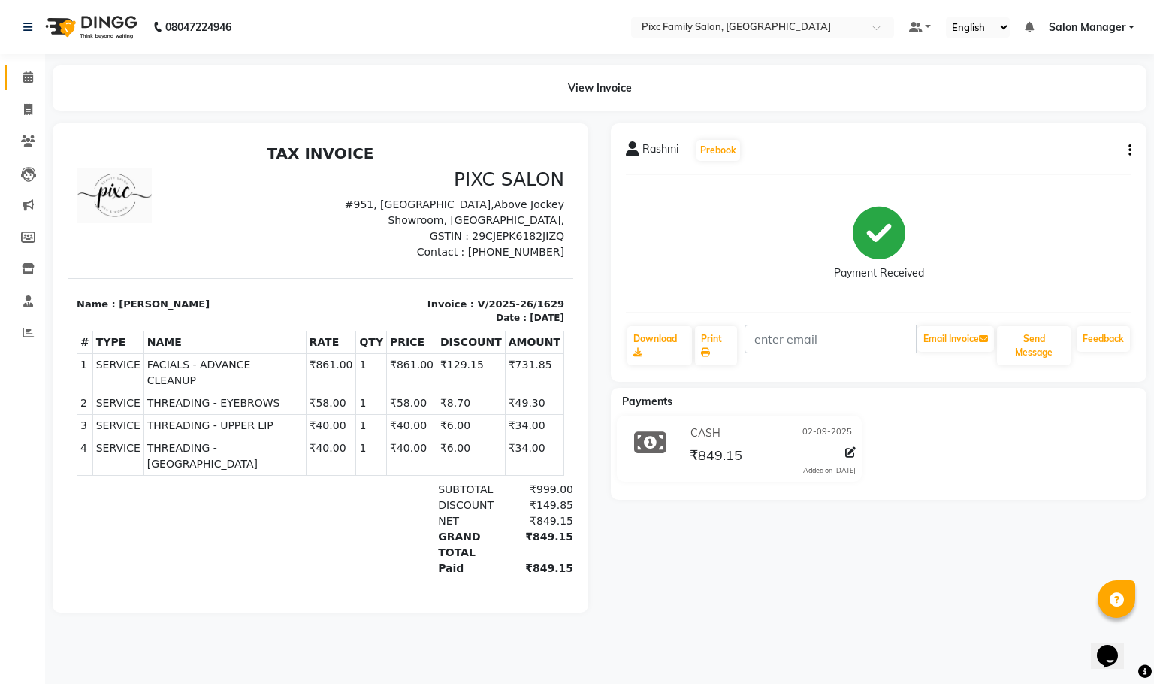
click at [23, 68] on link "Calendar" at bounding box center [23, 77] width 36 height 25
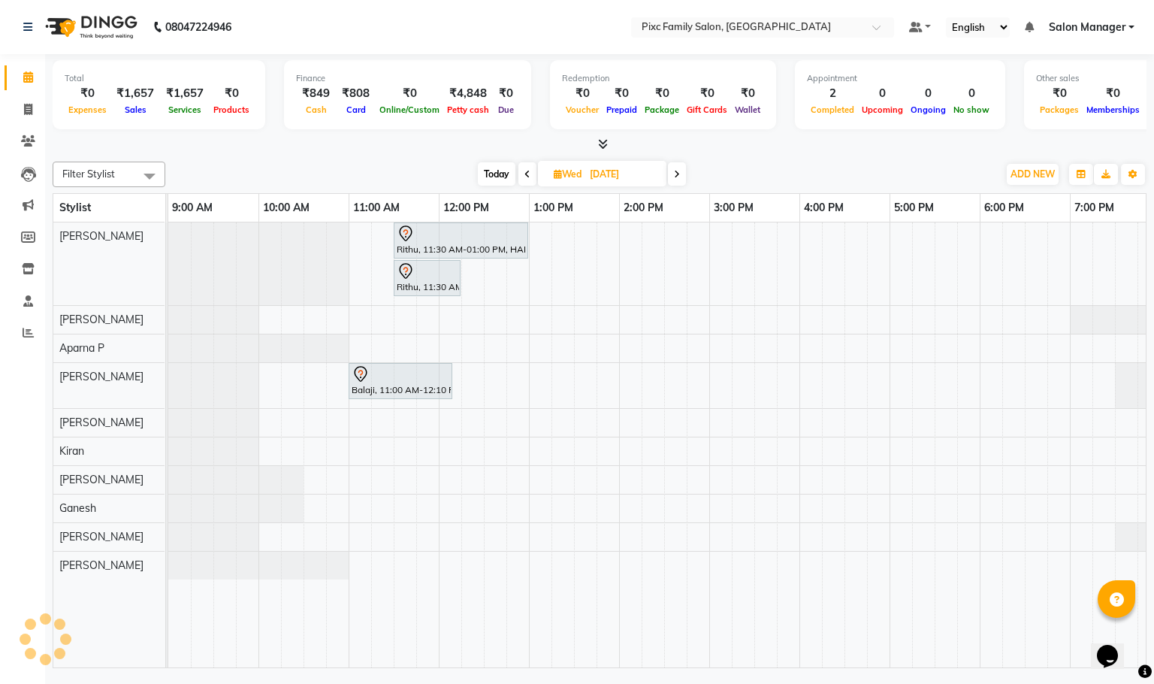
scroll to position [0, 104]
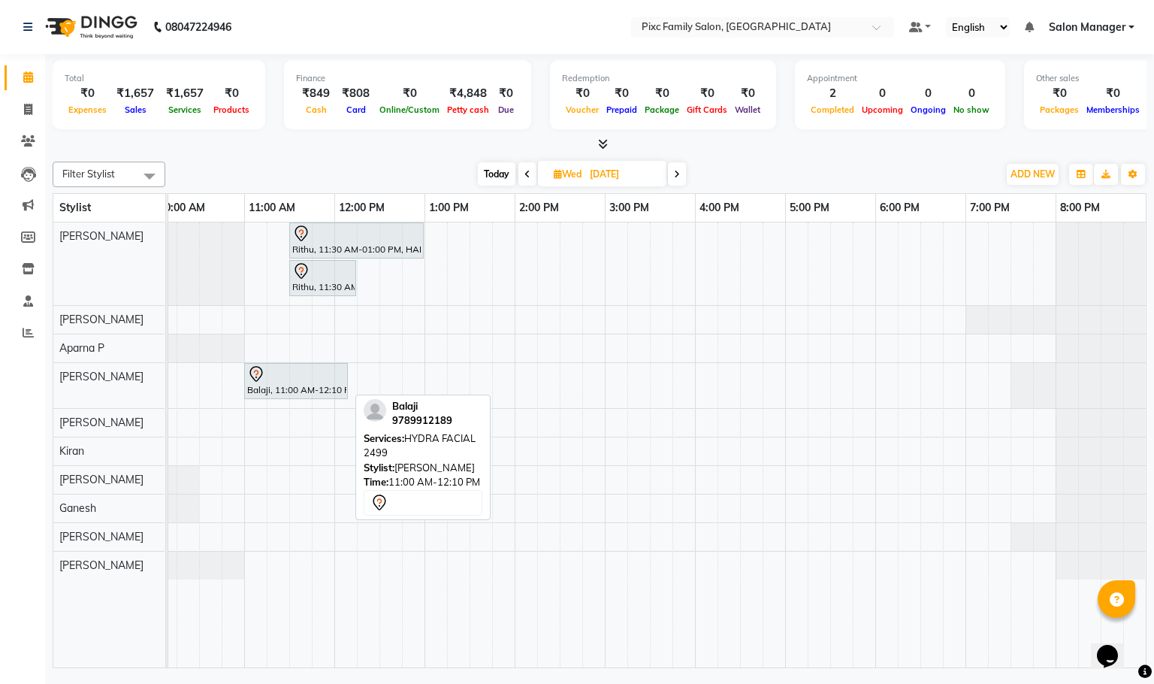
click at [279, 376] on div at bounding box center [296, 374] width 98 height 18
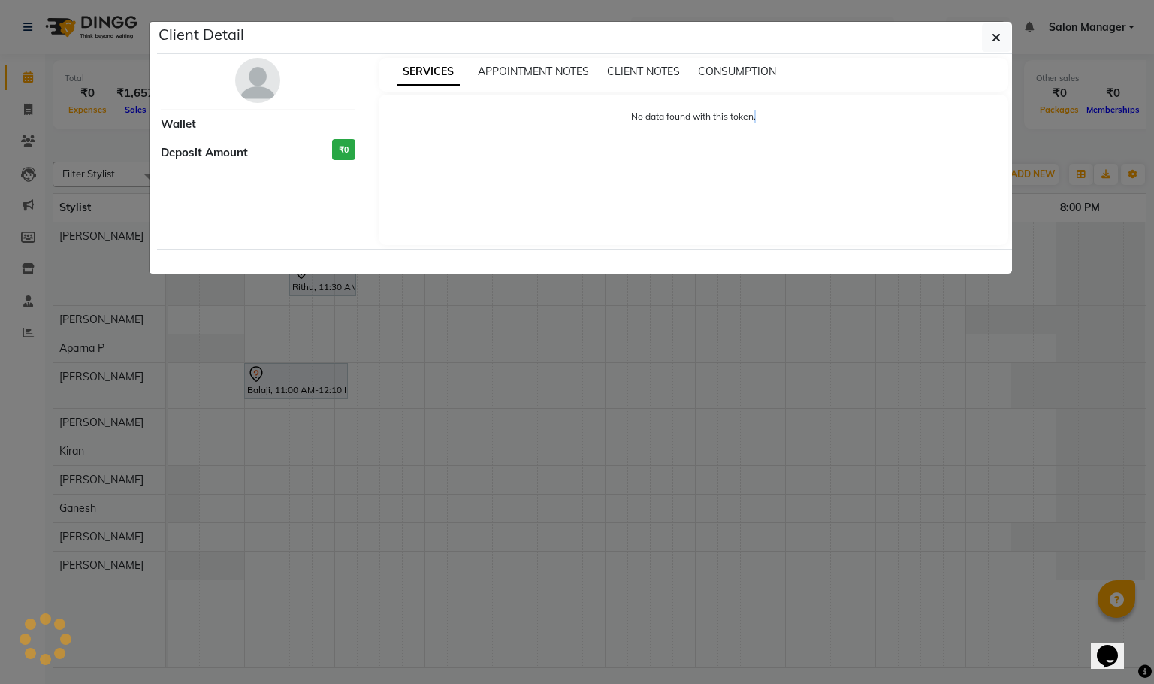
click at [279, 376] on ngb-modal-window "Client Detail Wallet Deposit Amount ₹0 SERVICES APPOINTMENT NOTES CLIENT NOTES …" at bounding box center [577, 342] width 1154 height 684
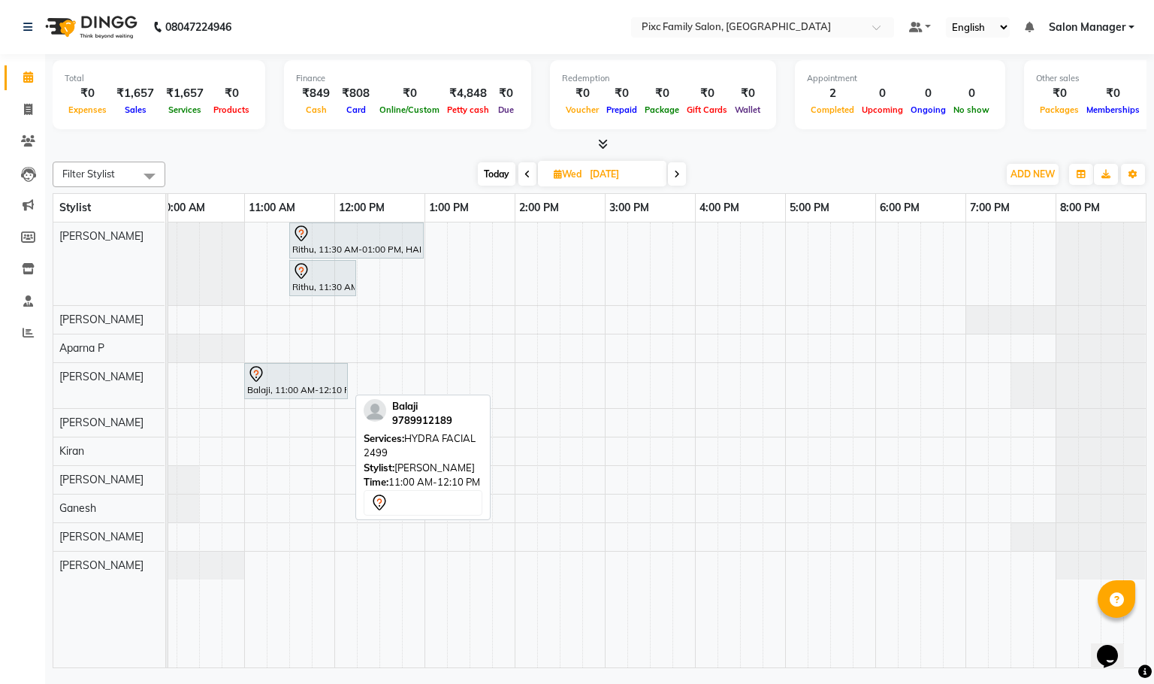
click at [279, 376] on div at bounding box center [296, 374] width 98 height 18
select select "7"
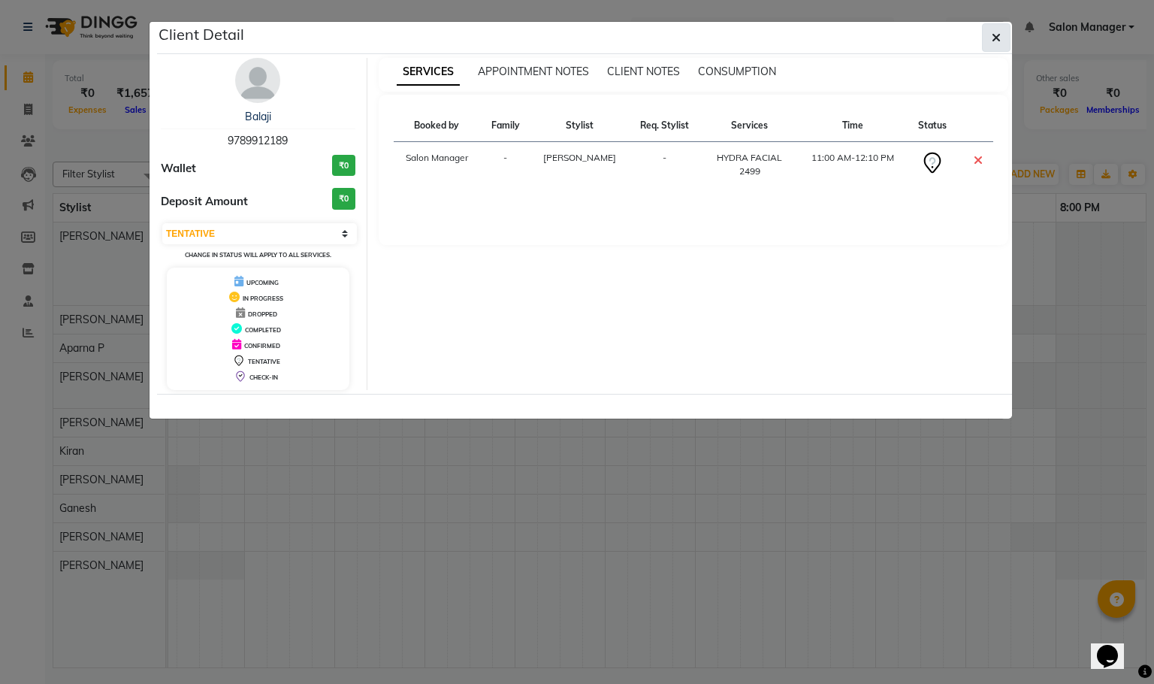
click at [998, 35] on icon "button" at bounding box center [995, 38] width 9 height 12
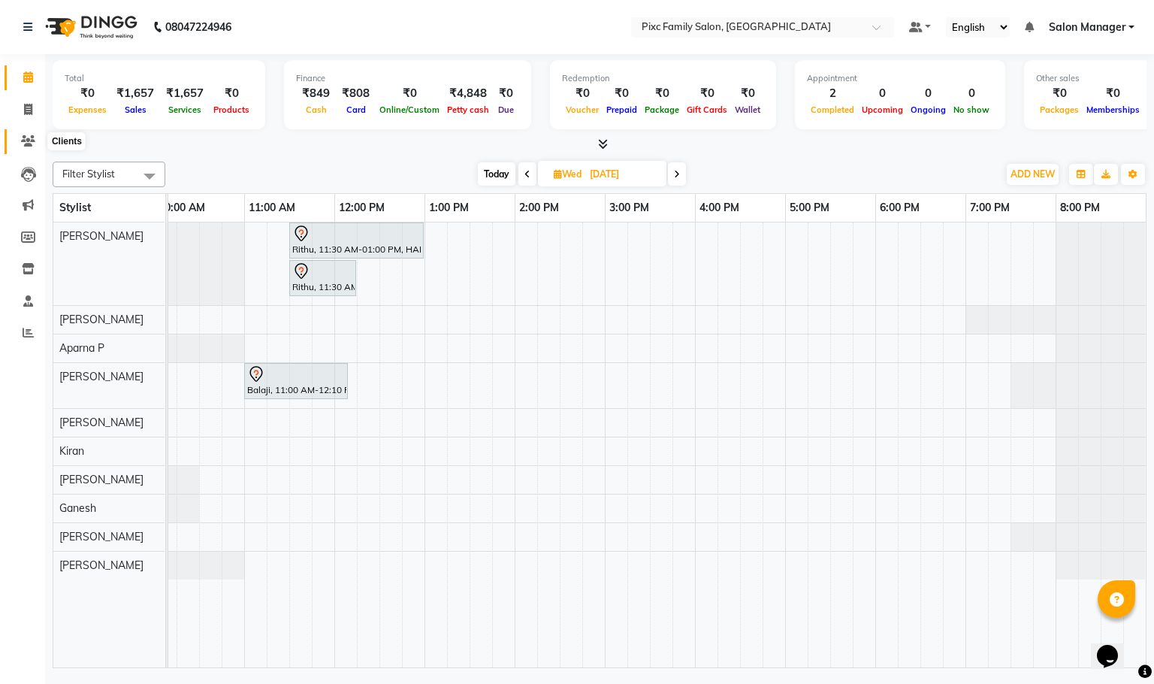
click at [15, 145] on span at bounding box center [28, 141] width 26 height 17
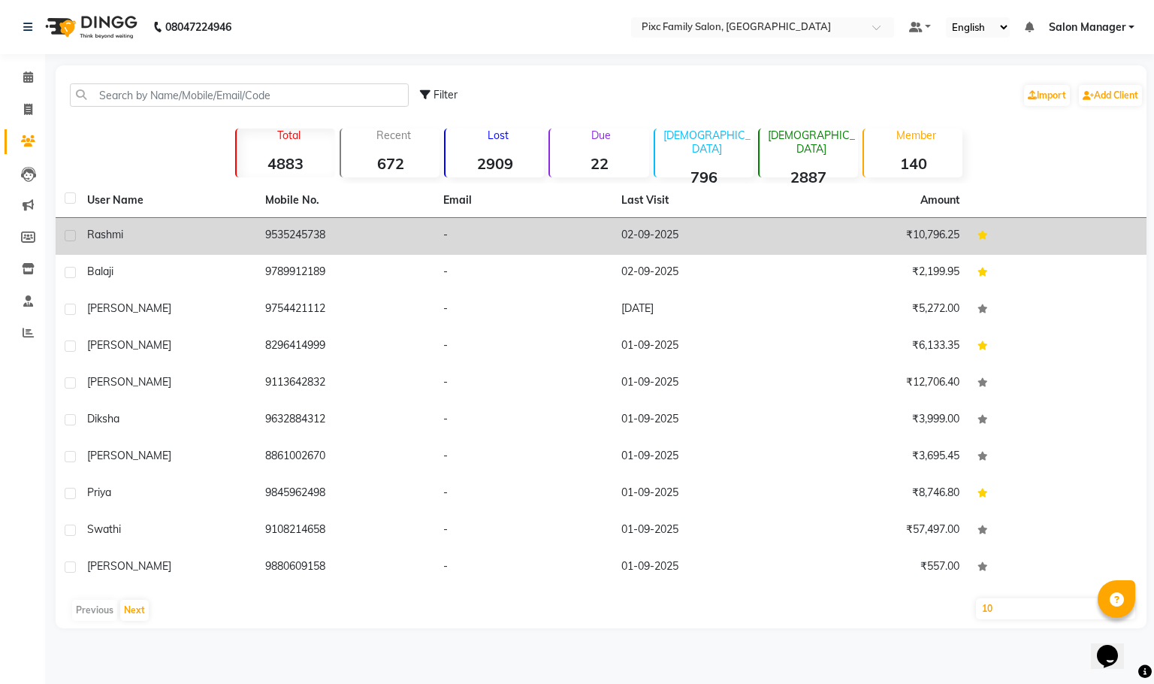
click at [196, 222] on td "Rashmi" at bounding box center [167, 236] width 178 height 37
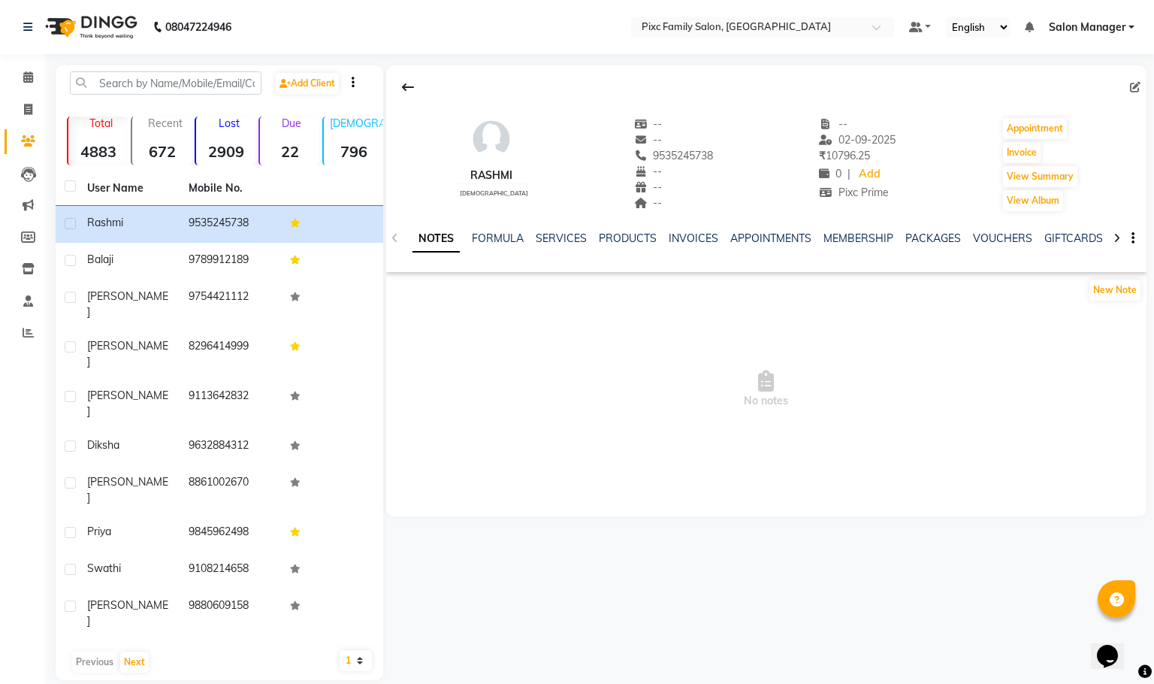
click at [533, 242] on ul "NOTES FORMULA SERVICES PRODUCTS INVOICES APPOINTMENTS MEMBERSHIP PACKAGES VOUCH…" at bounding box center [889, 239] width 954 height 16
click at [544, 239] on link "SERVICES" at bounding box center [561, 238] width 51 height 14
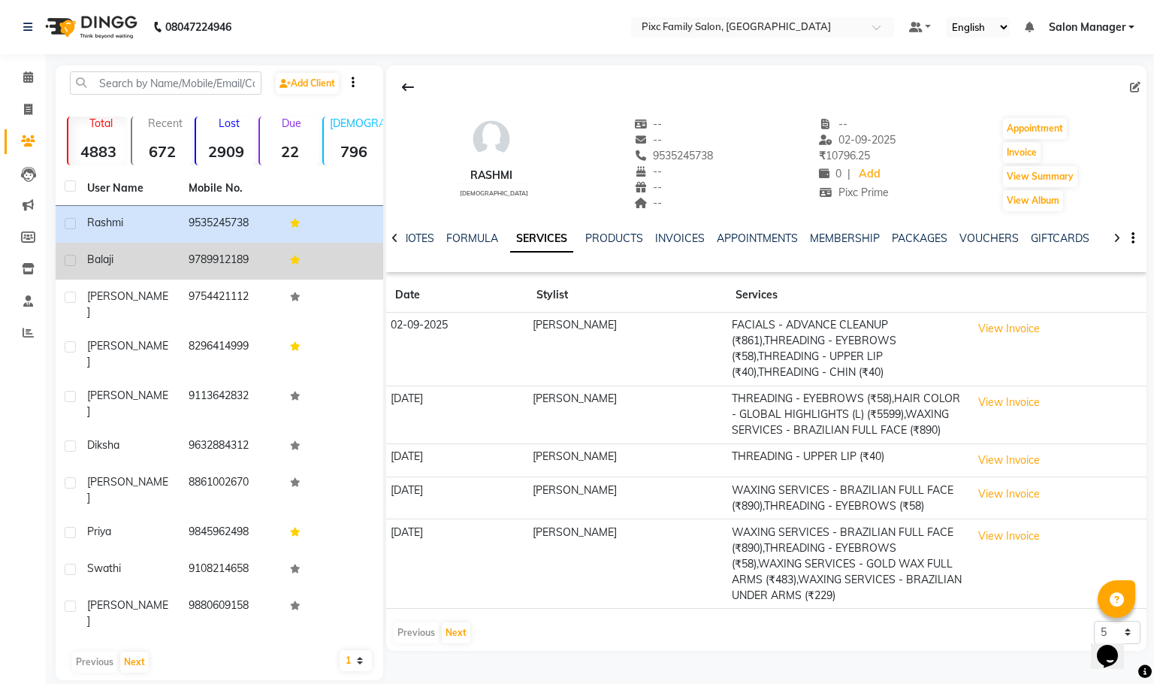
click at [88, 258] on span "Balaji" at bounding box center [100, 259] width 26 height 14
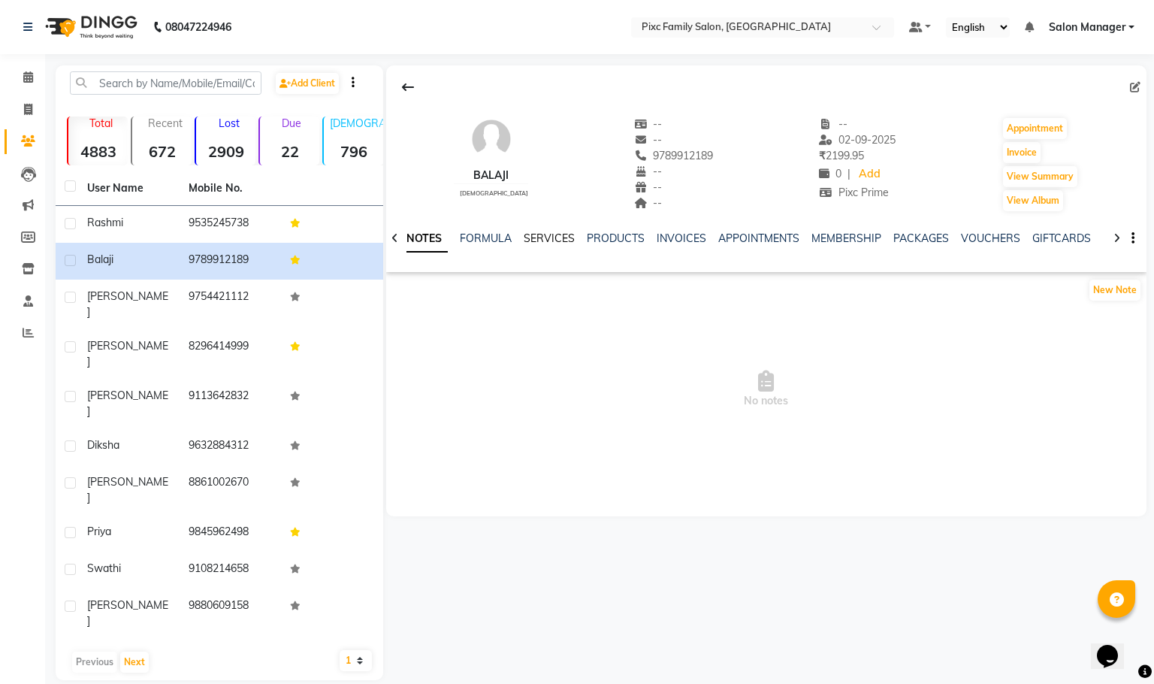
click at [541, 242] on link "SERVICES" at bounding box center [549, 238] width 51 height 14
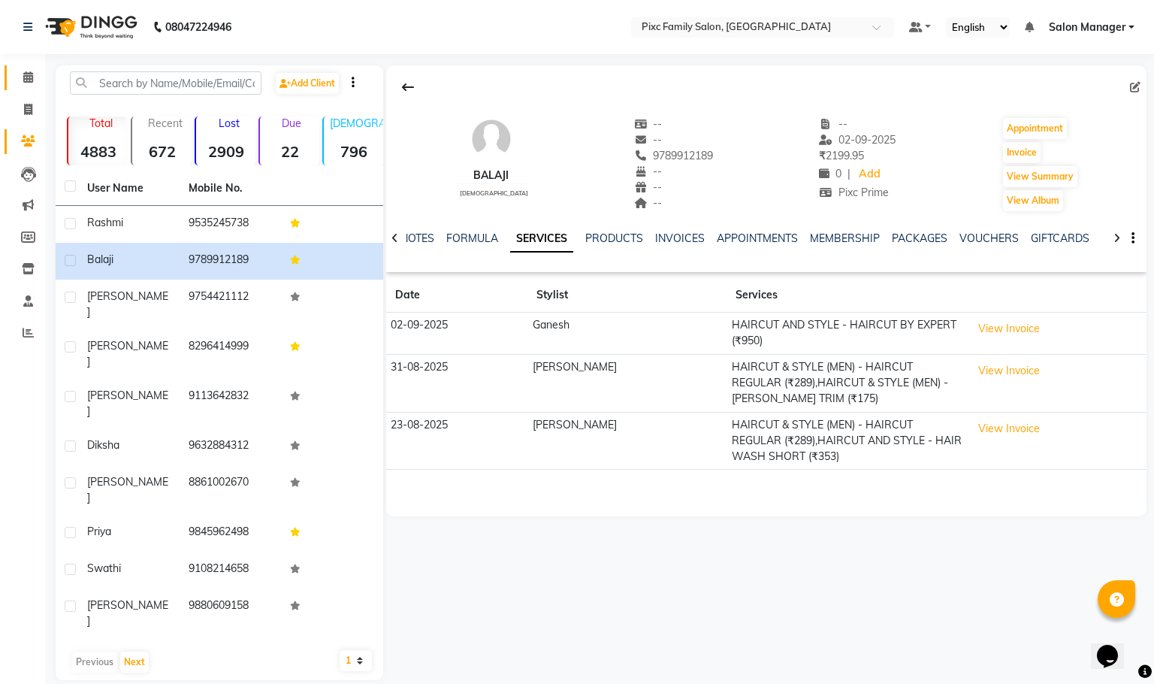
click at [9, 68] on link "Calendar" at bounding box center [23, 77] width 36 height 25
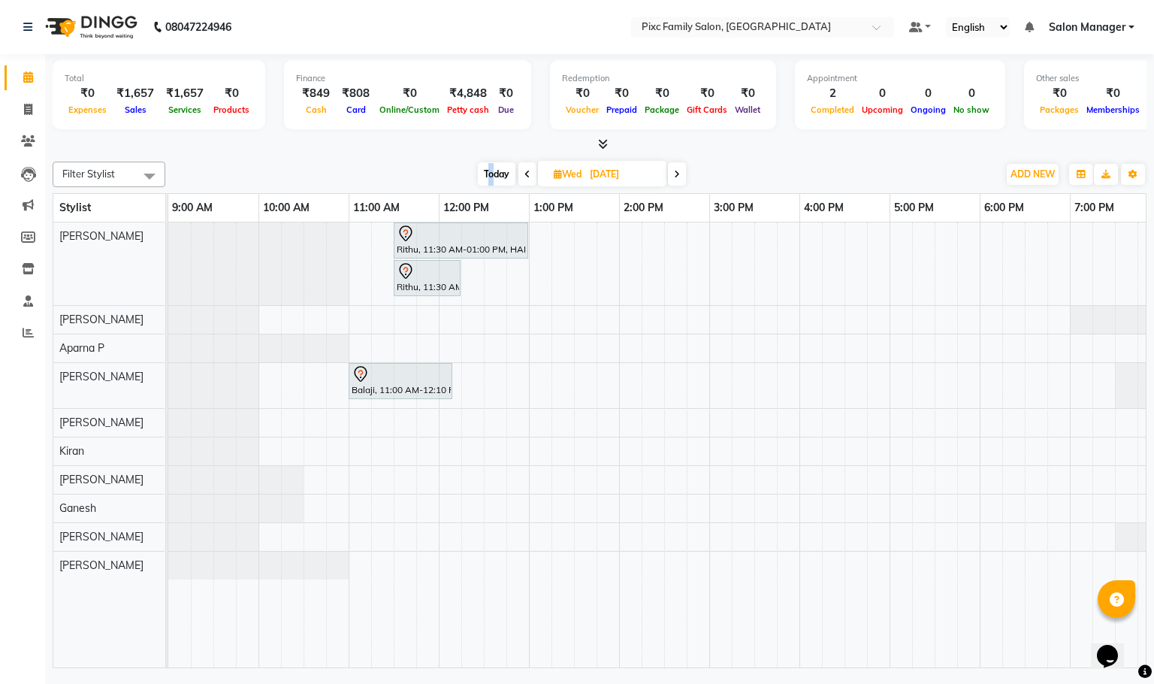
click at [493, 174] on span "Today" at bounding box center [497, 173] width 38 height 23
type input "02-09-2025"
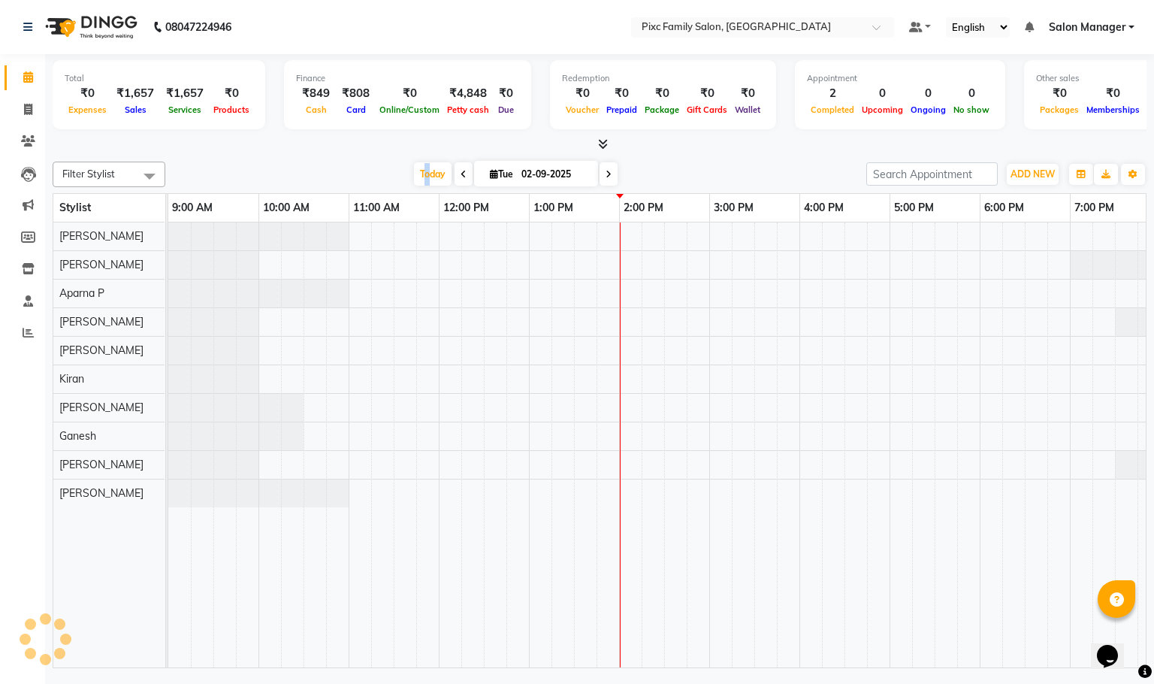
scroll to position [0, 104]
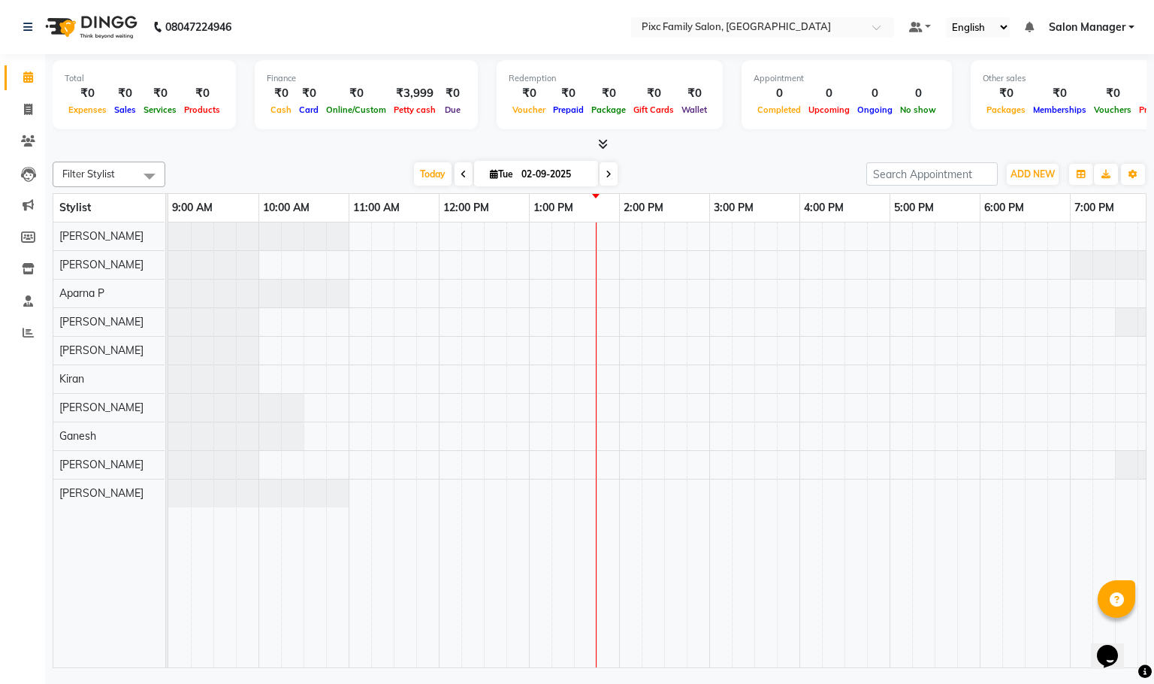
click at [607, 172] on icon at bounding box center [608, 174] width 6 height 9
type input "[DATE]"
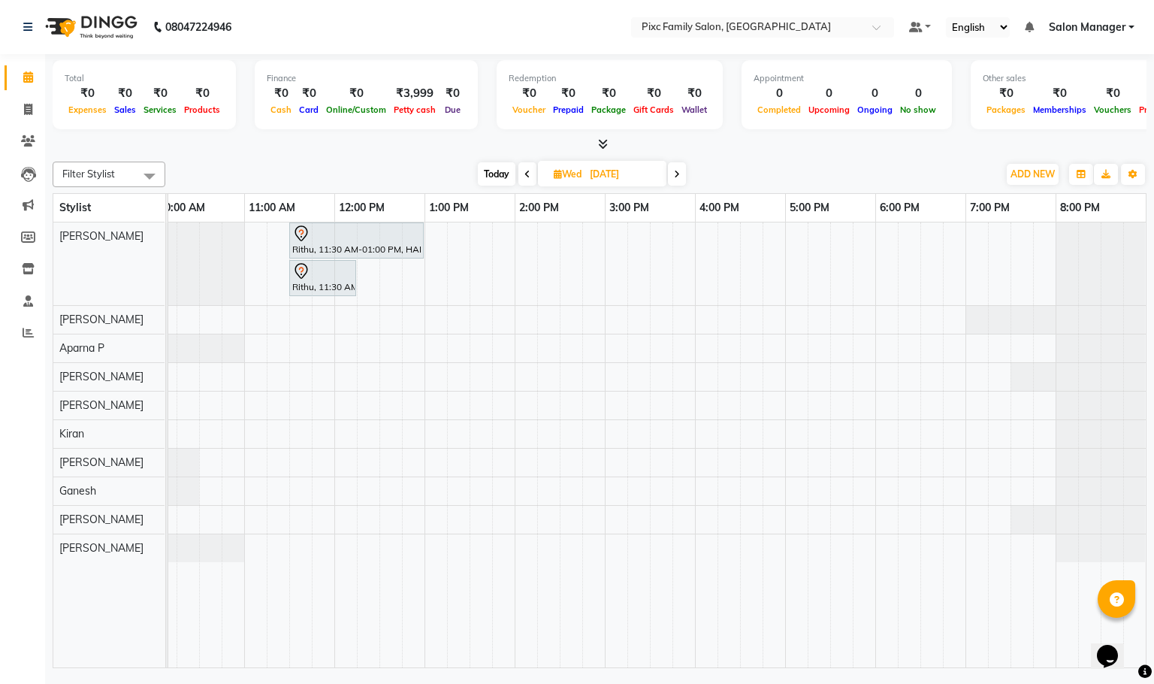
click at [248, 373] on div "Rithu, 11:30 AM-01:00 PM, HAIR COLOR - INOA ROOT TOUCH-UP Rithu, 11:30 AM-12:15…" at bounding box center [605, 444] width 1082 height 445
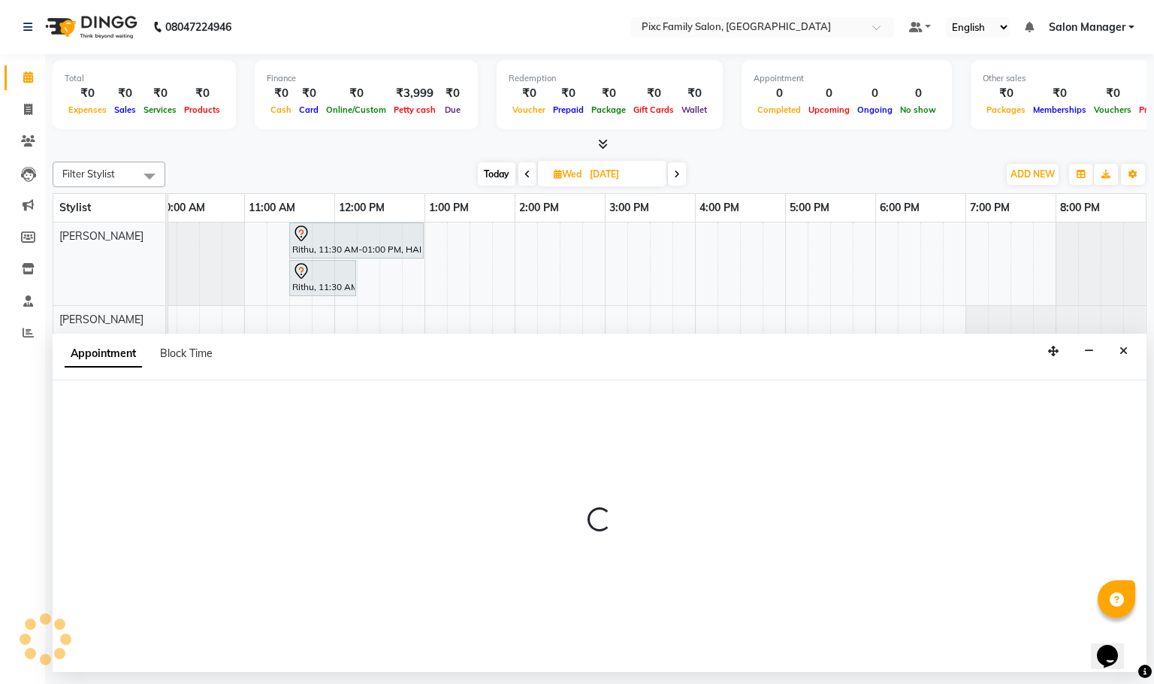
select select "52979"
select select "tentative"
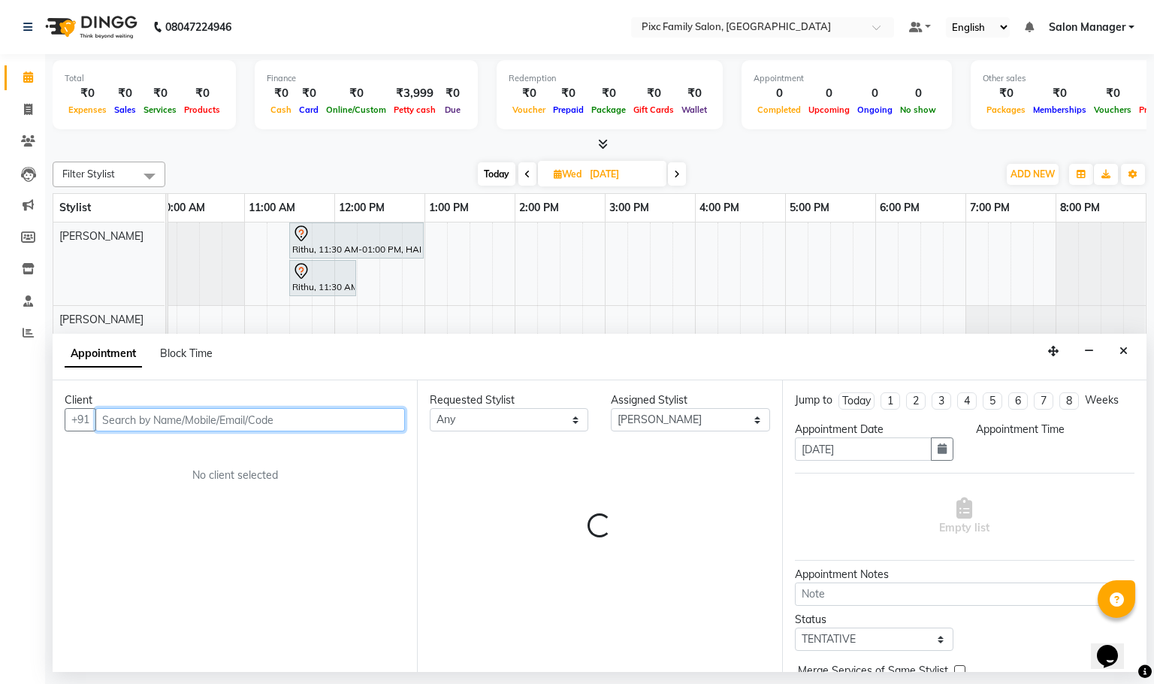
select select "660"
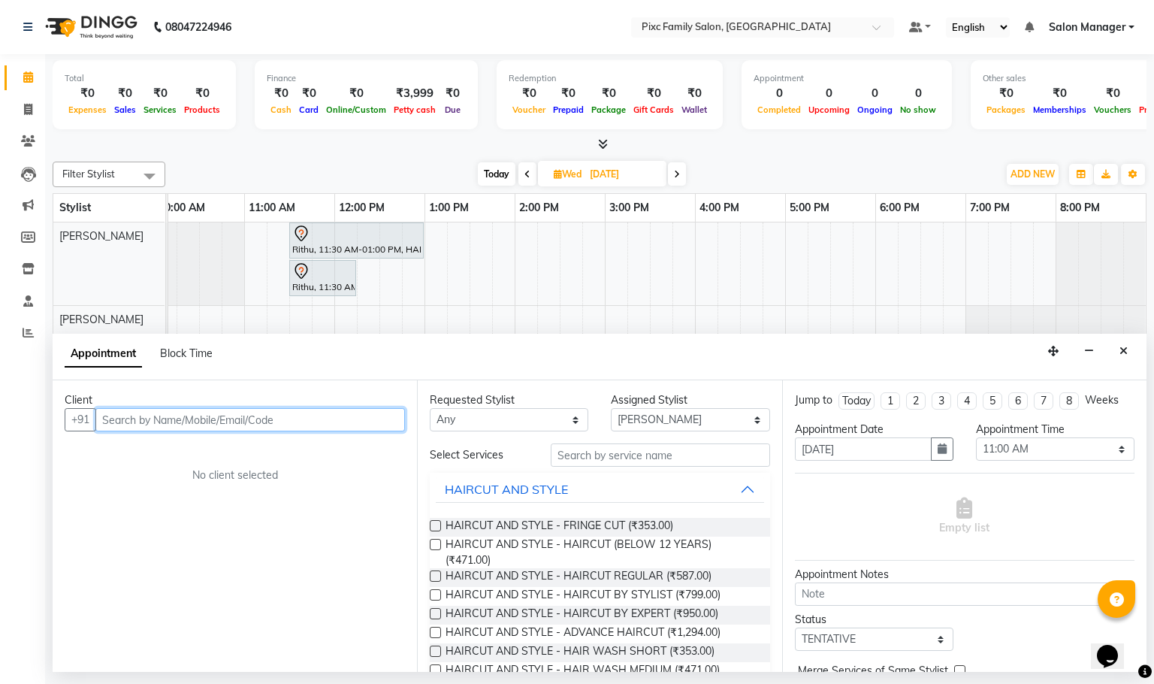
click at [201, 424] on input "text" at bounding box center [249, 419] width 309 height 23
click at [162, 424] on input "text" at bounding box center [249, 419] width 309 height 23
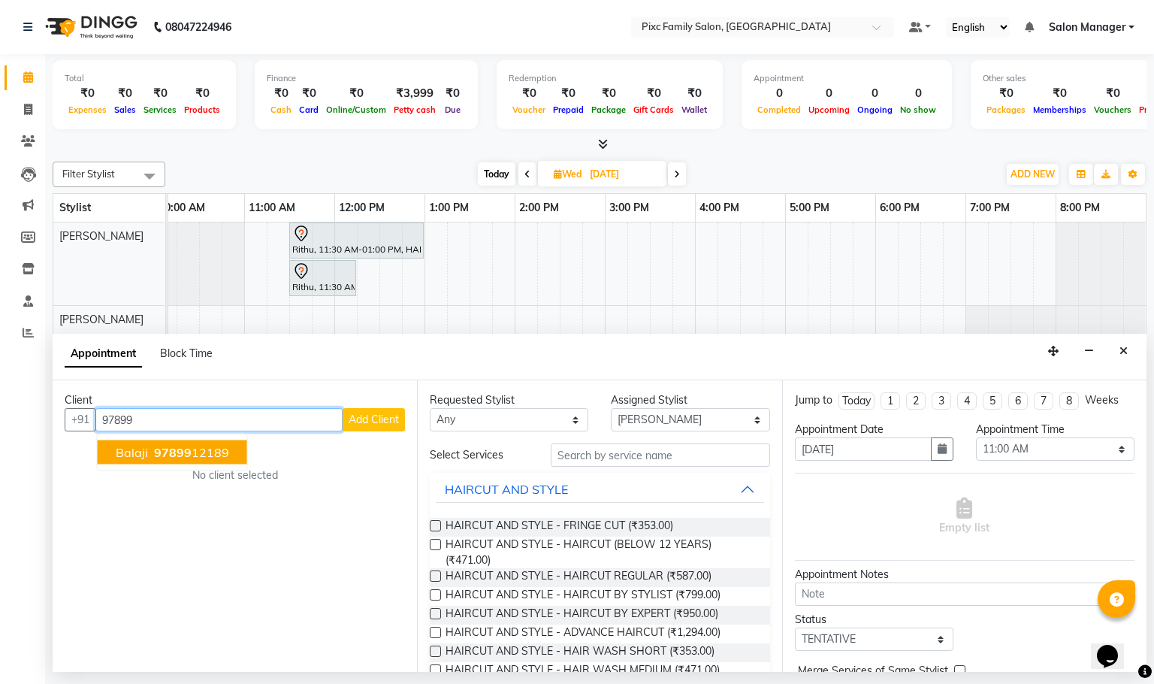
click at [177, 453] on span "97899" at bounding box center [173, 452] width 38 height 15
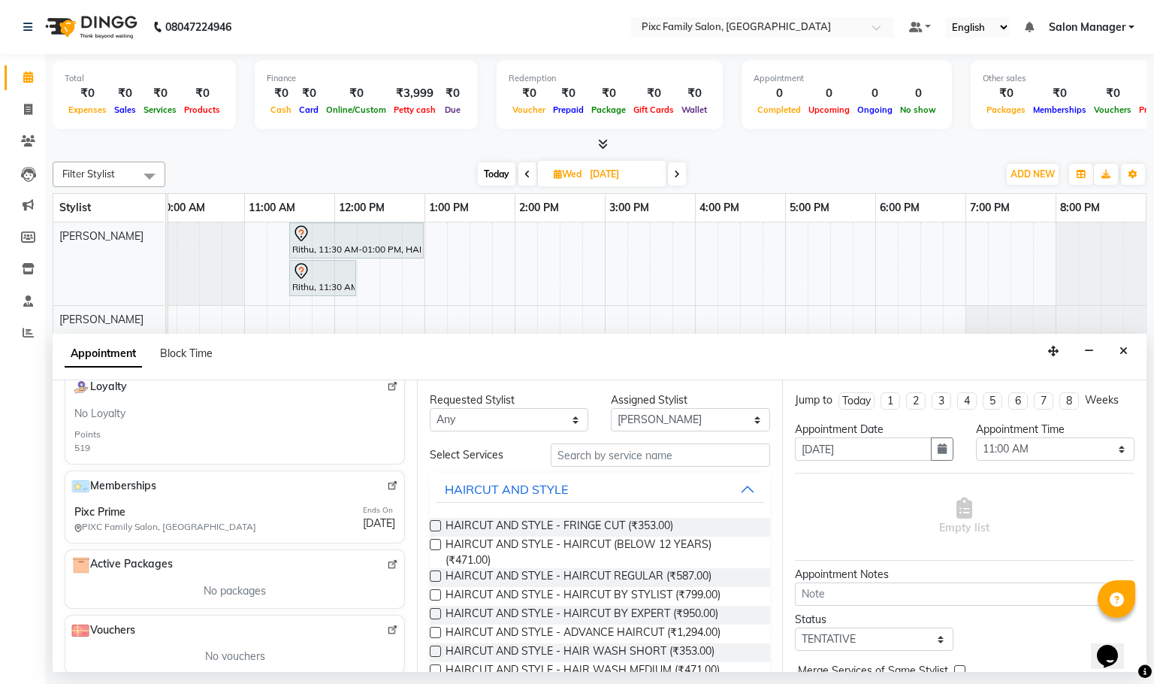
scroll to position [451, 0]
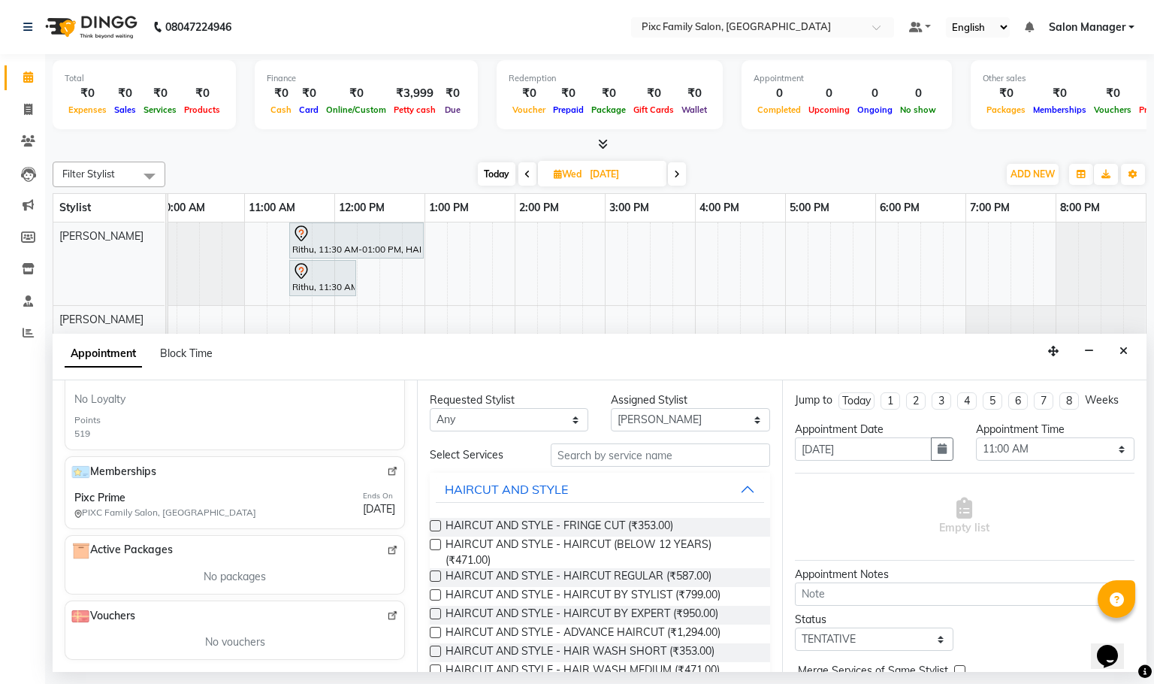
type input "9789912189"
click at [590, 451] on input "text" at bounding box center [660, 454] width 219 height 23
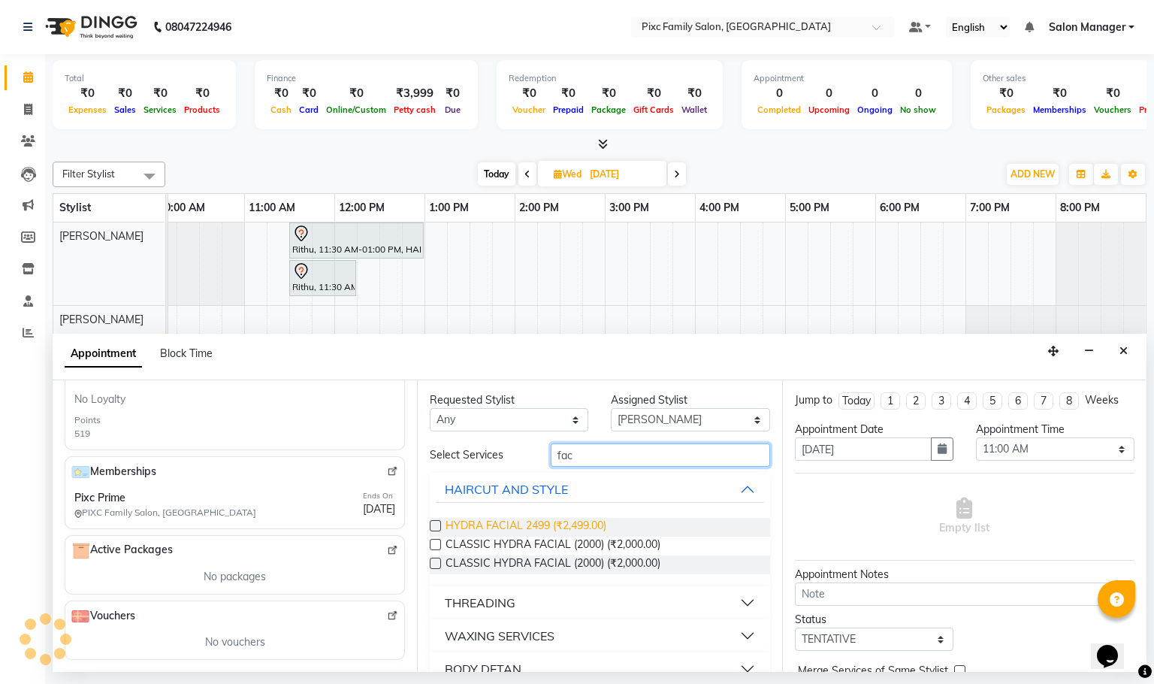
type input "fac"
click at [551, 518] on span "HYDRA FACIAL 2499 (₹2,499.00)" at bounding box center [525, 527] width 161 height 19
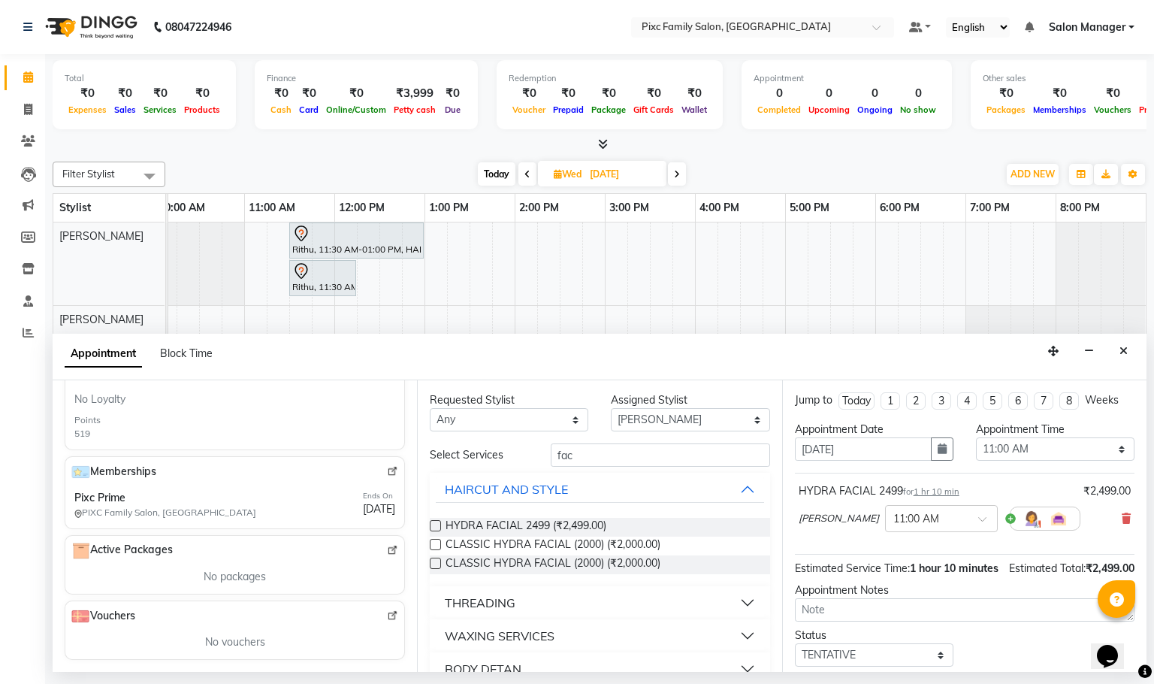
click at [436, 524] on label at bounding box center [435, 525] width 11 height 11
click at [436, 524] on input "checkbox" at bounding box center [435, 527] width 10 height 10
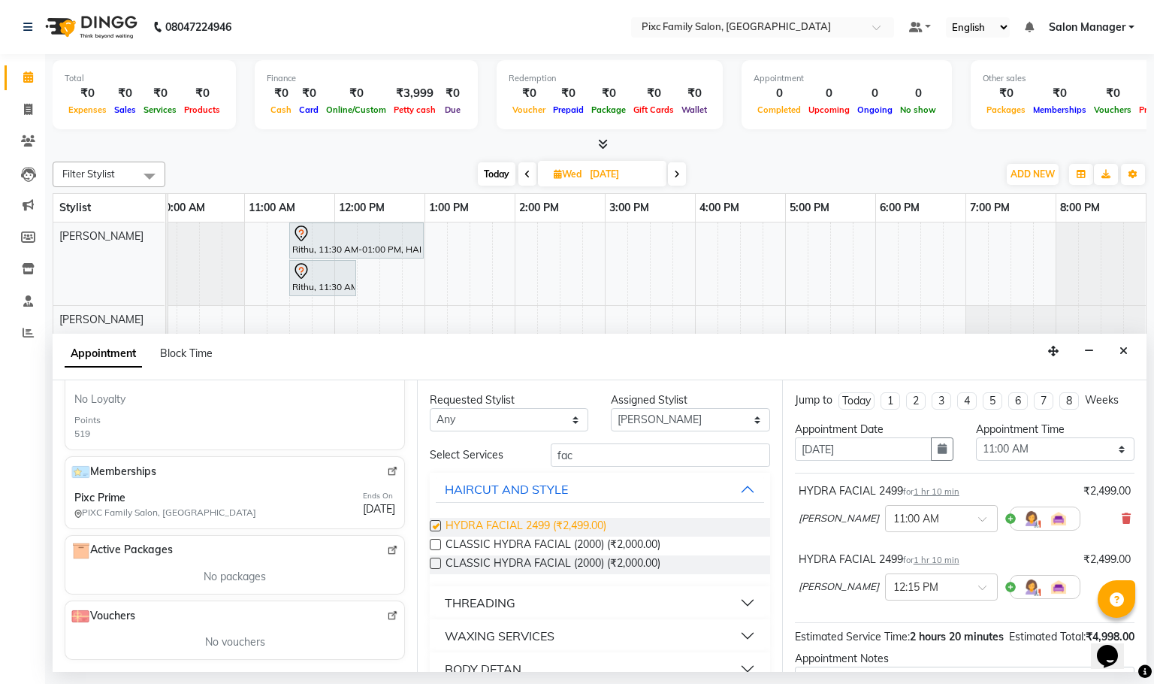
checkbox input "false"
click at [1121, 524] on icon at bounding box center [1125, 518] width 9 height 11
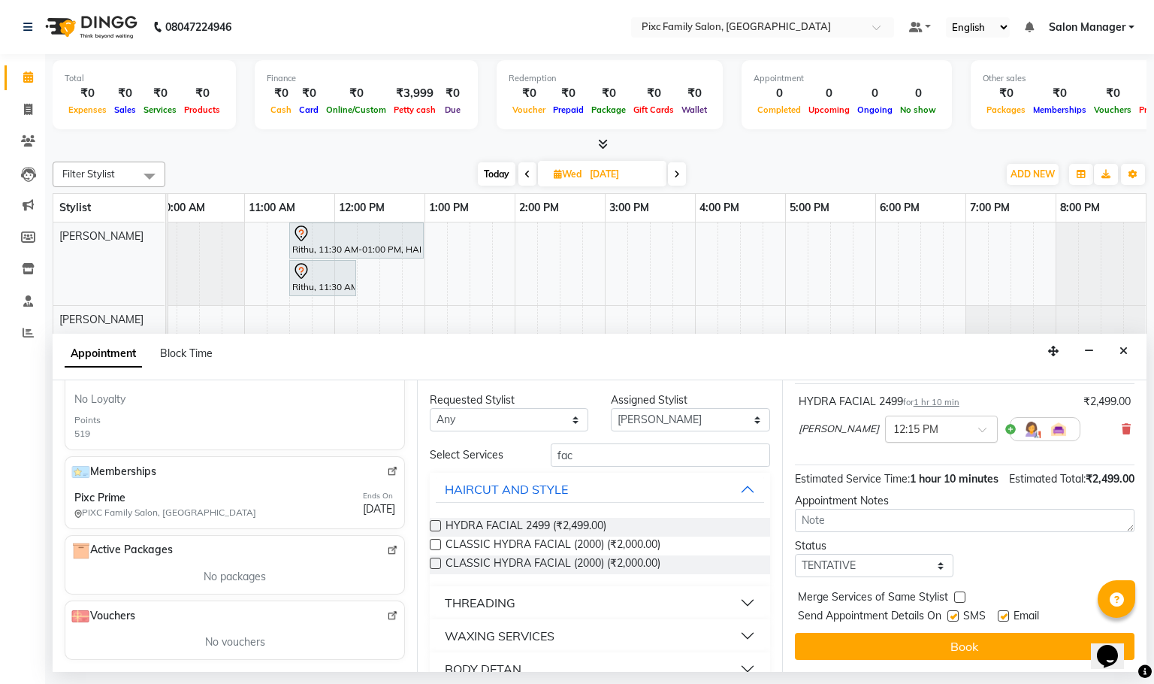
scroll to position [122, 0]
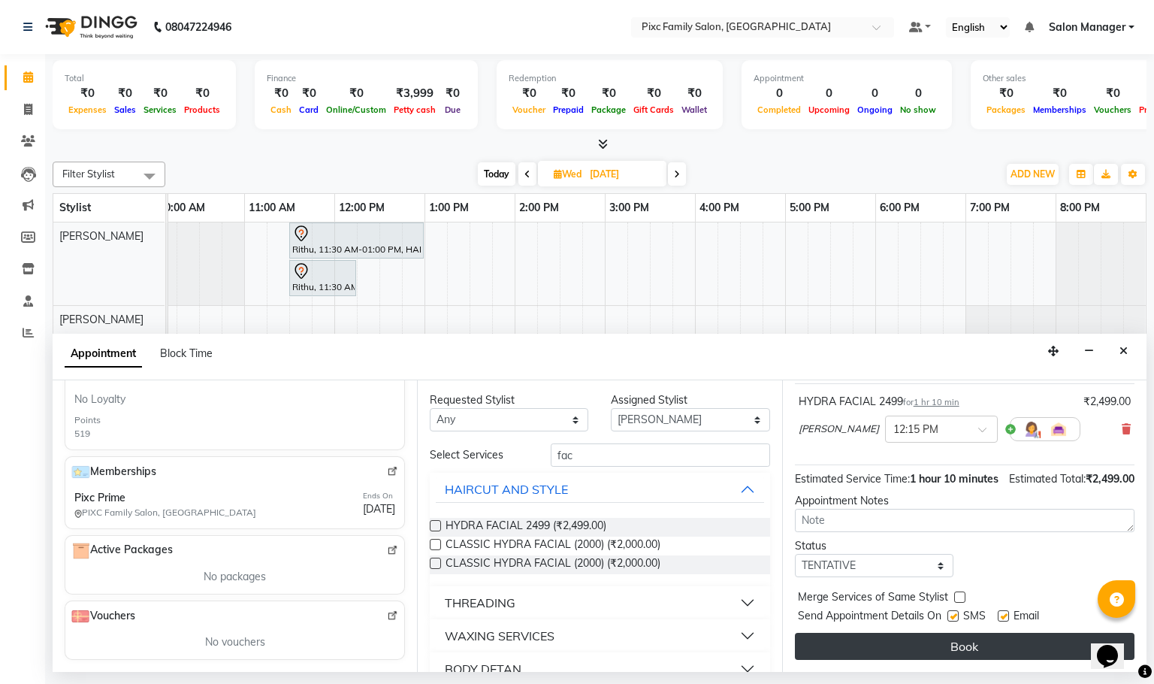
click at [956, 649] on button "Book" at bounding box center [965, 645] width 340 height 27
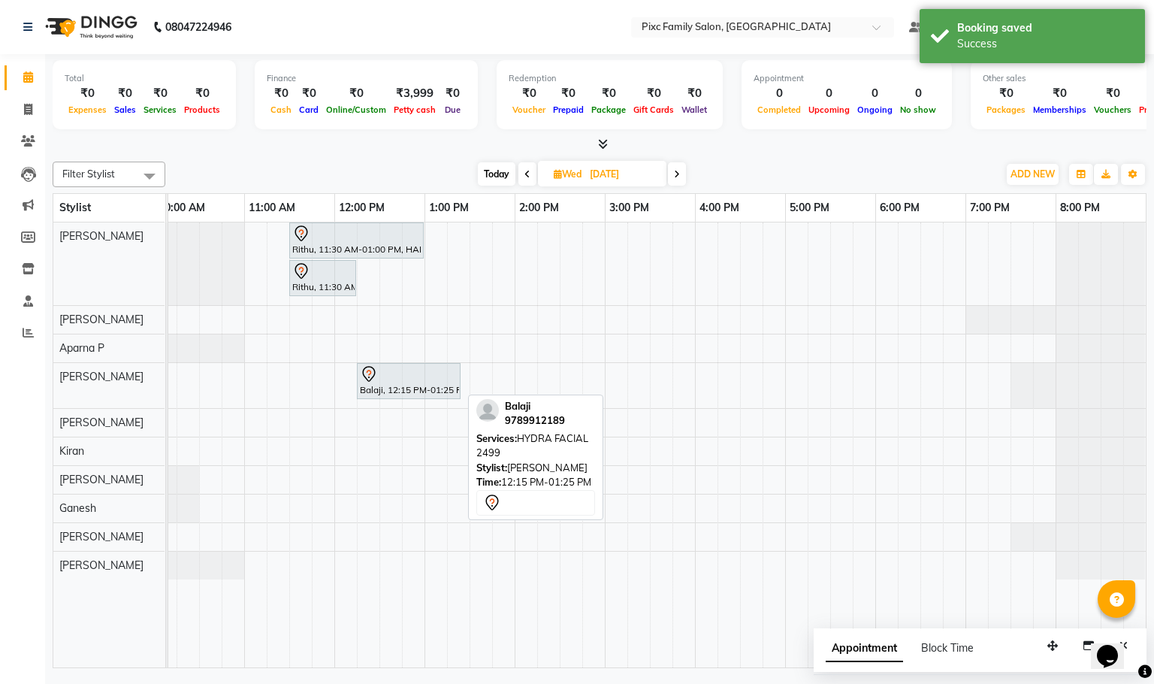
click at [399, 385] on div "Balaji, 12:15 PM-01:25 PM, HYDRA FACIAL 2499" at bounding box center [408, 381] width 101 height 32
select select "7"
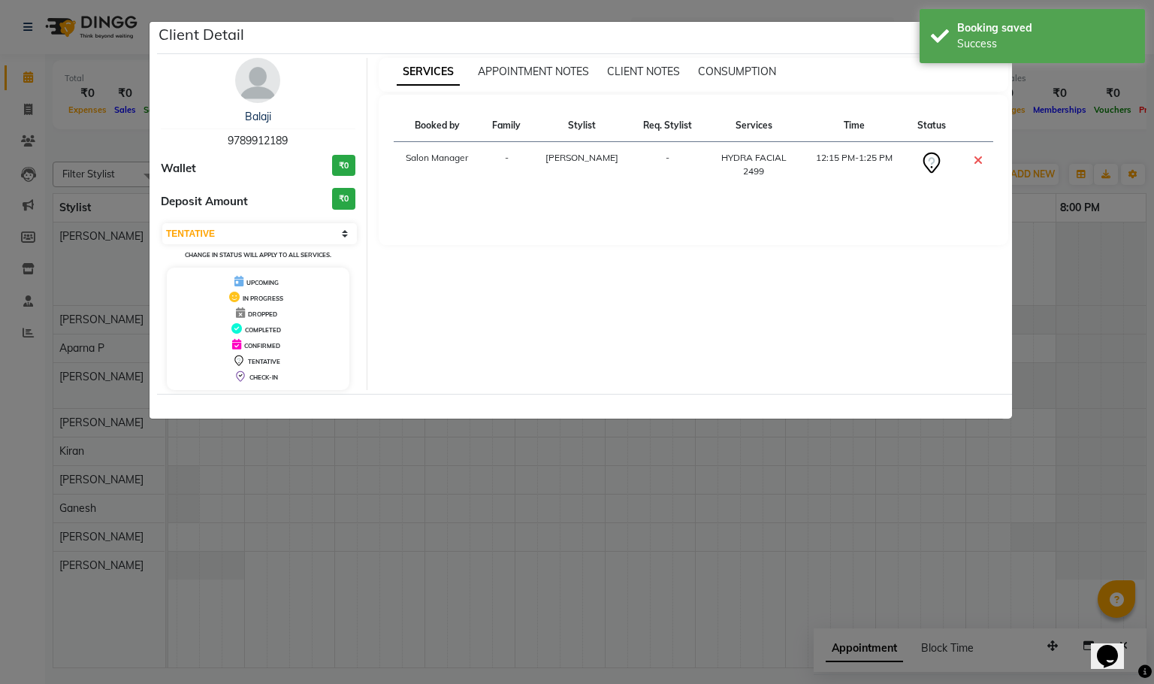
click at [861, 163] on td "12:15 PM-1:25 PM" at bounding box center [855, 165] width 104 height 46
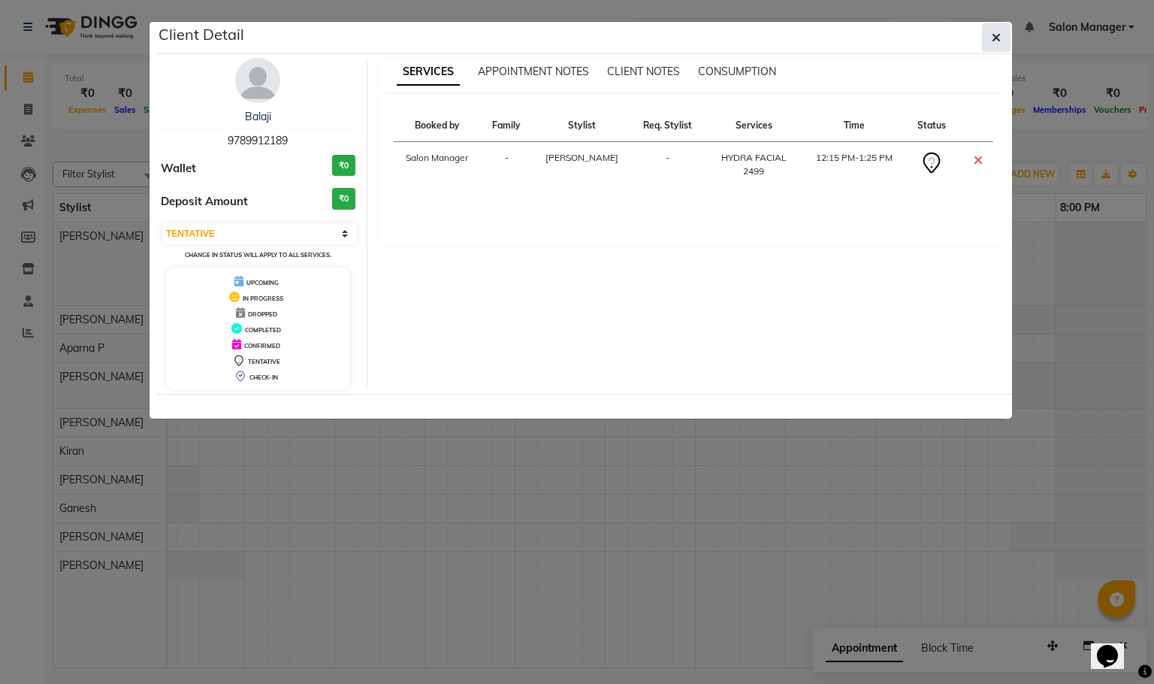
click at [1000, 29] on button "button" at bounding box center [996, 37] width 29 height 29
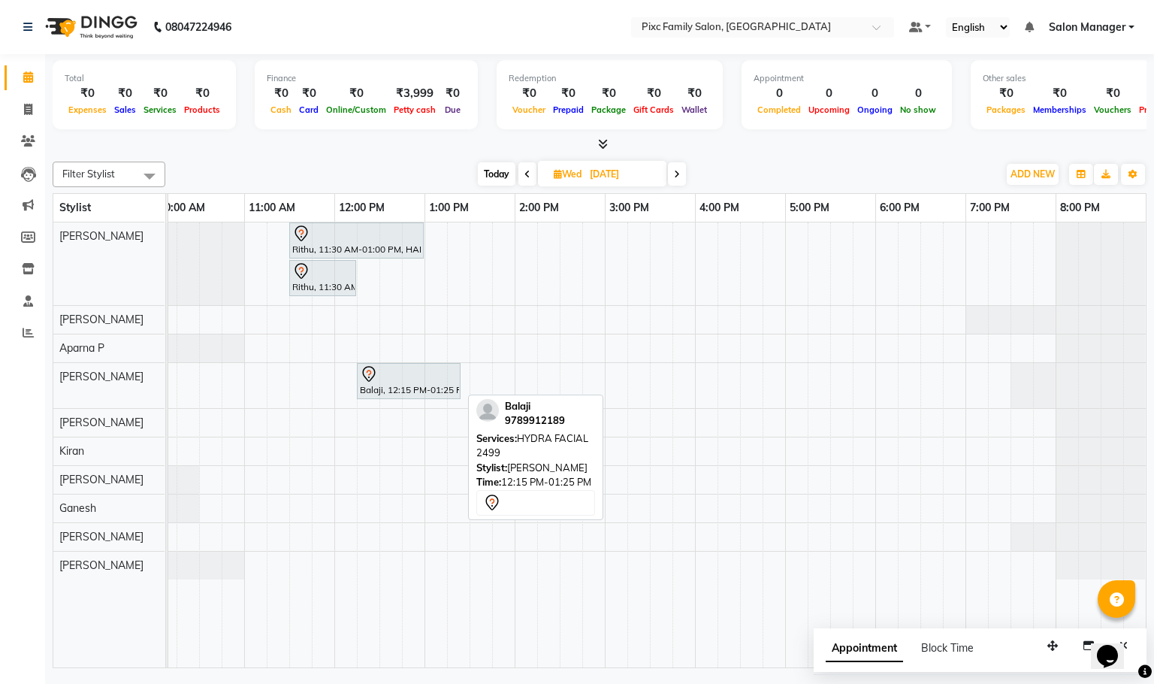
click at [370, 388] on div "Balaji, 12:15 PM-01:25 PM, HYDRA FACIAL 2499" at bounding box center [408, 381] width 101 height 32
select select "7"
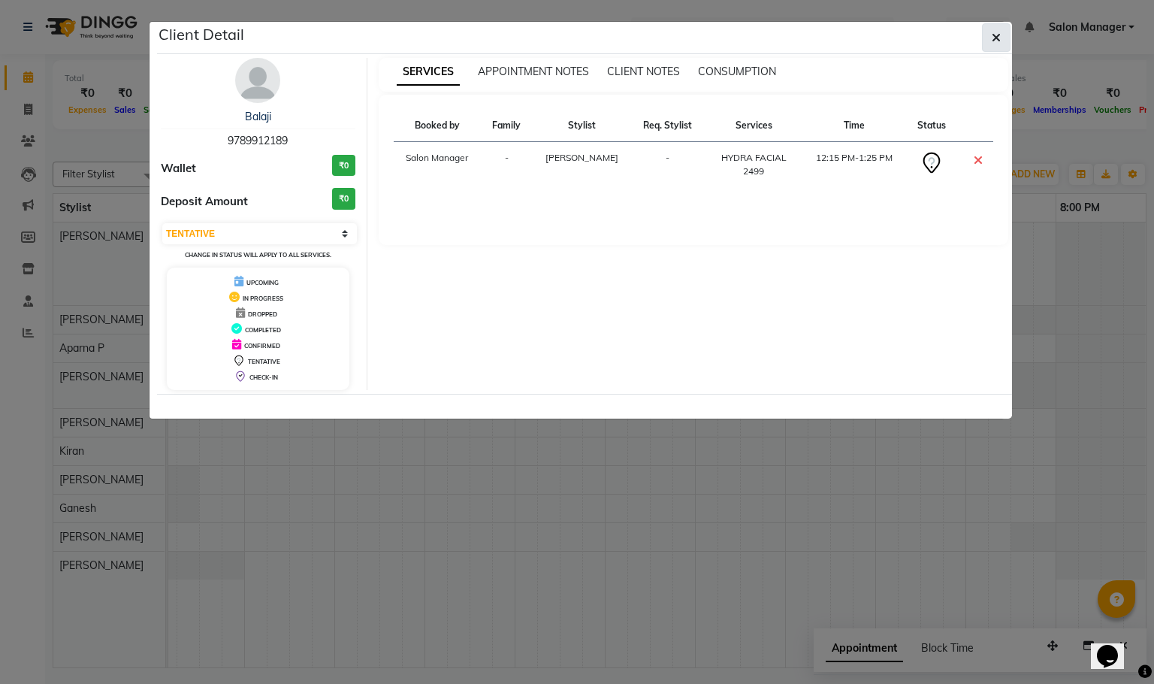
click at [1003, 32] on button "button" at bounding box center [996, 37] width 29 height 29
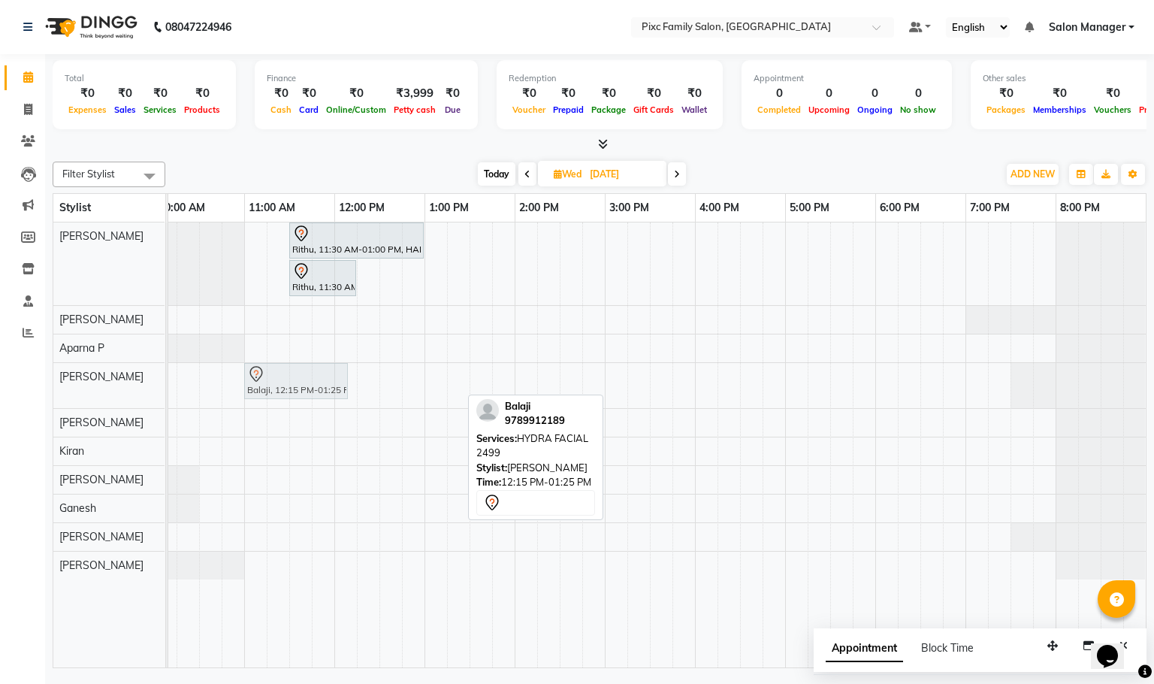
drag, startPoint x: 375, startPoint y: 390, endPoint x: 261, endPoint y: 392, distance: 113.4
click at [64, 392] on div "Balaji, 12:15 PM-01:25 PM, HYDRA FACIAL 2499 Balaji, 12:15 PM-01:25 PM, HYDRA F…" at bounding box center [64, 385] width 0 height 45
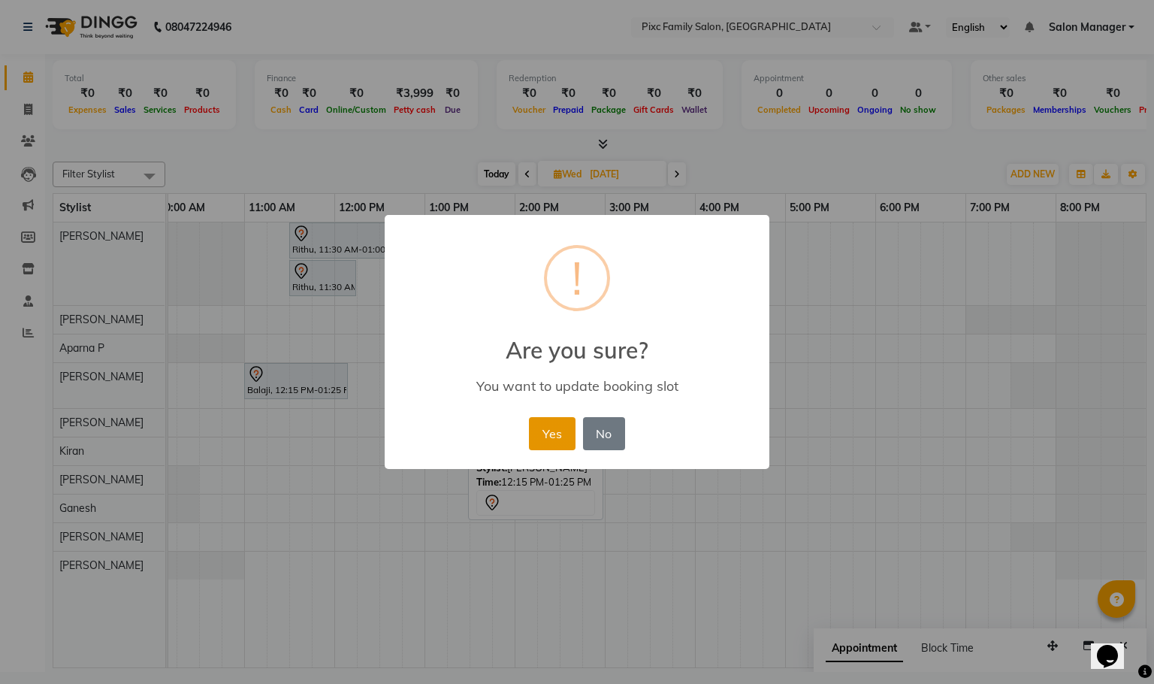
click at [569, 431] on button "Yes" at bounding box center [552, 433] width 46 height 33
